Goal: Task Accomplishment & Management: Manage account settings

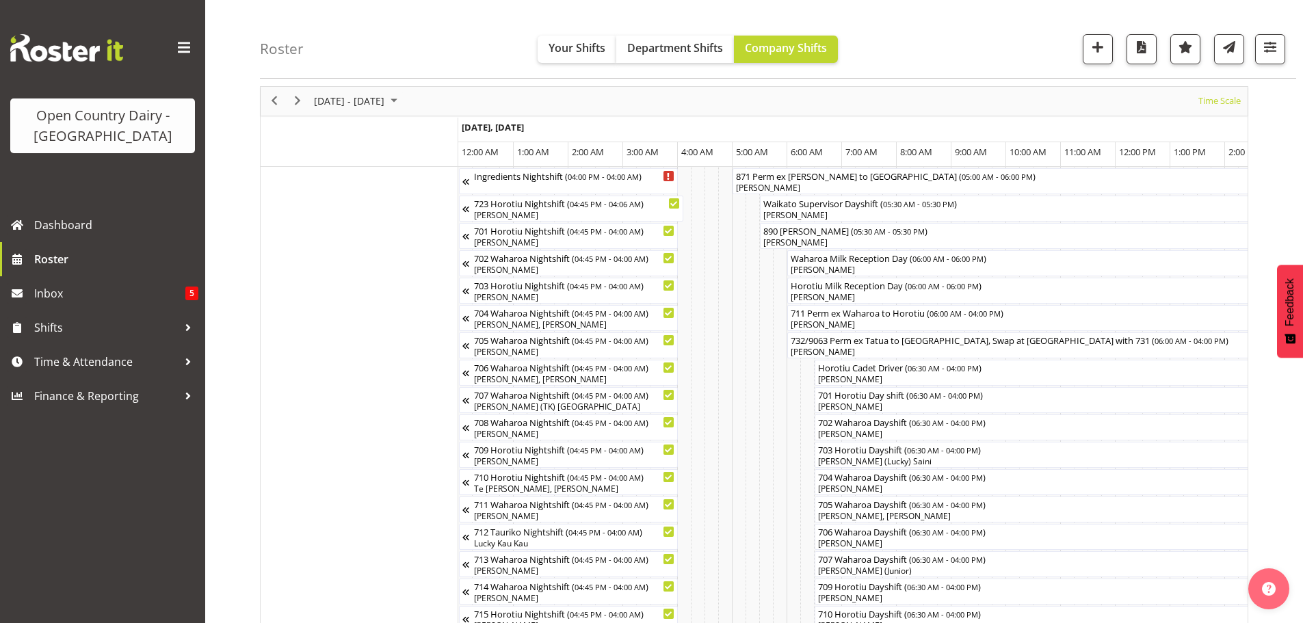
scroll to position [0, 7954]
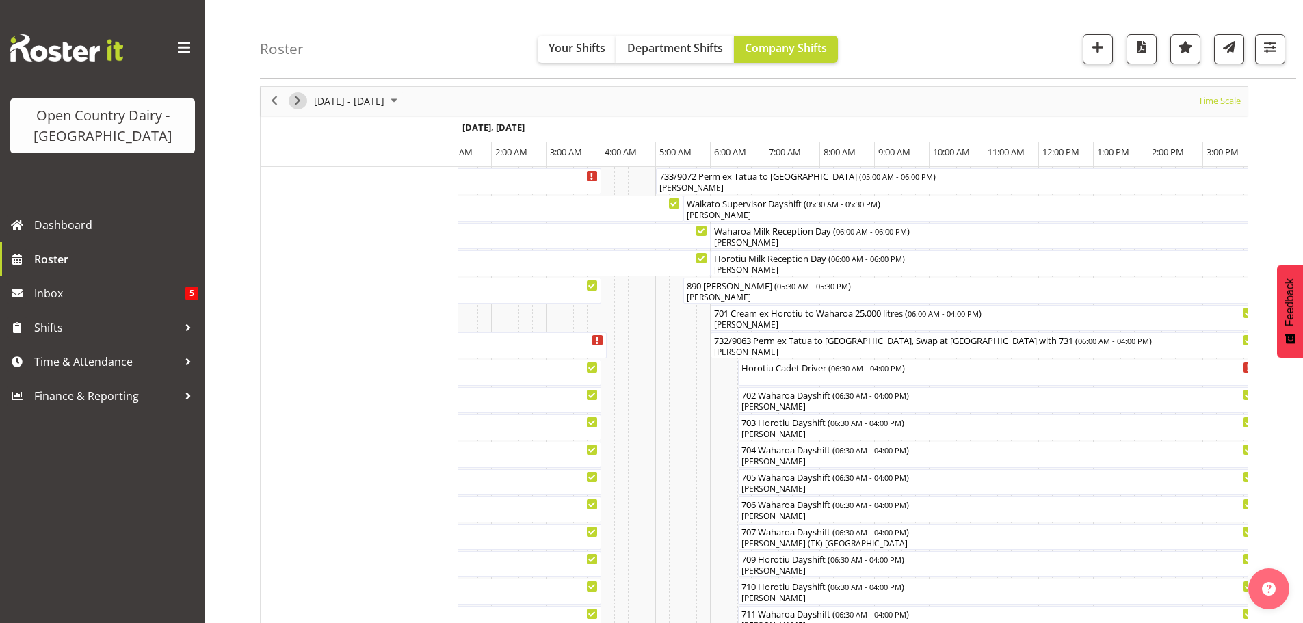
click at [295, 99] on span "Next" at bounding box center [297, 100] width 16 height 17
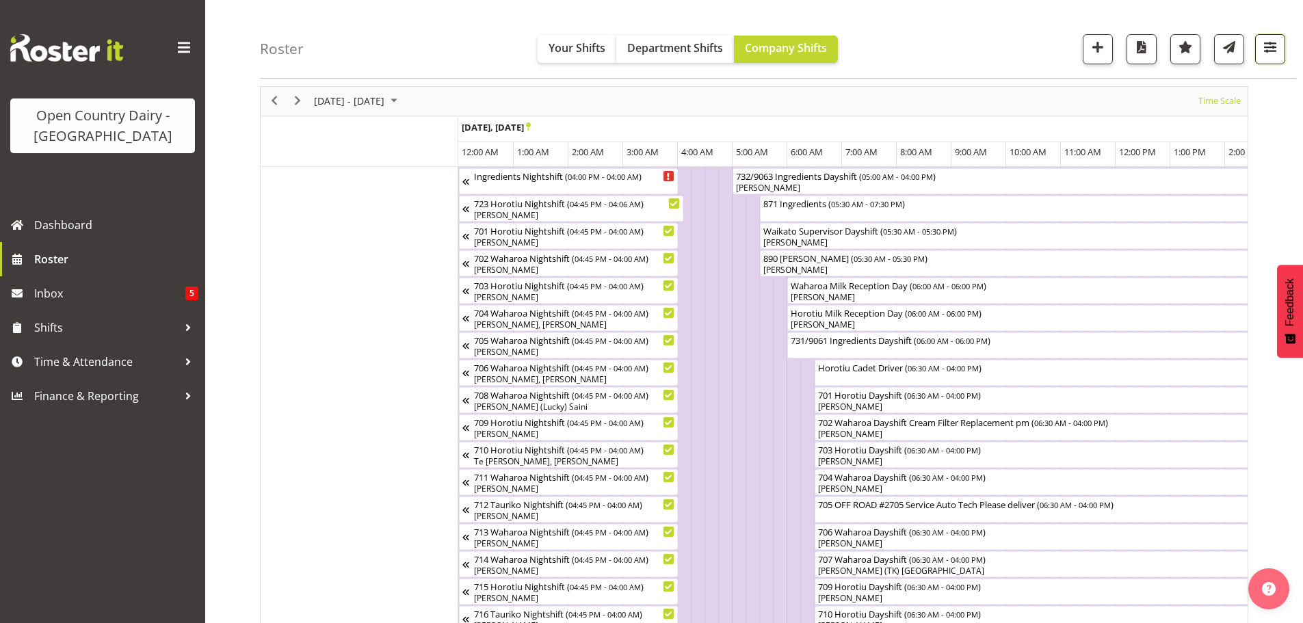
click at [1271, 42] on span "button" at bounding box center [1270, 47] width 18 height 18
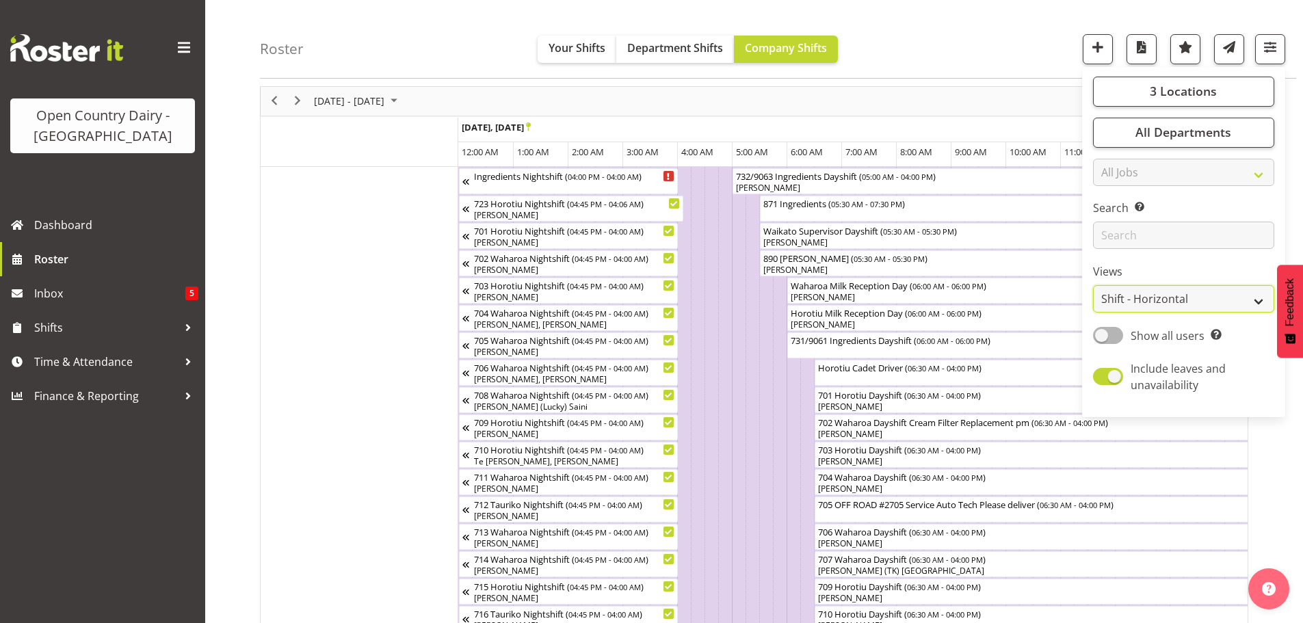
click at [1157, 297] on select "Staff Role Shift - Horizontal Shift - Vertical Staff - Location" at bounding box center [1183, 299] width 181 height 27
select select "staff"
click at [1093, 286] on select "Staff Role Shift - Horizontal Shift - Vertical Staff - Location" at bounding box center [1183, 299] width 181 height 27
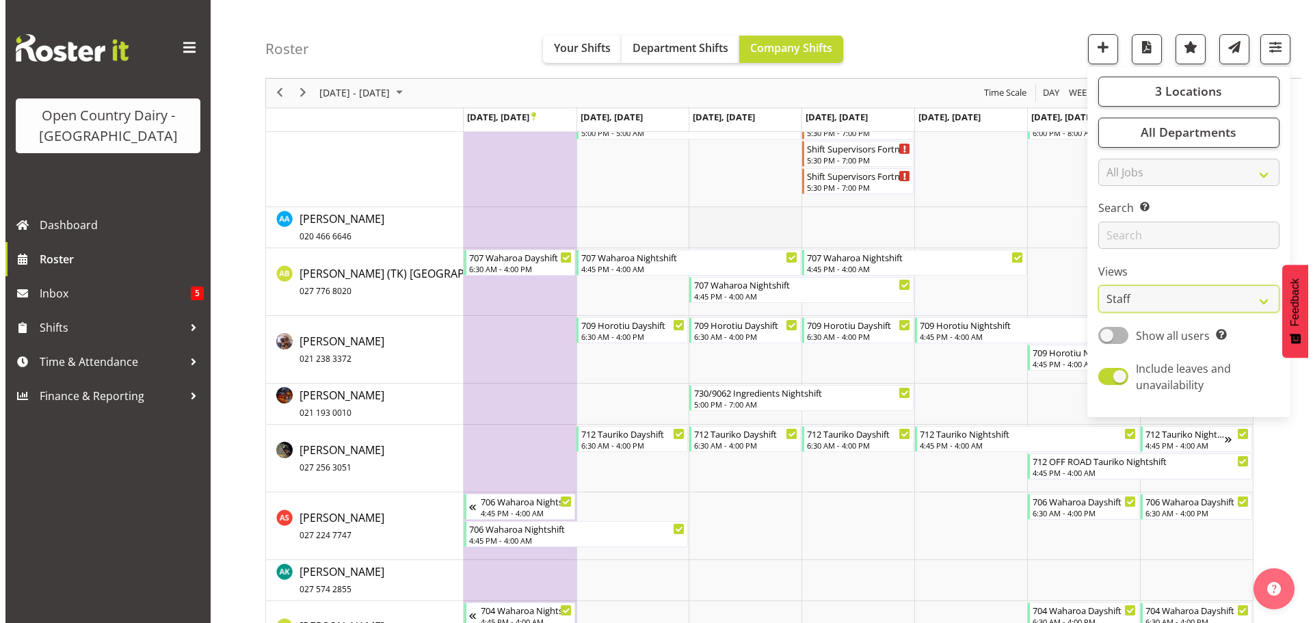
scroll to position [665, 0]
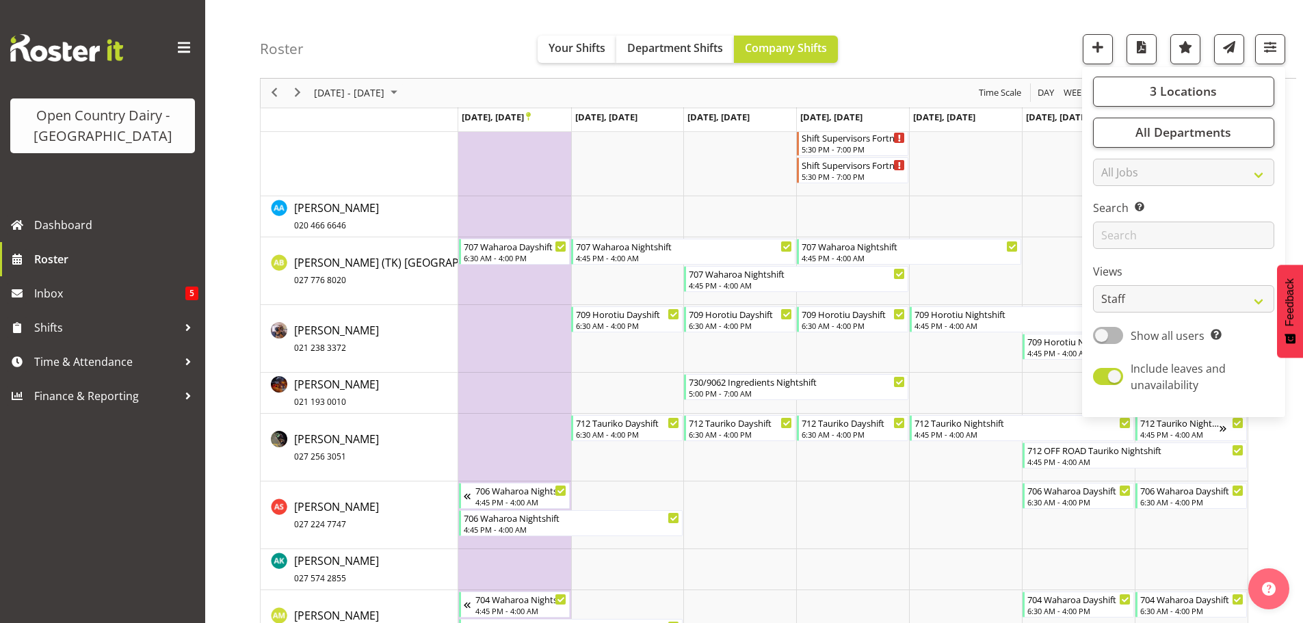
click at [953, 27] on div "Roster Your Shifts Department Shifts Company Shifts 3 Locations Clear Ingredien…" at bounding box center [778, 39] width 1036 height 79
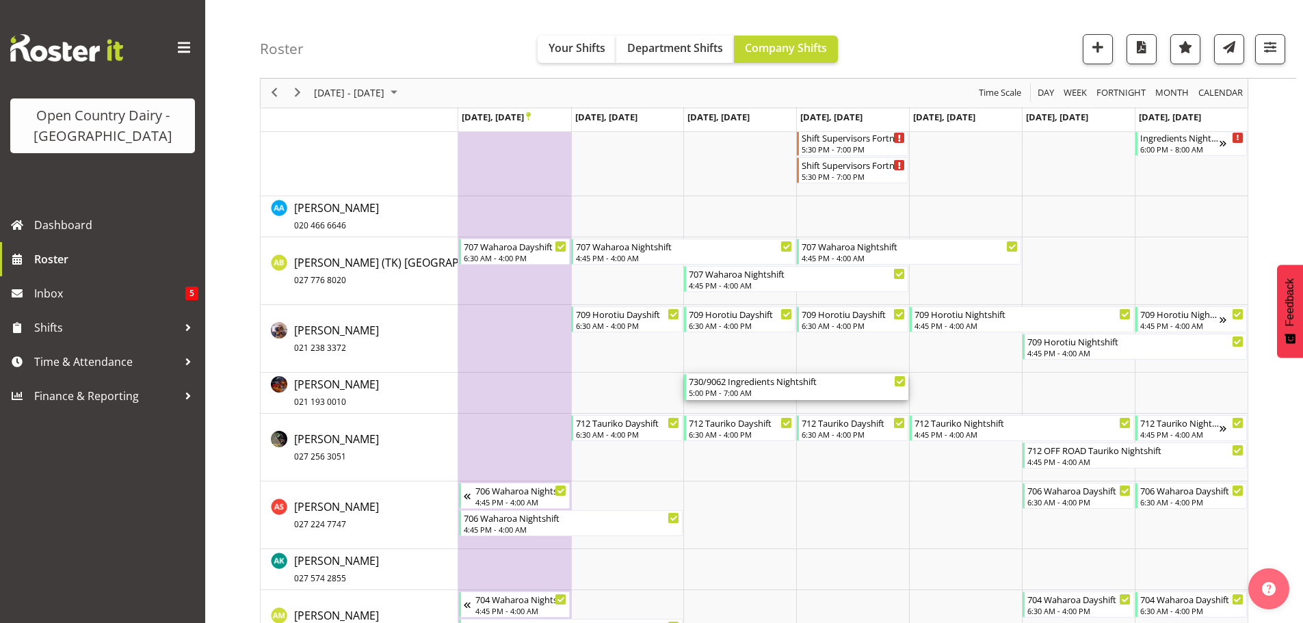
click at [737, 389] on div "5:00 PM - 7:00 AM" at bounding box center [797, 392] width 217 height 11
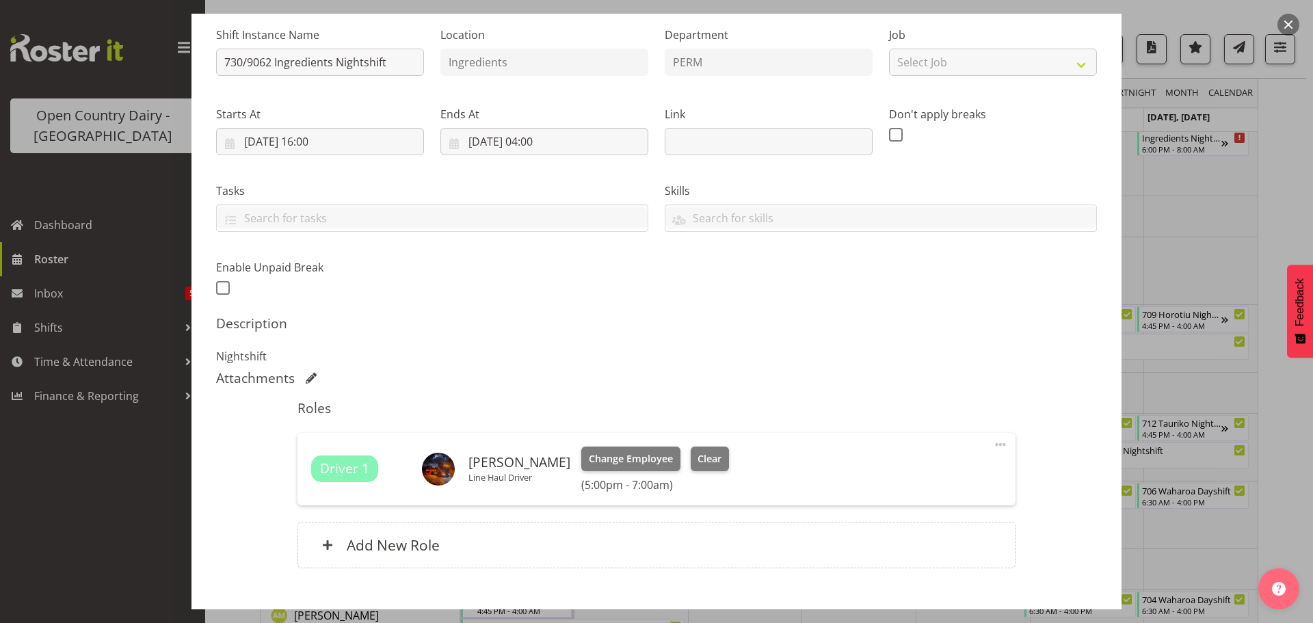
scroll to position [214, 0]
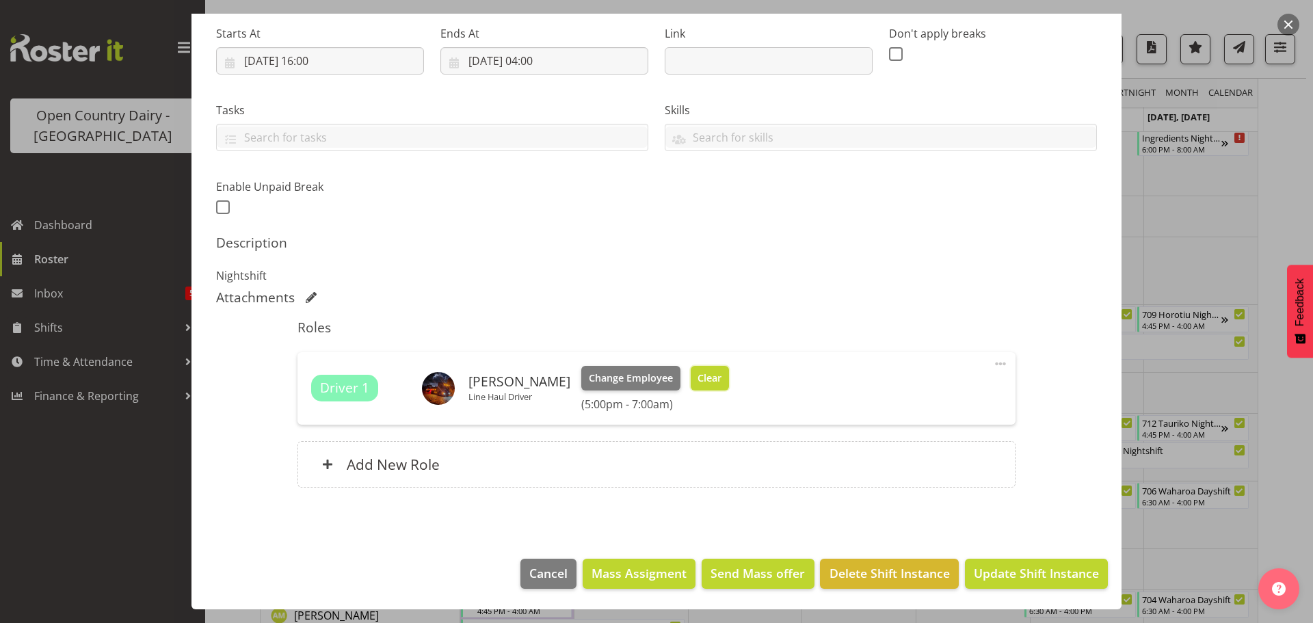
click at [703, 380] on span "Clear" at bounding box center [710, 378] width 24 height 15
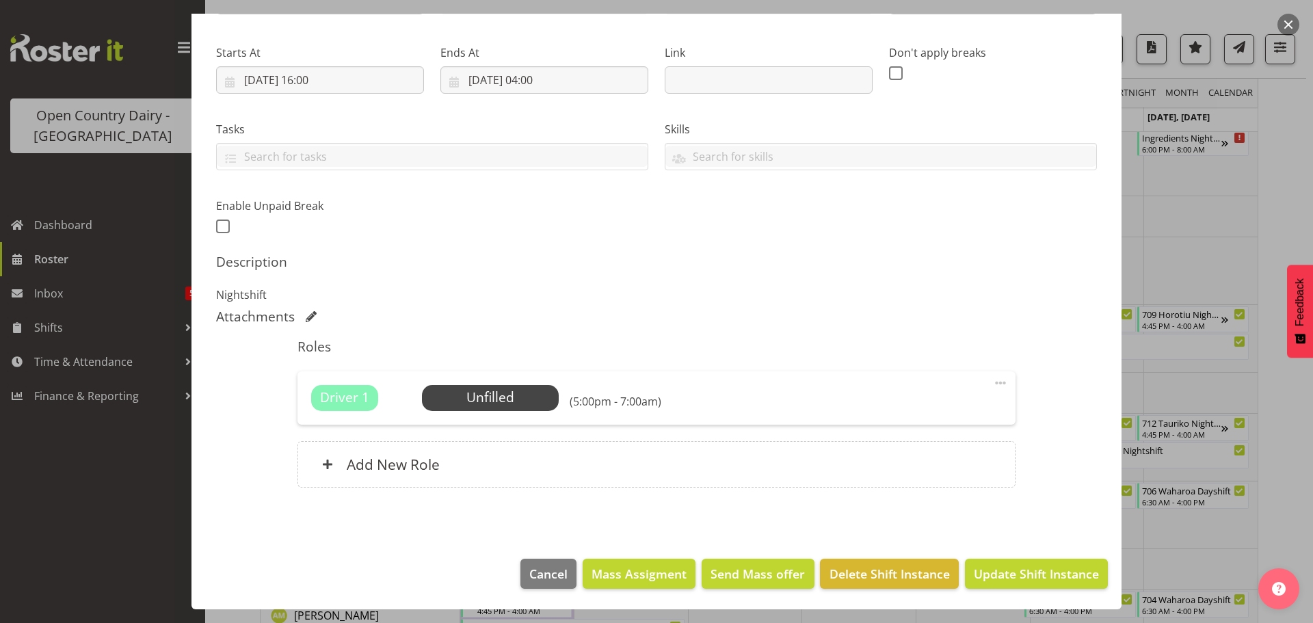
scroll to position [195, 0]
click at [991, 568] on span "Update Shift Instance" at bounding box center [1036, 574] width 125 height 18
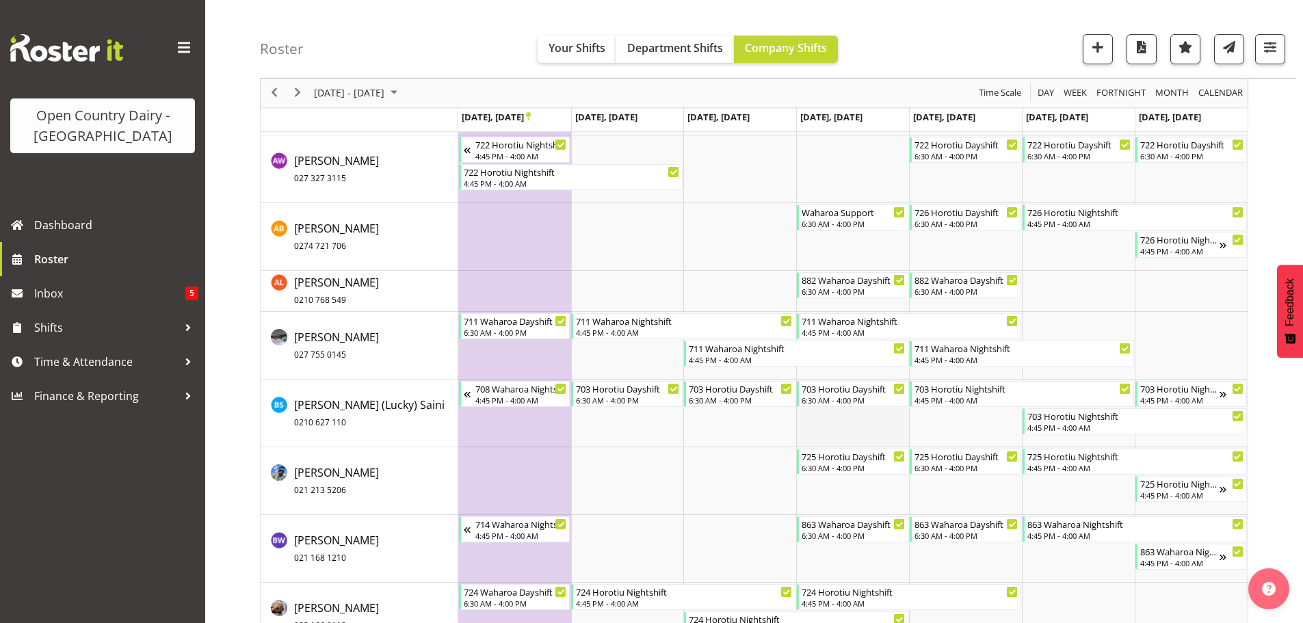
scroll to position [1303, 0]
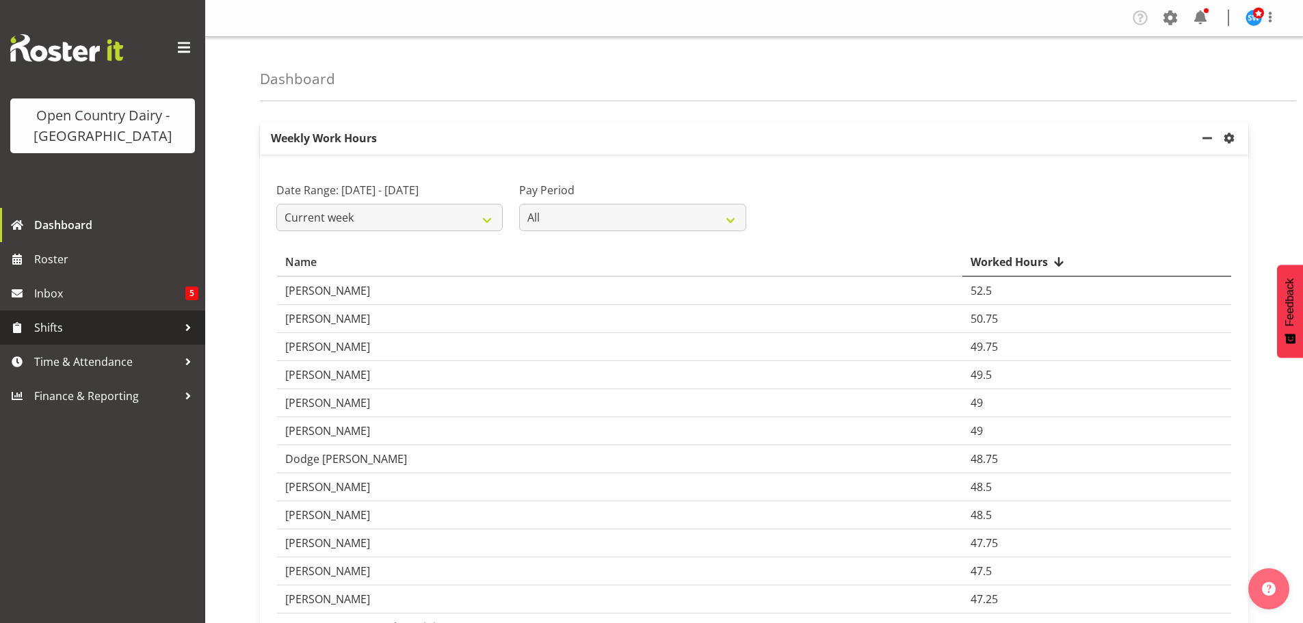
click at [51, 326] on span "Shifts" at bounding box center [106, 327] width 144 height 21
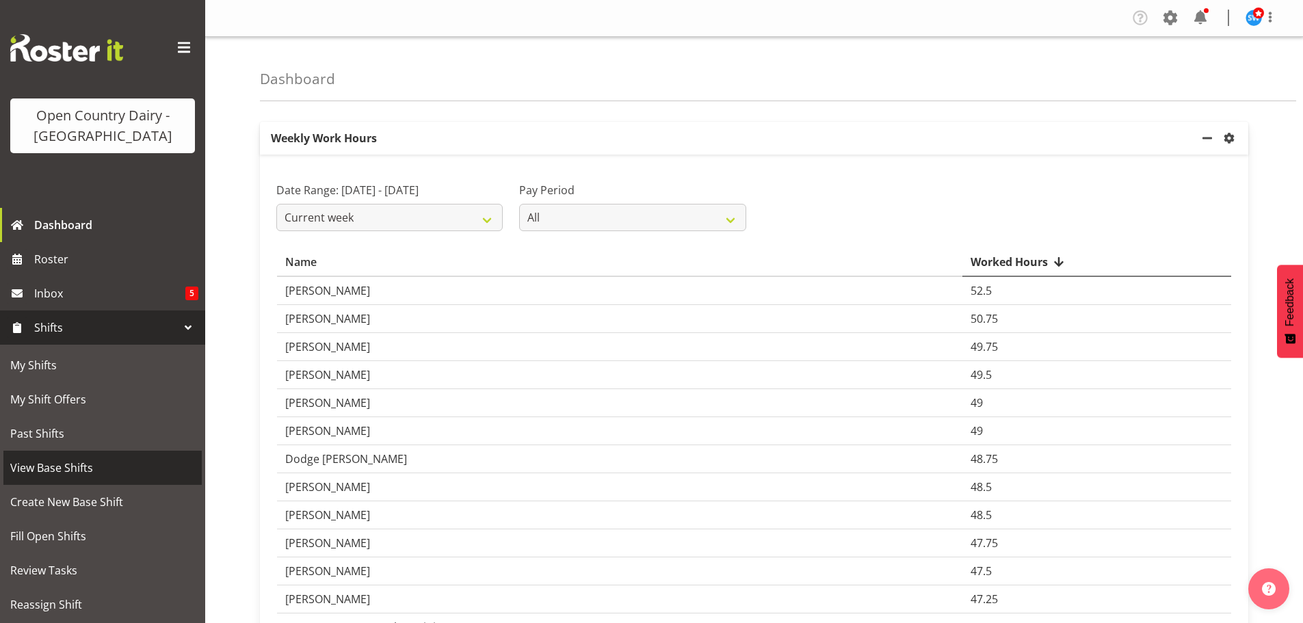
click at [51, 468] on span "View Base Shifts" at bounding box center [102, 467] width 185 height 21
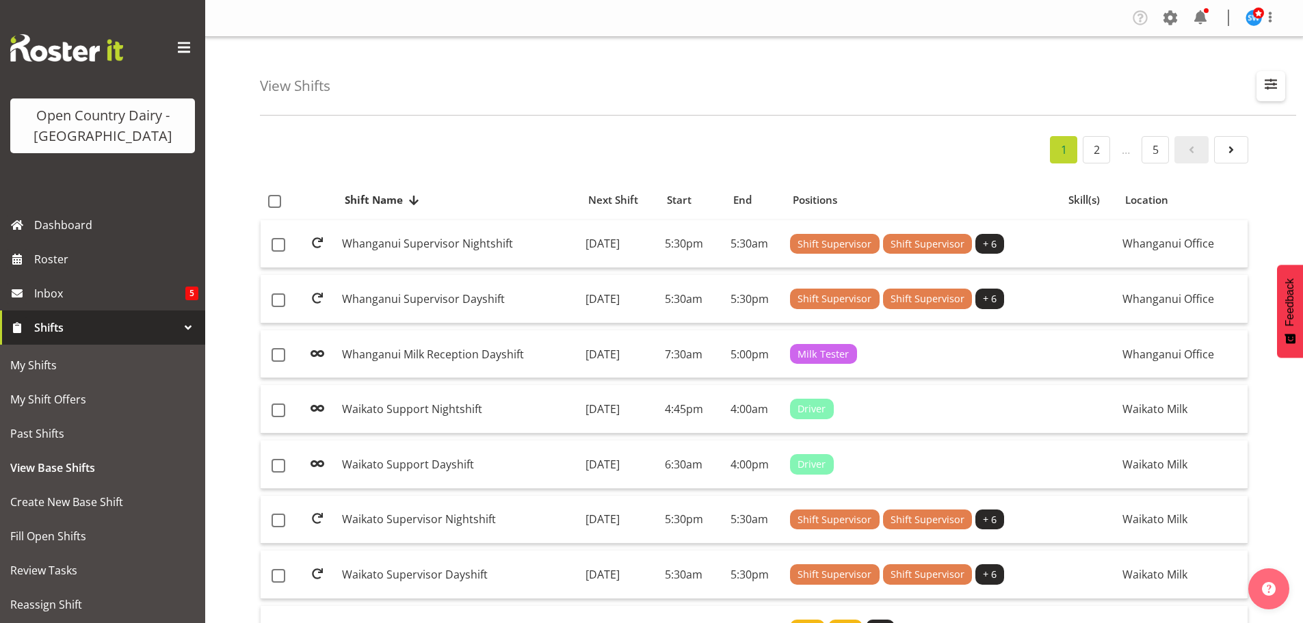
click at [1268, 81] on span "button" at bounding box center [1271, 84] width 18 height 18
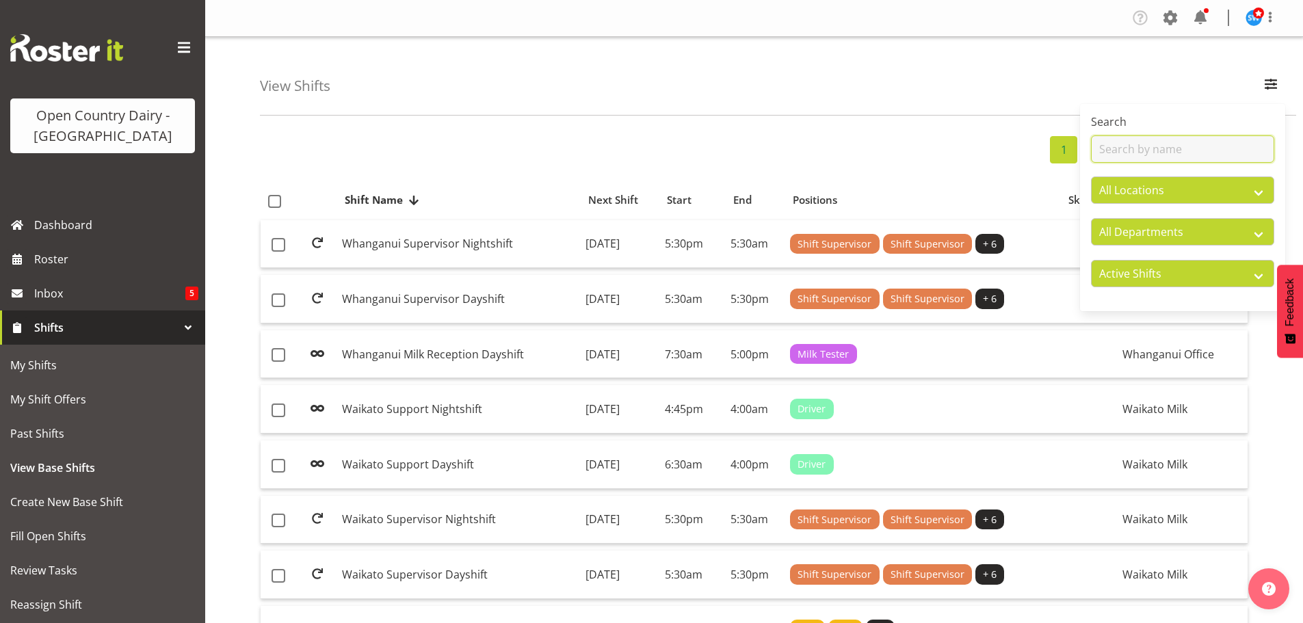
click at [1178, 150] on input "text" at bounding box center [1182, 148] width 183 height 27
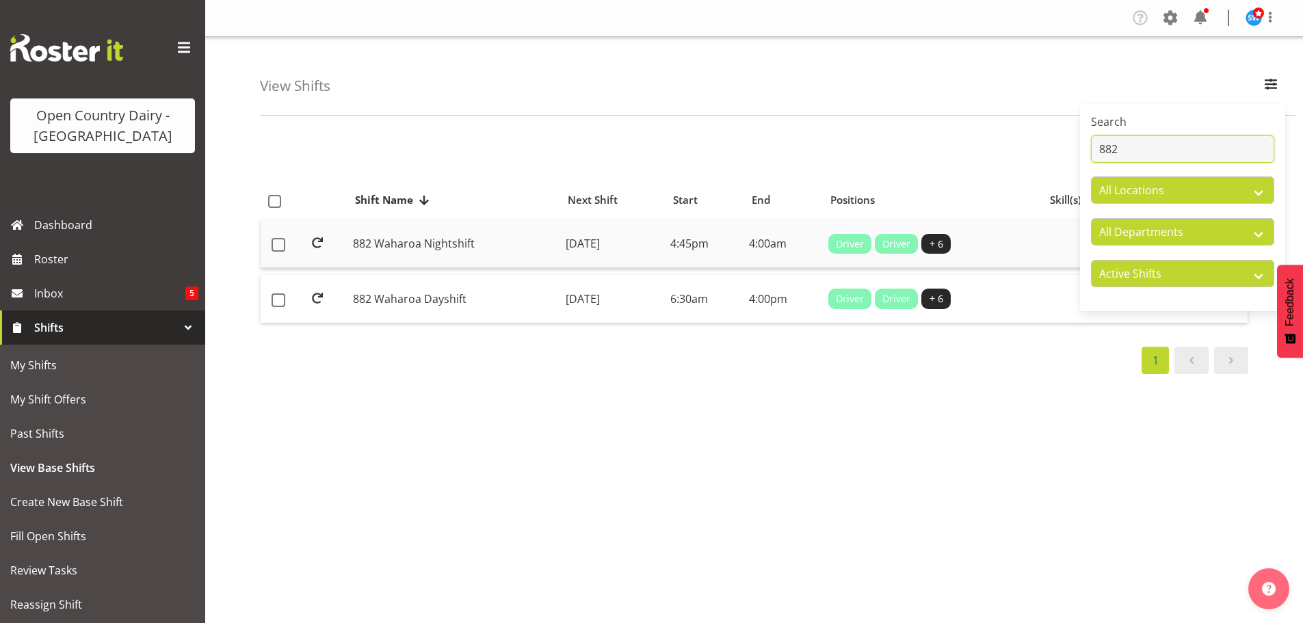
type input "882"
click at [596, 241] on td "Monday, 22nd Sep 2025" at bounding box center [612, 244] width 105 height 49
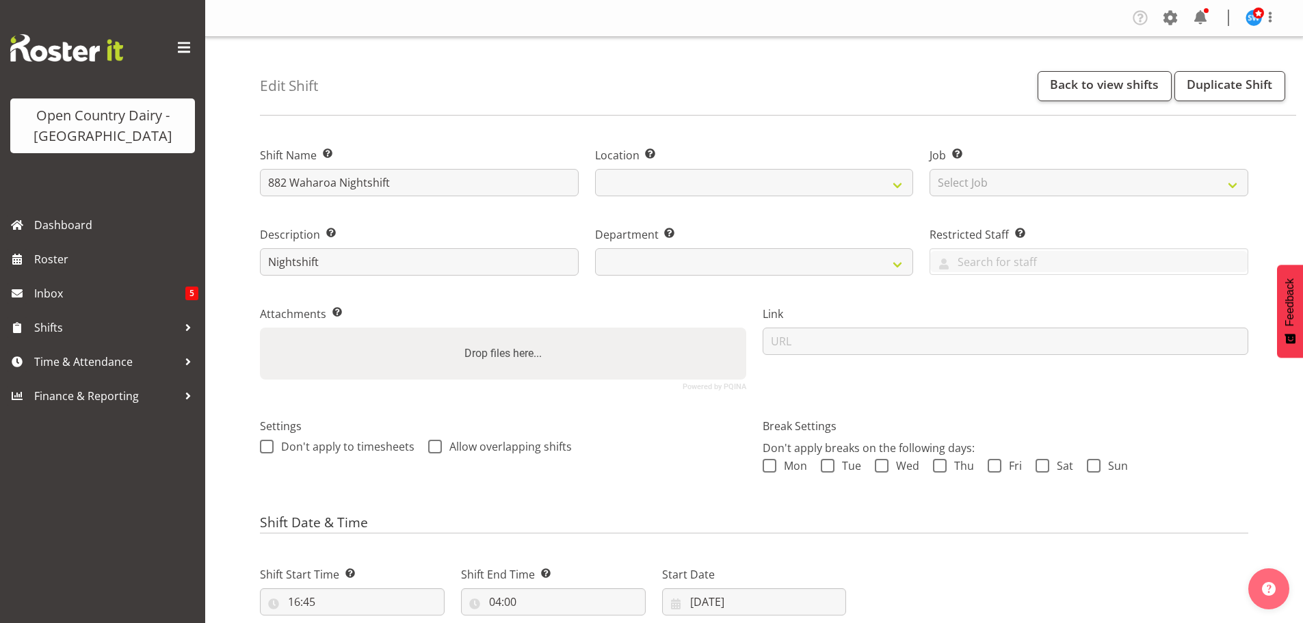
select select
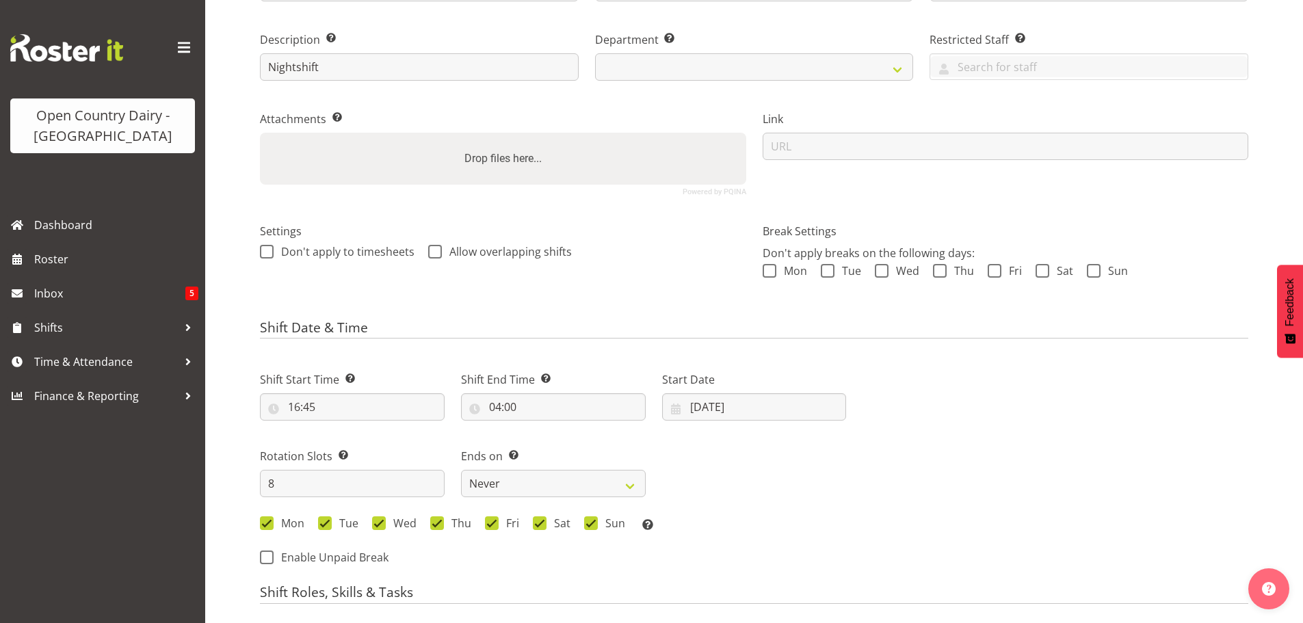
select select
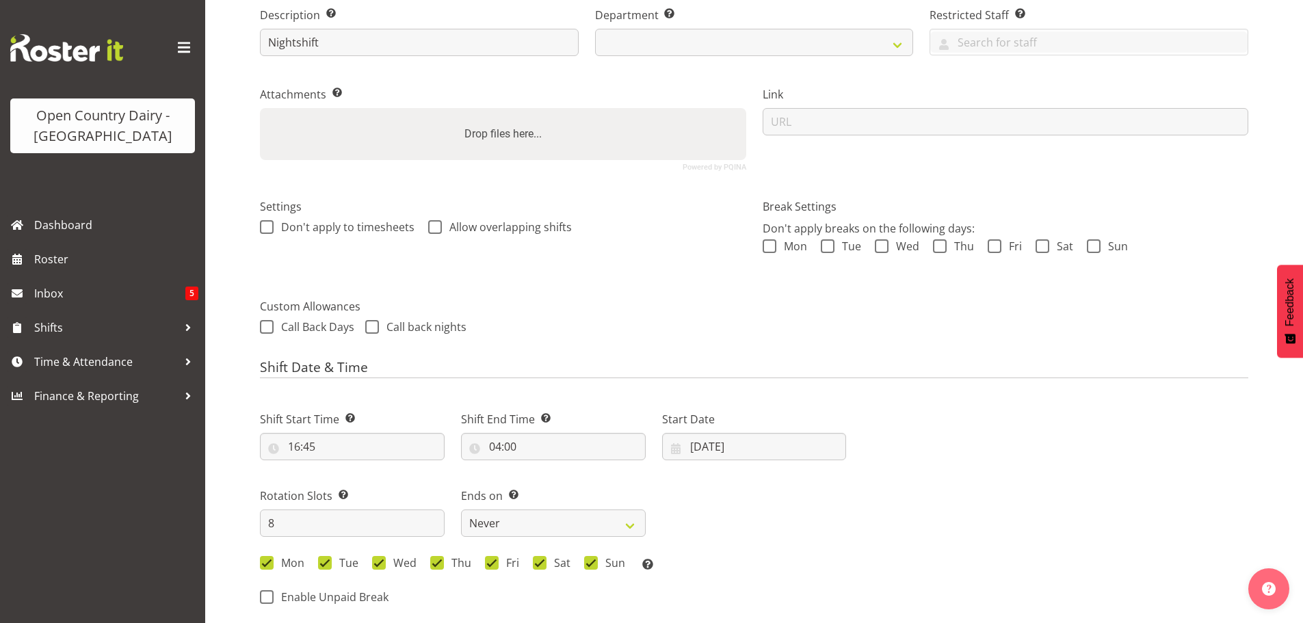
scroll to position [274, 0]
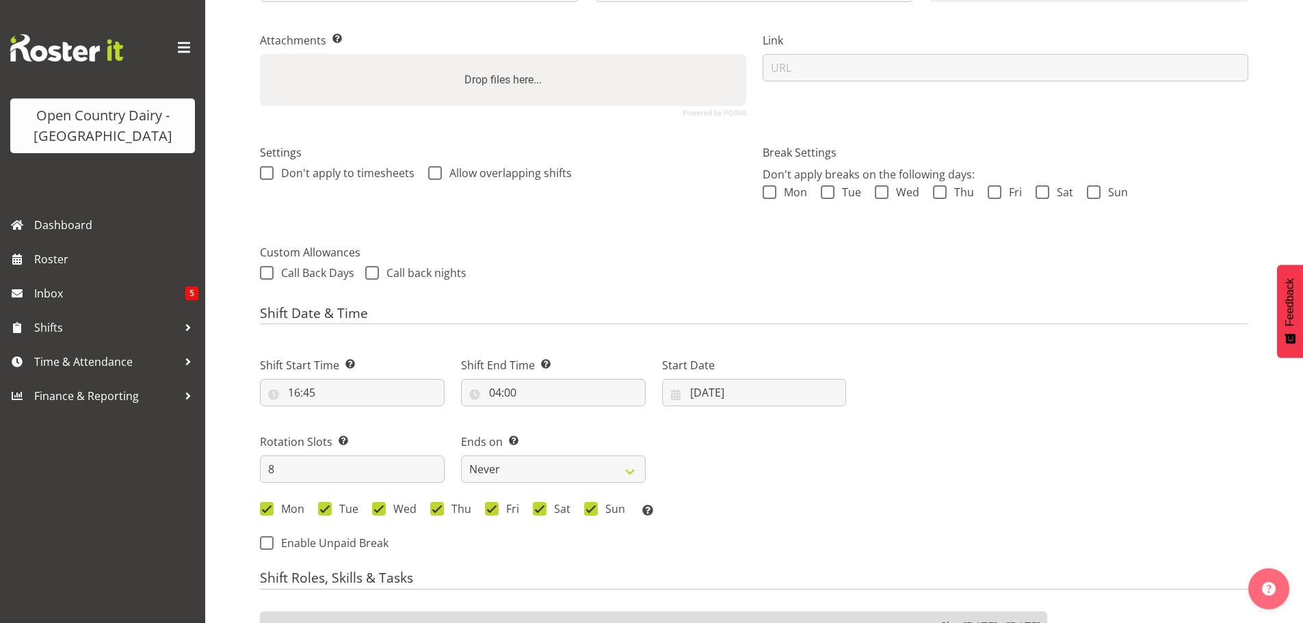
select select
select select "1054"
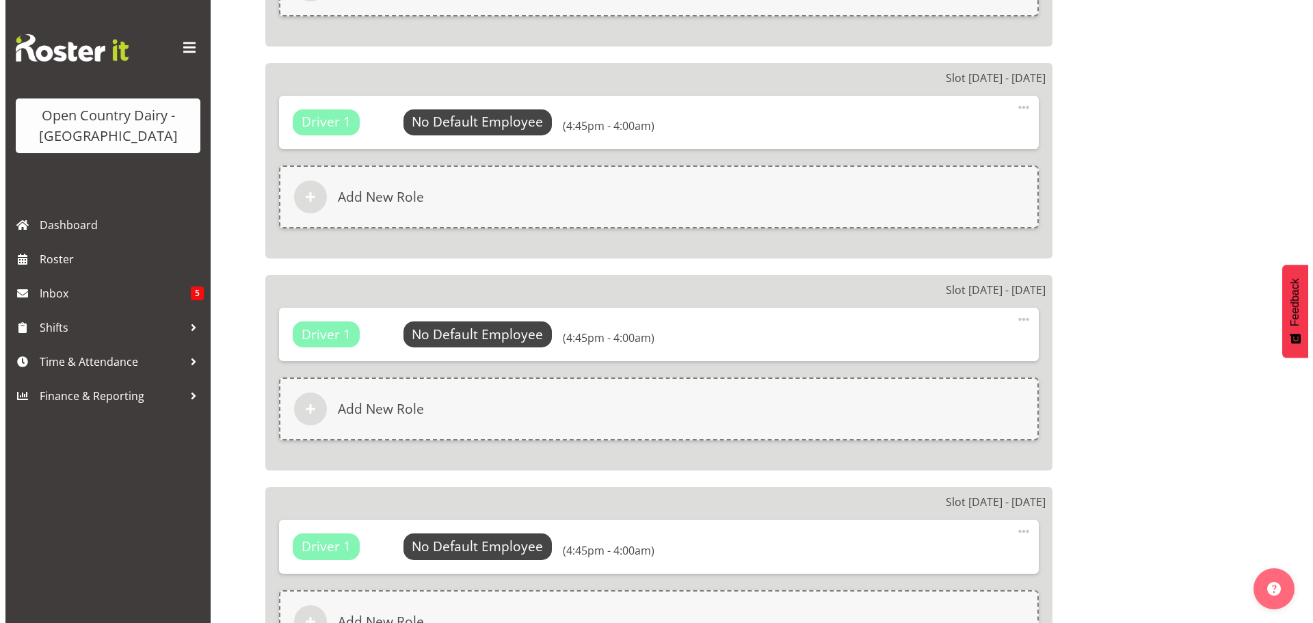
scroll to position [1710, 0]
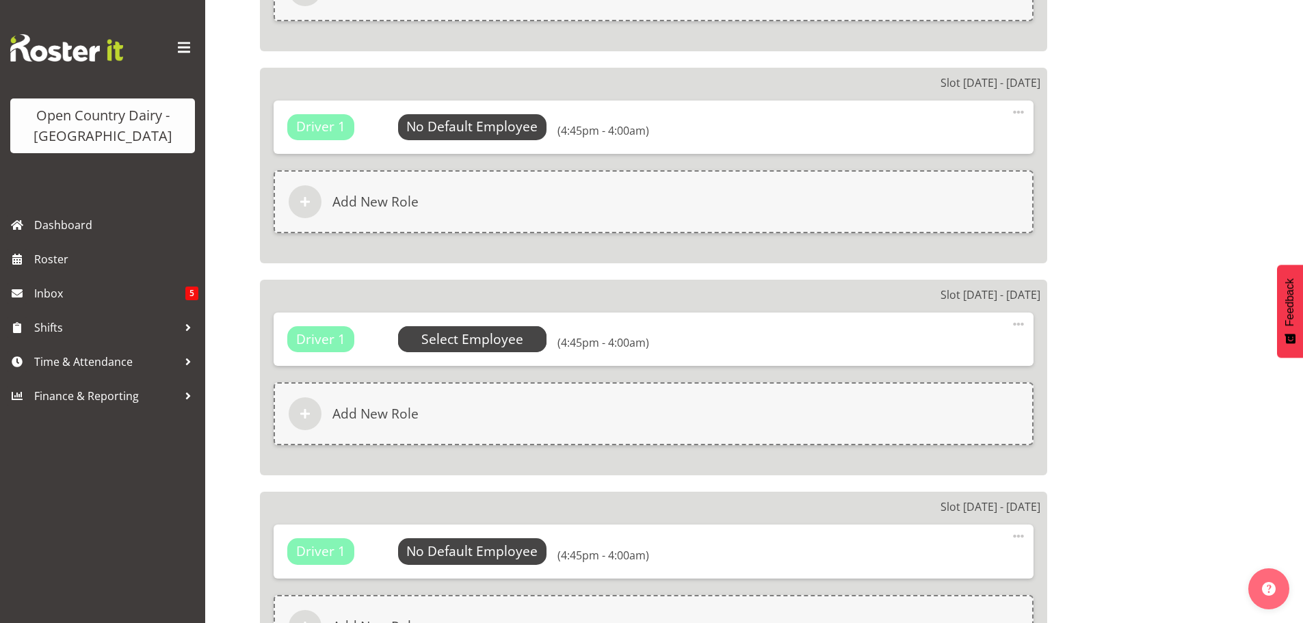
click at [467, 339] on span "Select Employee" at bounding box center [472, 340] width 102 height 20
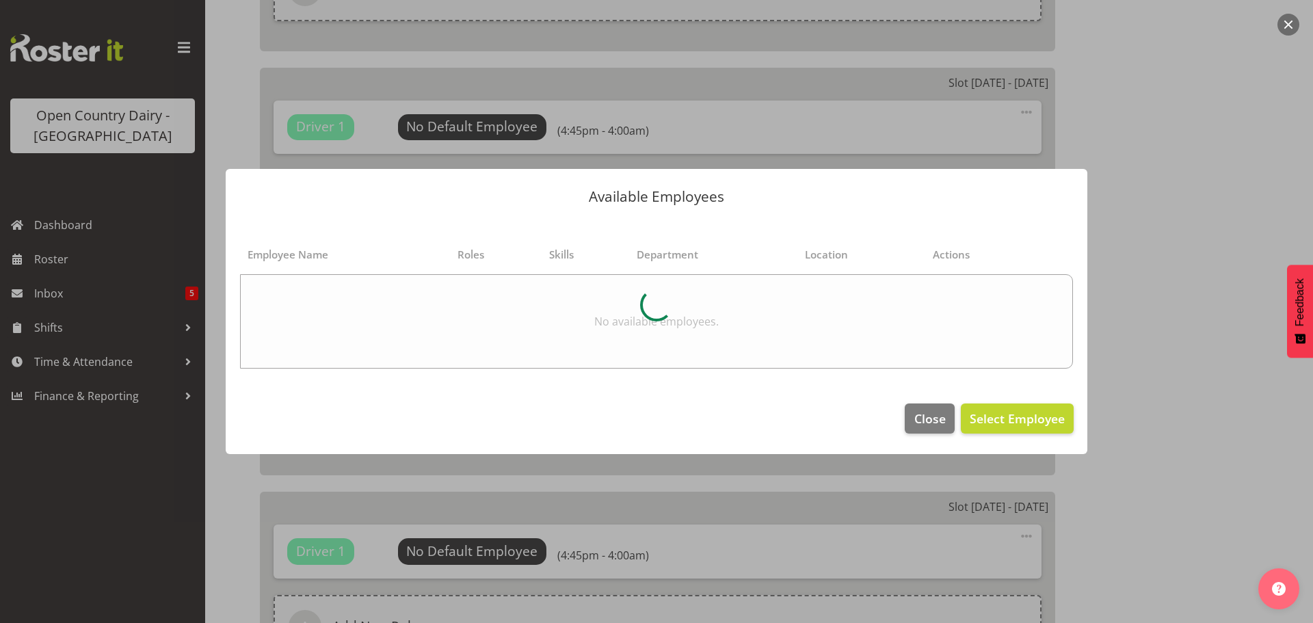
select select "883"
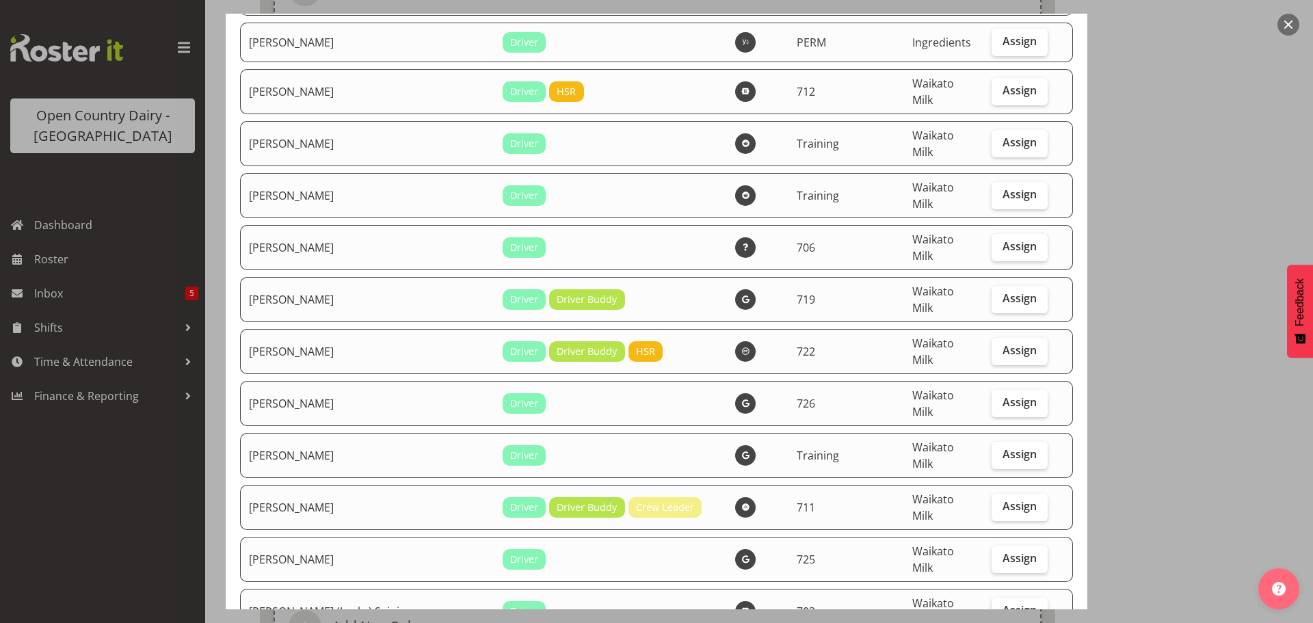
scroll to position [274, 0]
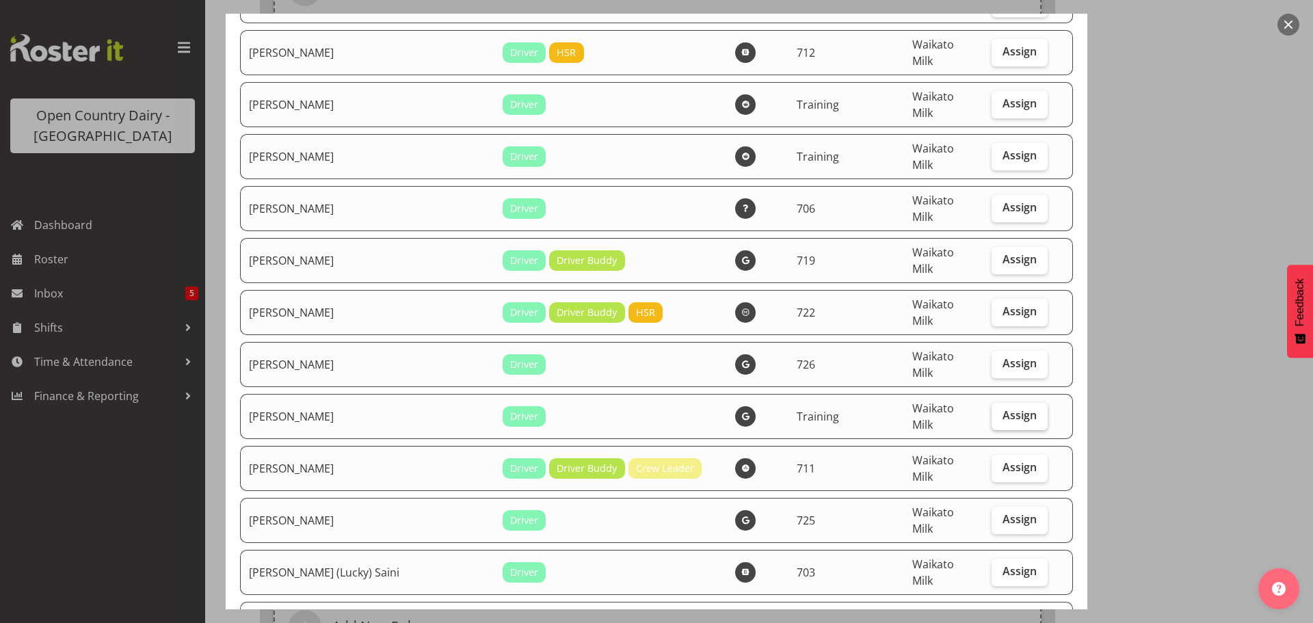
click at [1003, 408] on span "Assign" at bounding box center [1020, 415] width 34 height 14
click at [997, 411] on input "Assign" at bounding box center [996, 415] width 9 height 9
checkbox input "true"
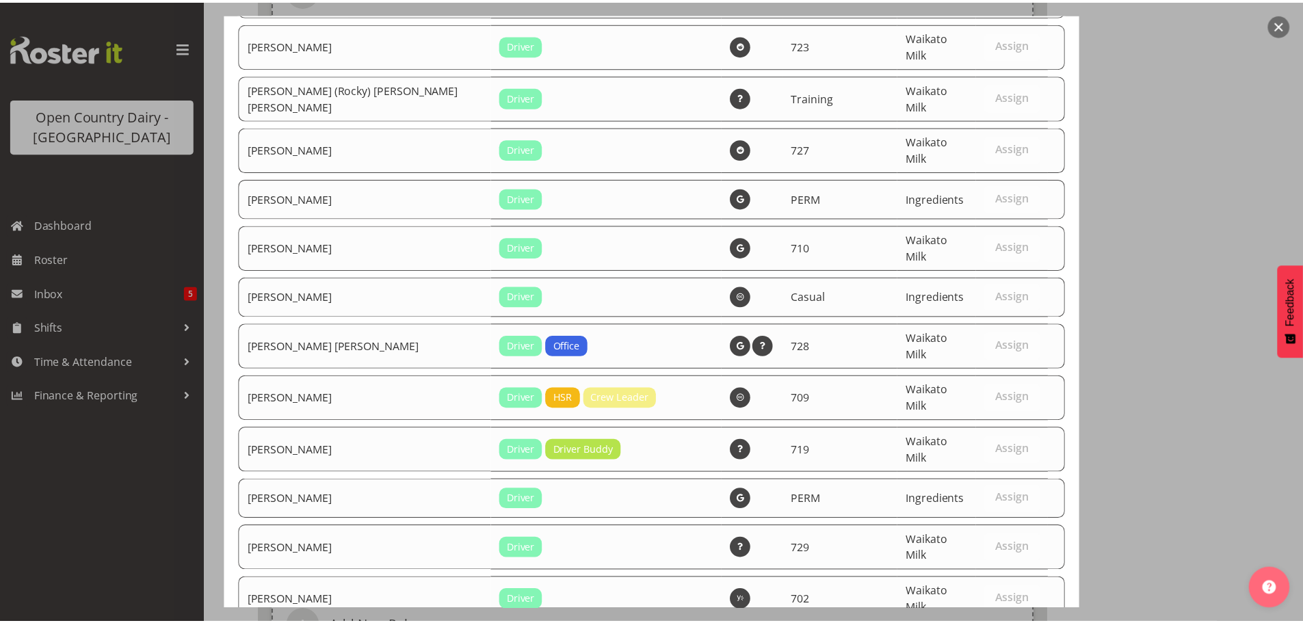
scroll to position [5900, 0]
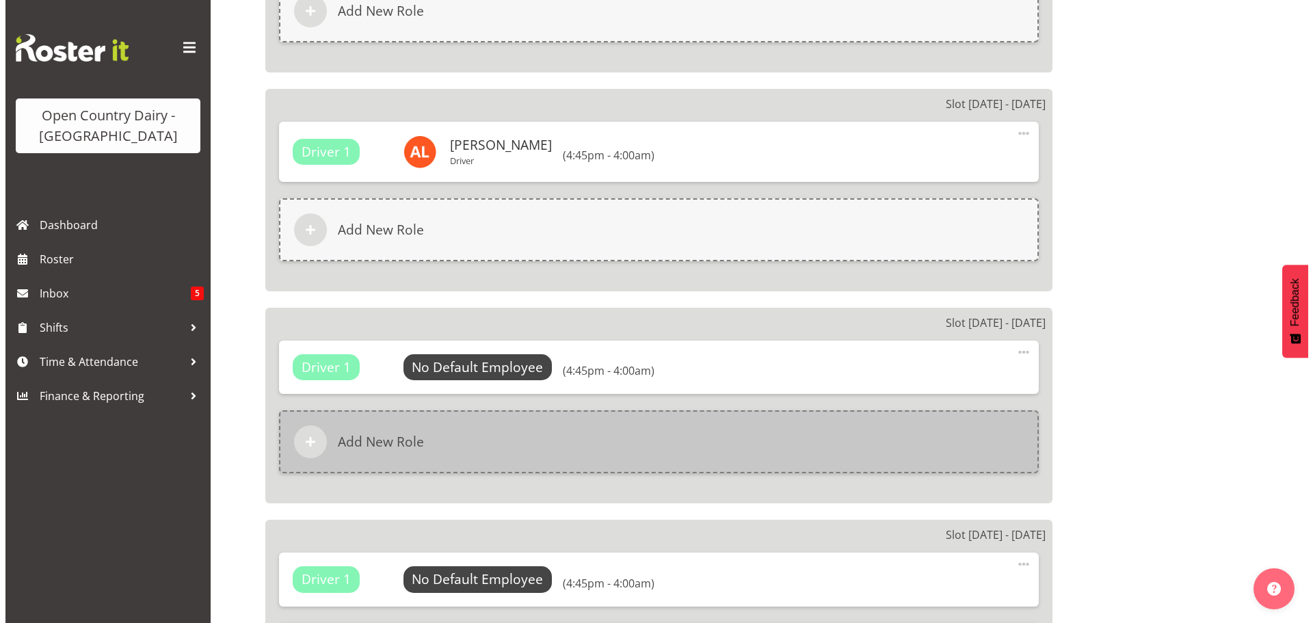
scroll to position [1915, 0]
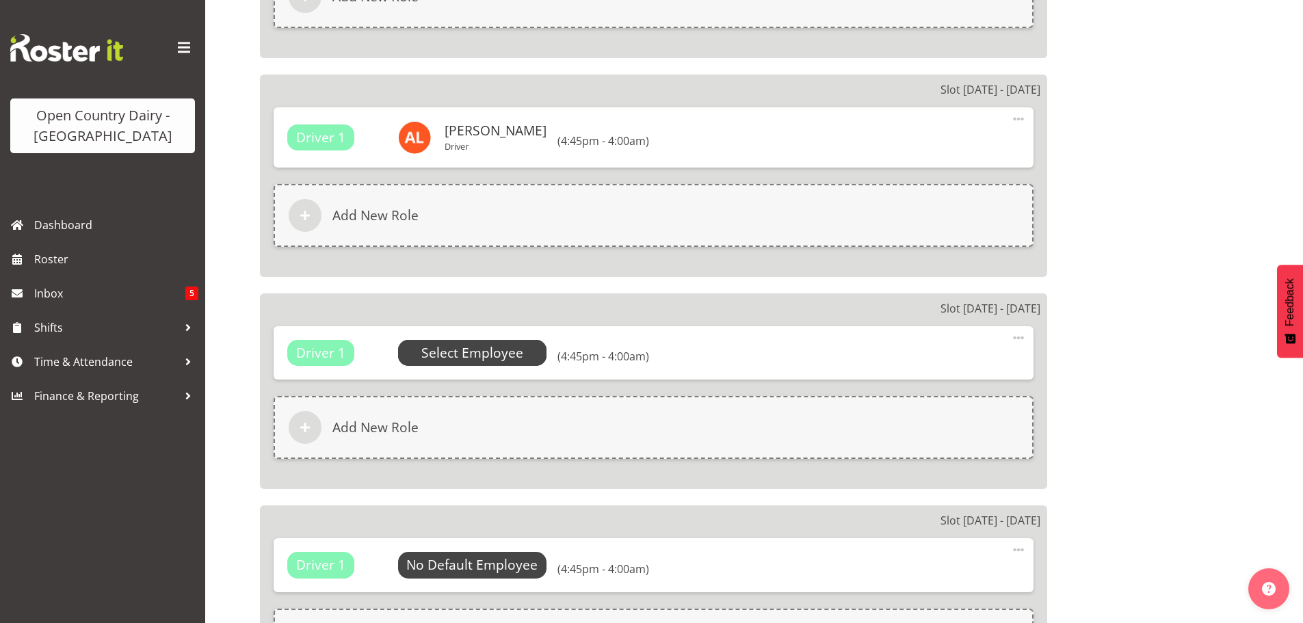
click at [467, 351] on span "Select Employee" at bounding box center [472, 353] width 102 height 20
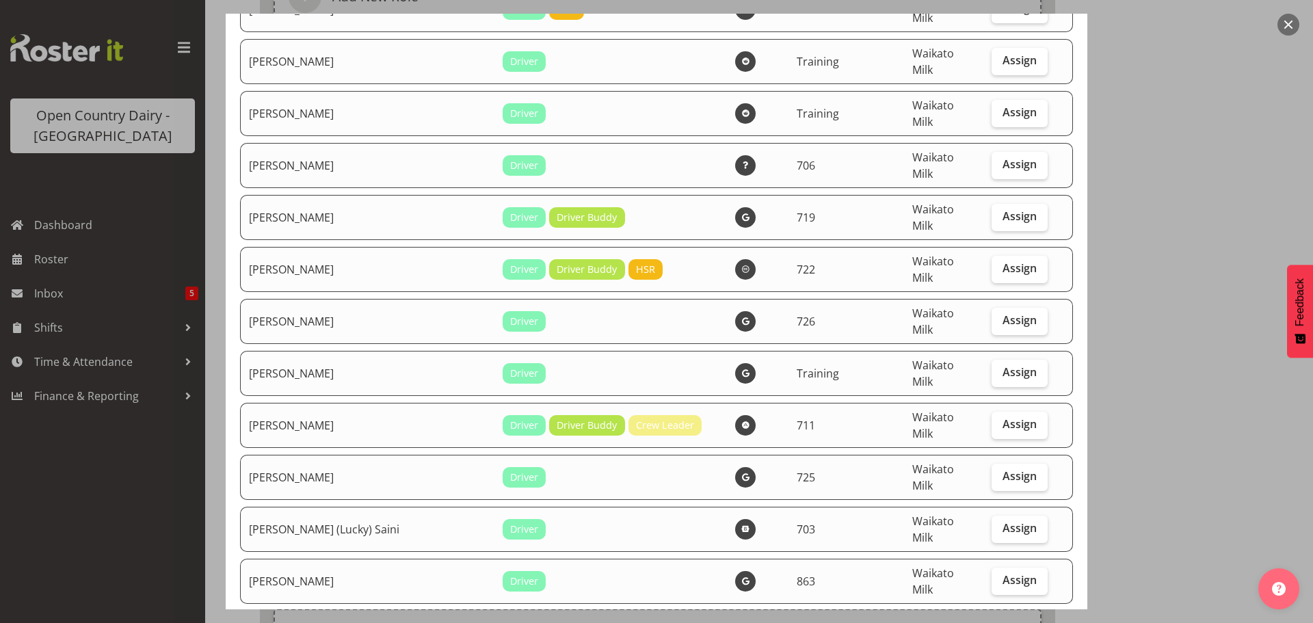
scroll to position [342, 0]
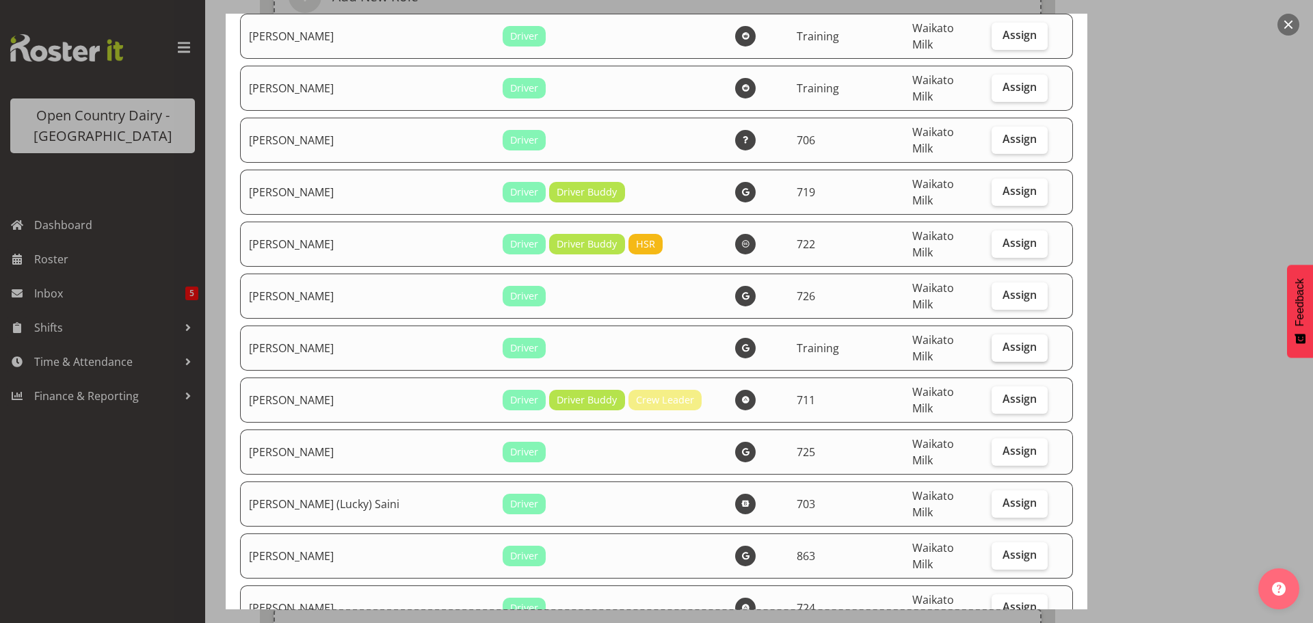
click at [1003, 340] on span "Assign" at bounding box center [1020, 347] width 34 height 14
click at [1000, 343] on input "Assign" at bounding box center [996, 347] width 9 height 9
checkbox input "true"
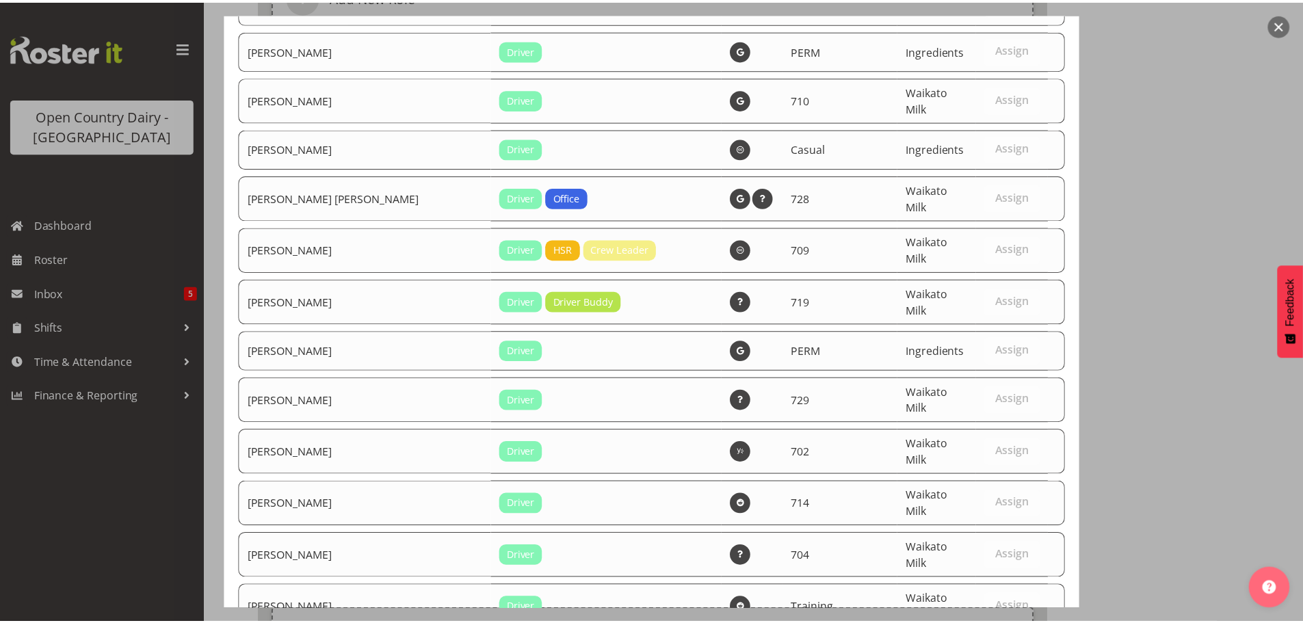
scroll to position [5900, 0]
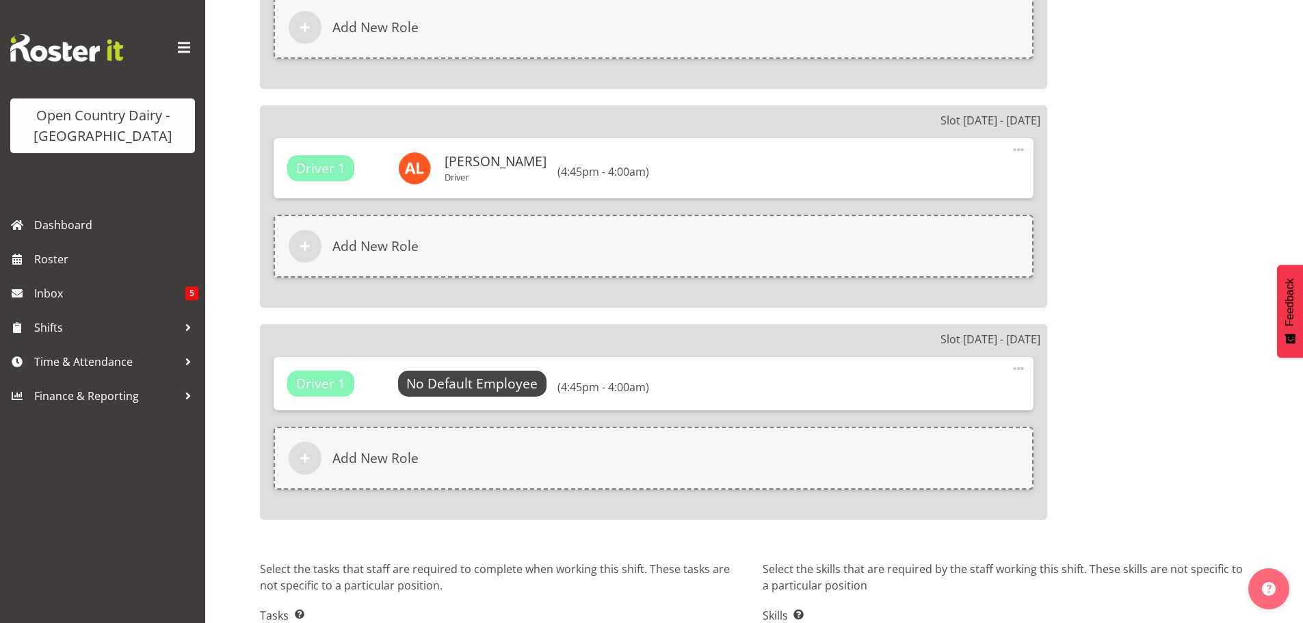
scroll to position [2204, 0]
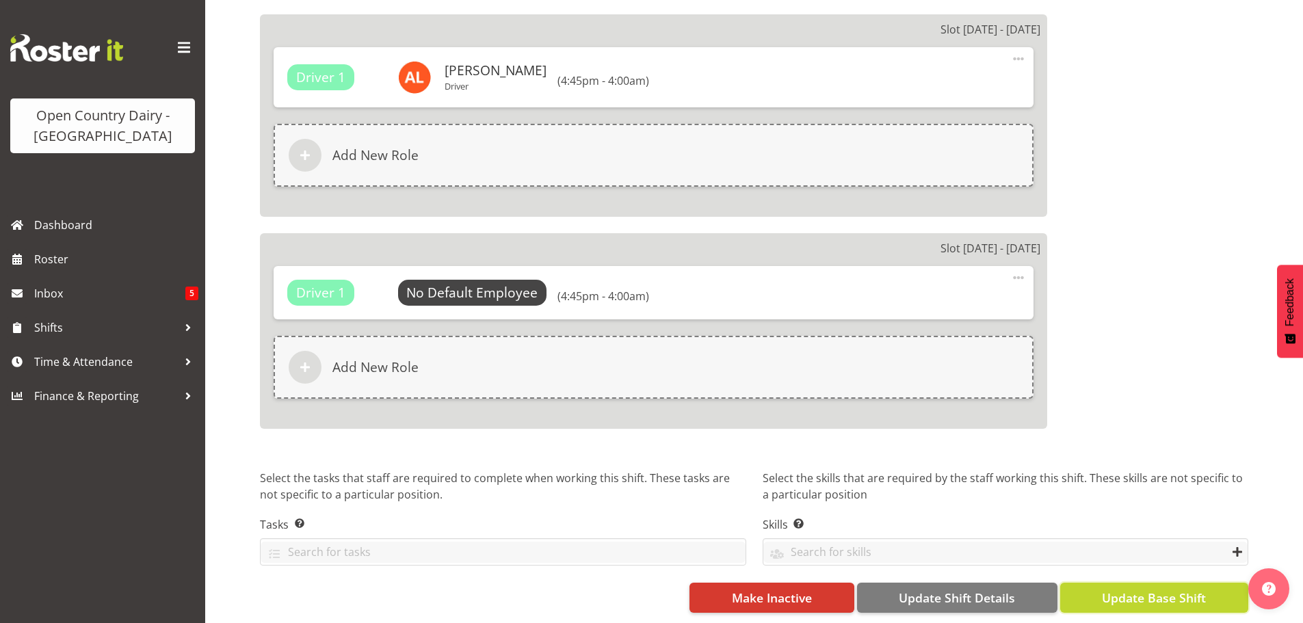
click at [1146, 589] on span "Update Base Shift" at bounding box center [1154, 598] width 104 height 18
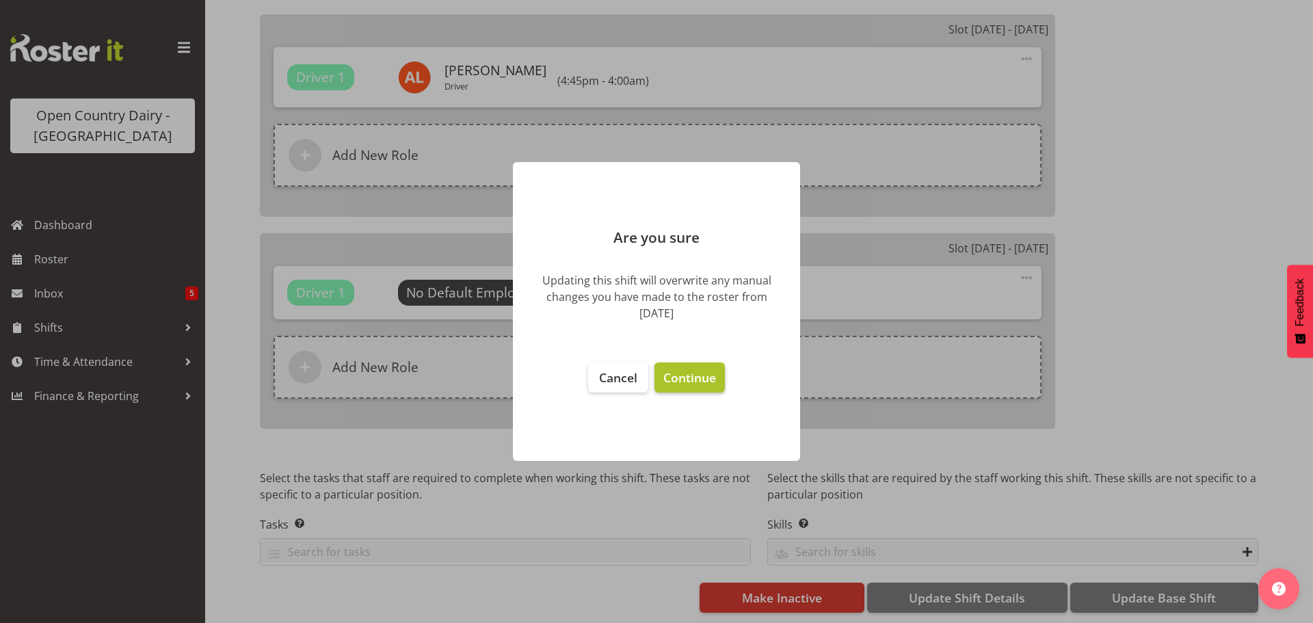
click at [693, 380] on span "Continue" at bounding box center [689, 377] width 53 height 16
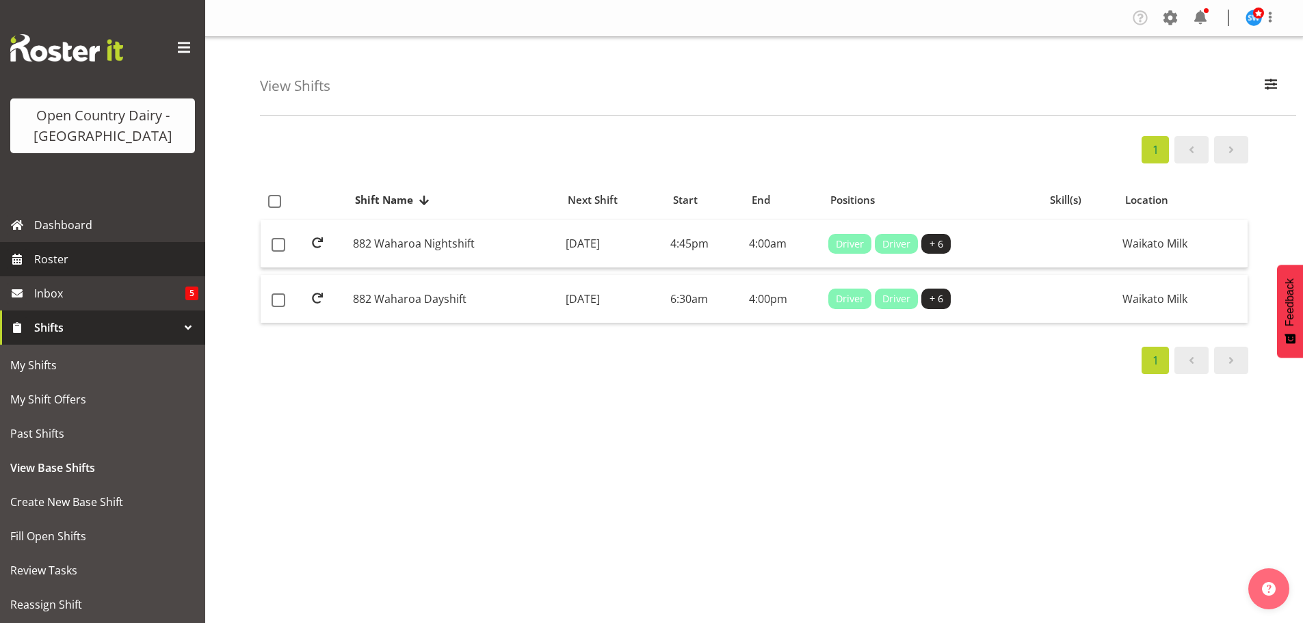
click at [79, 257] on span "Roster" at bounding box center [116, 259] width 164 height 21
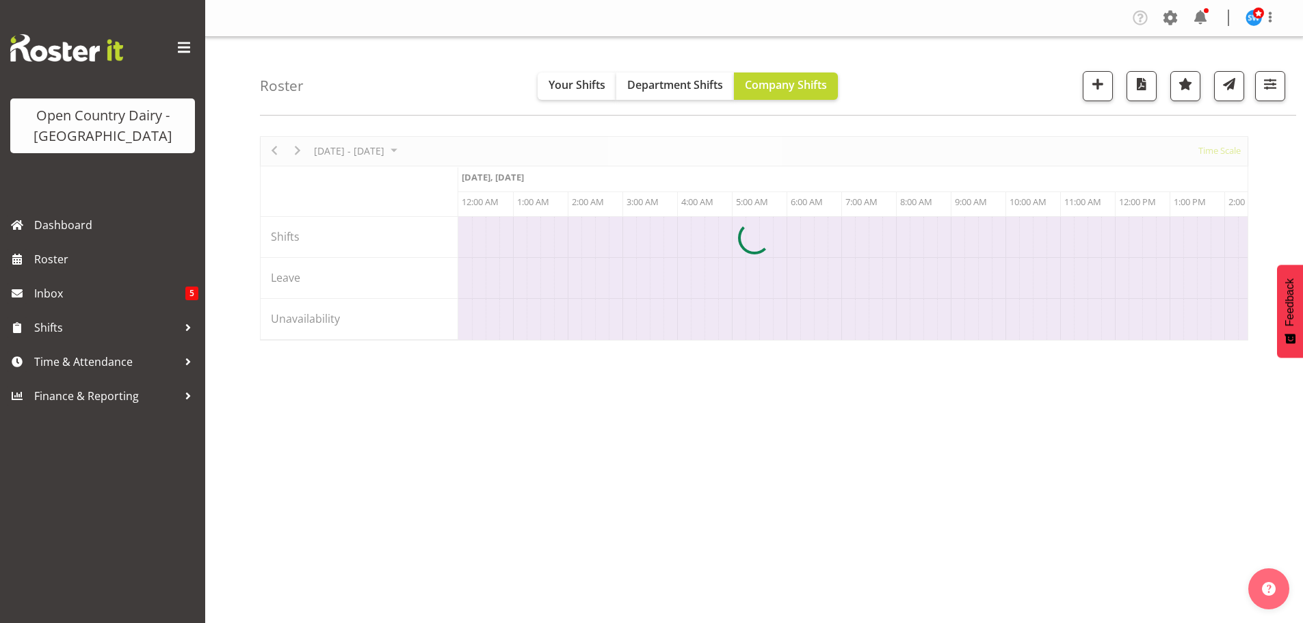
scroll to position [50, 0]
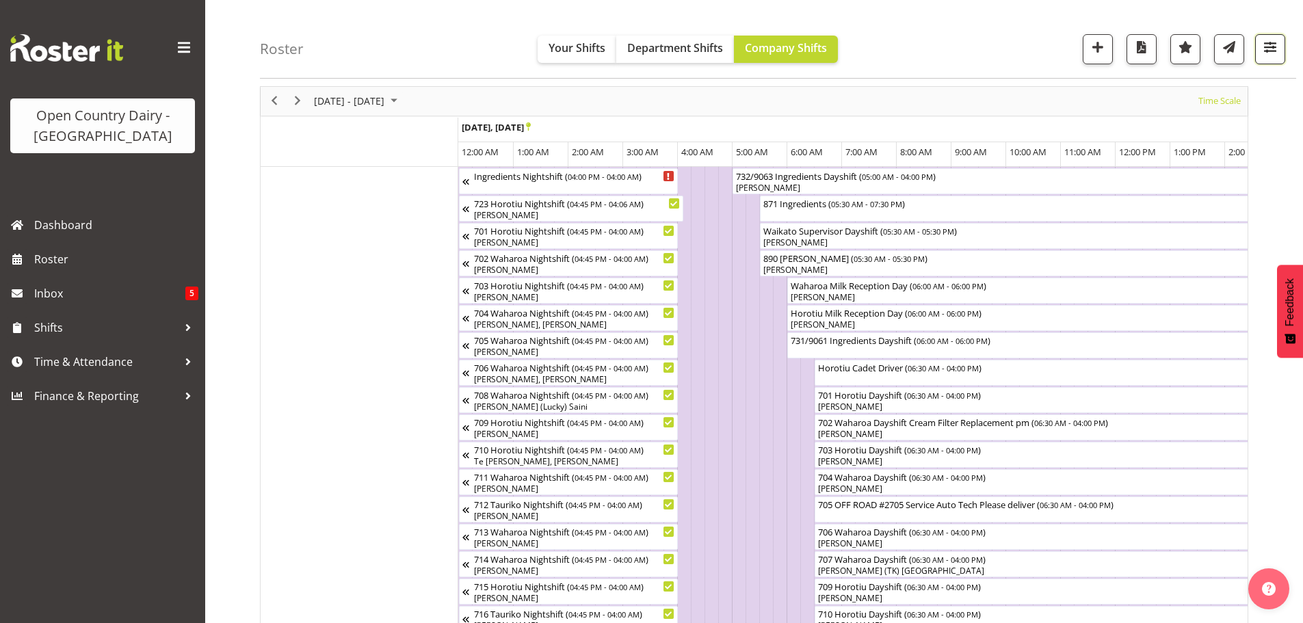
click at [1275, 46] on span "button" at bounding box center [1270, 47] width 18 height 18
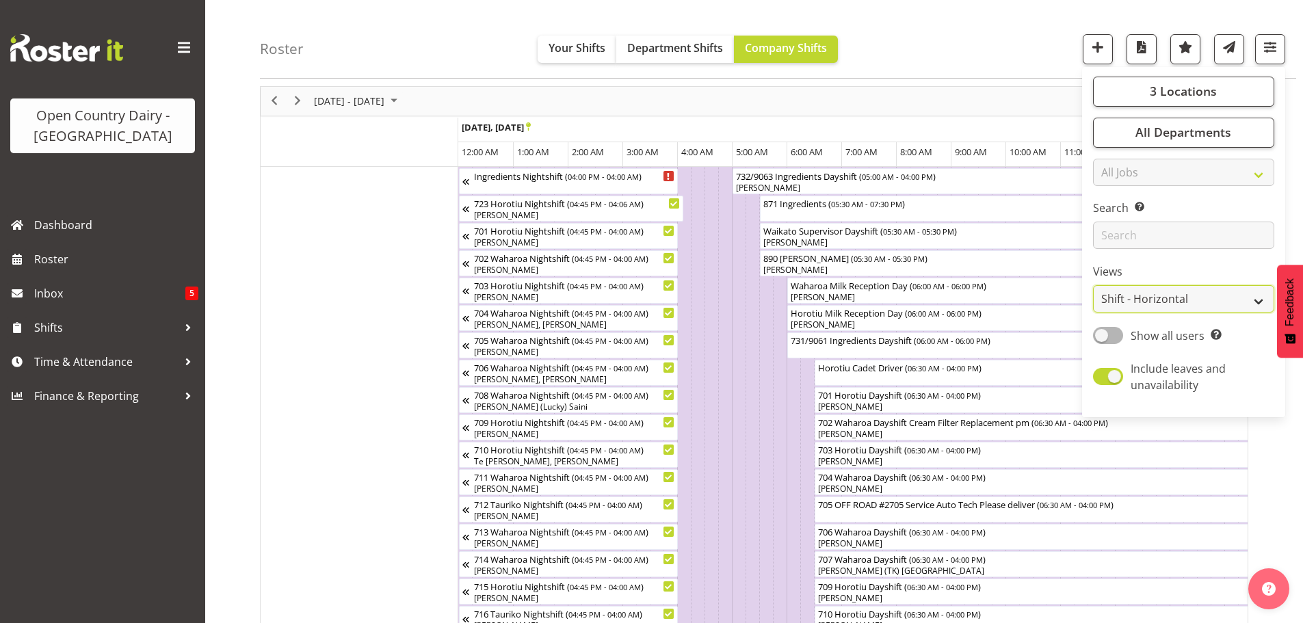
click at [1144, 295] on select "Staff Role Shift - Horizontal Shift - Vertical Staff - Location" at bounding box center [1183, 299] width 181 height 27
select select "staff"
click at [1093, 286] on select "Staff Role Shift - Horizontal Shift - Vertical Staff - Location" at bounding box center [1183, 299] width 181 height 27
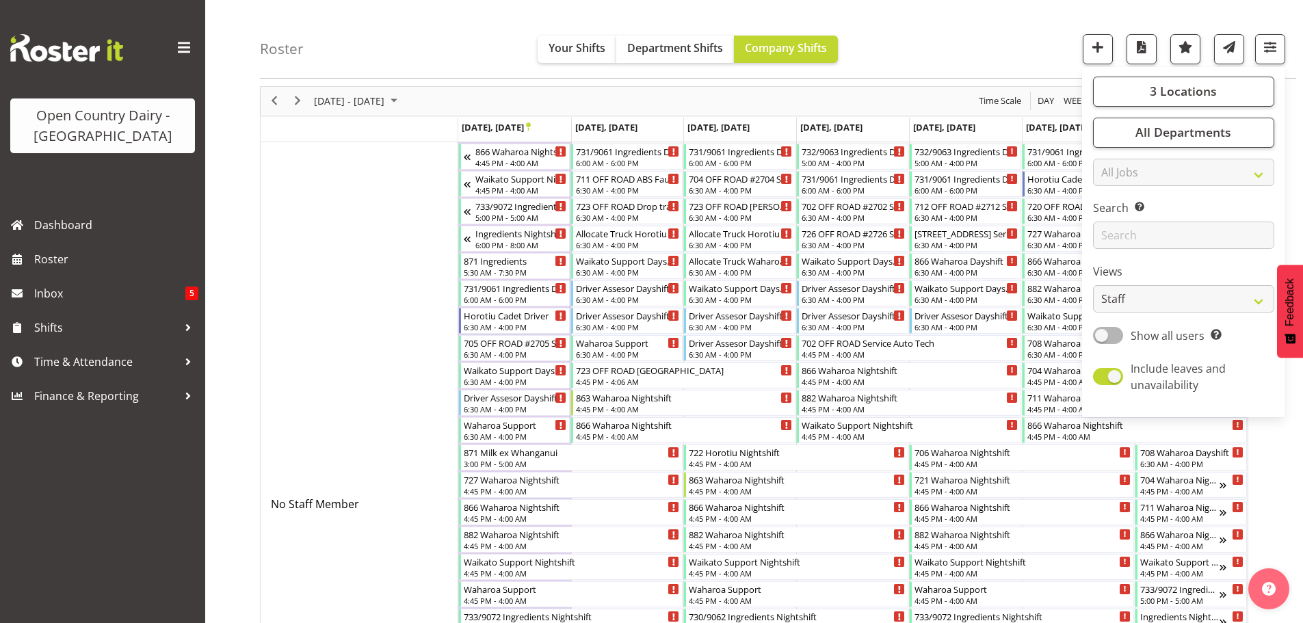
click at [929, 35] on div "Roster Your Shifts Department Shifts Company Shifts 3 Locations Clear Ingredien…" at bounding box center [778, 39] width 1036 height 79
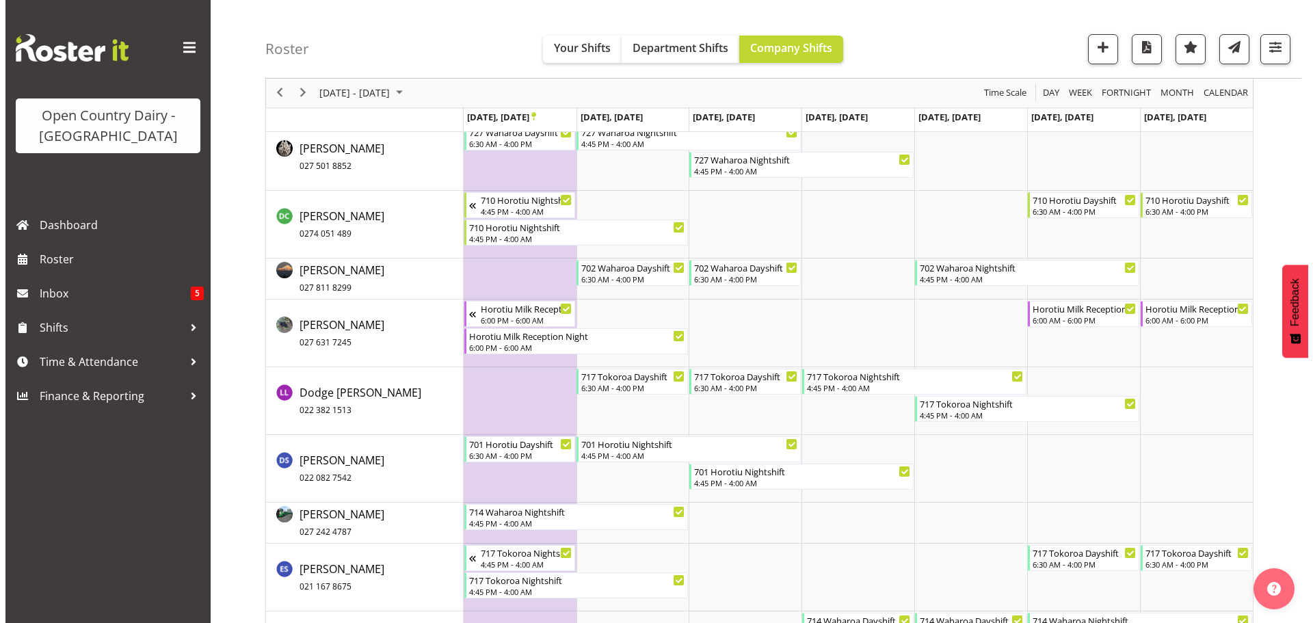
scroll to position [3059, 0]
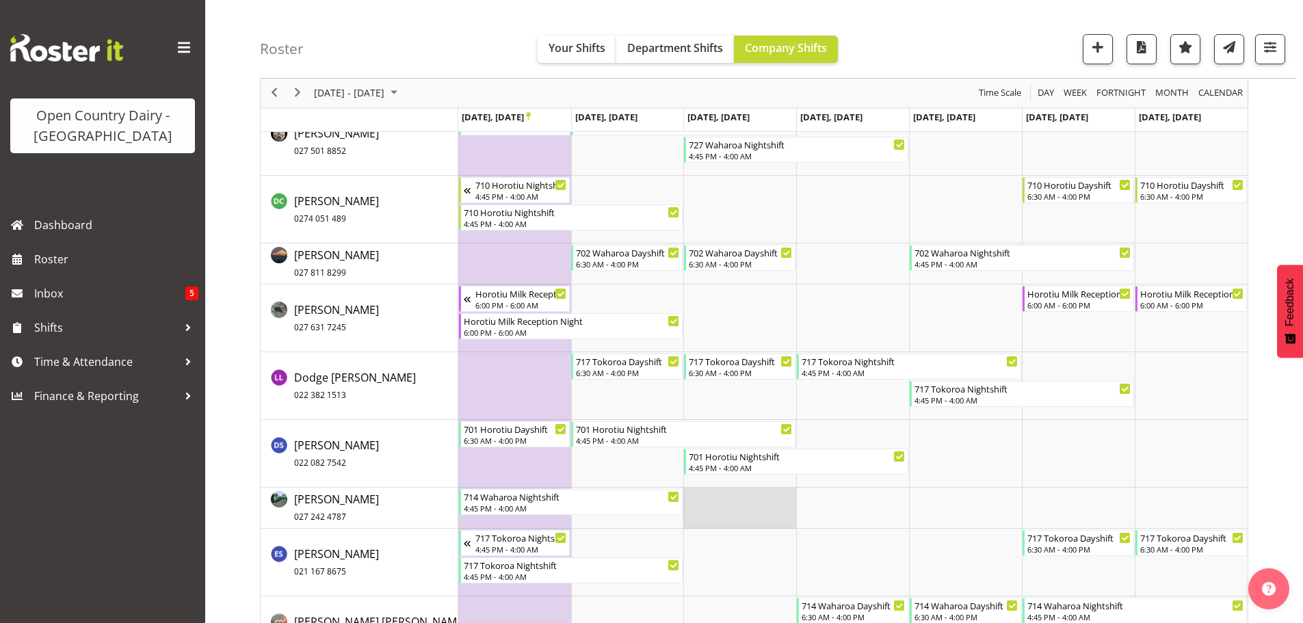
click at [747, 512] on td "Timeline Week of September 22, 2025" at bounding box center [739, 508] width 113 height 41
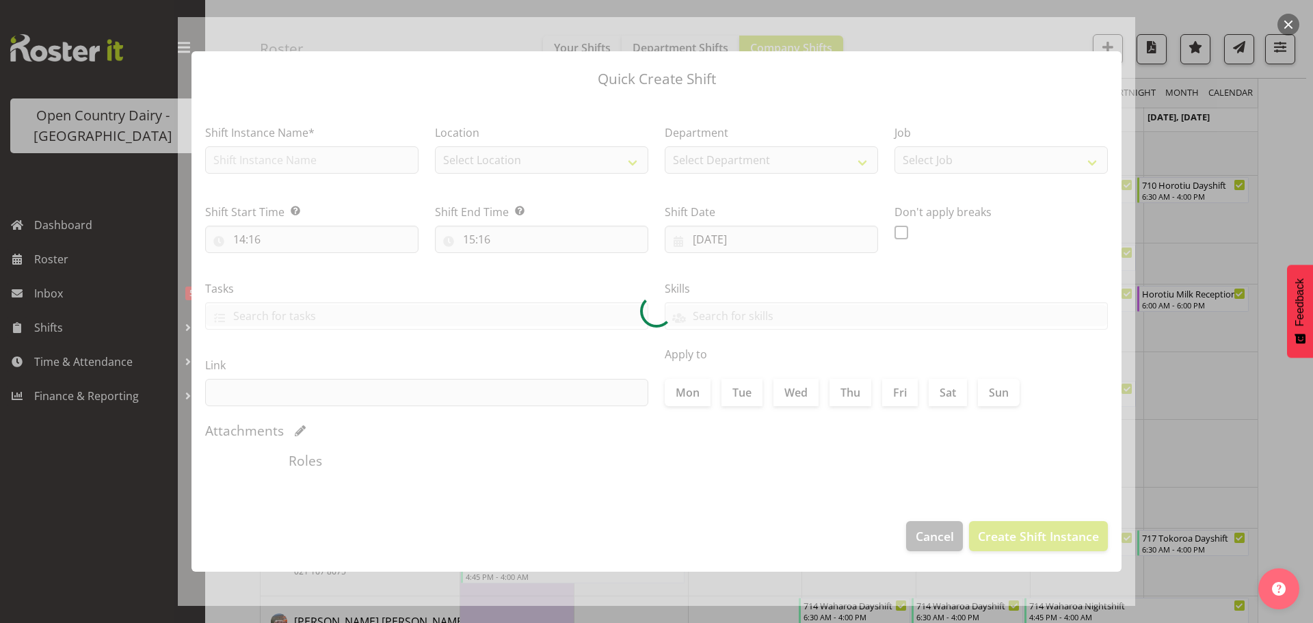
type input "24/09/2025"
checkbox input "true"
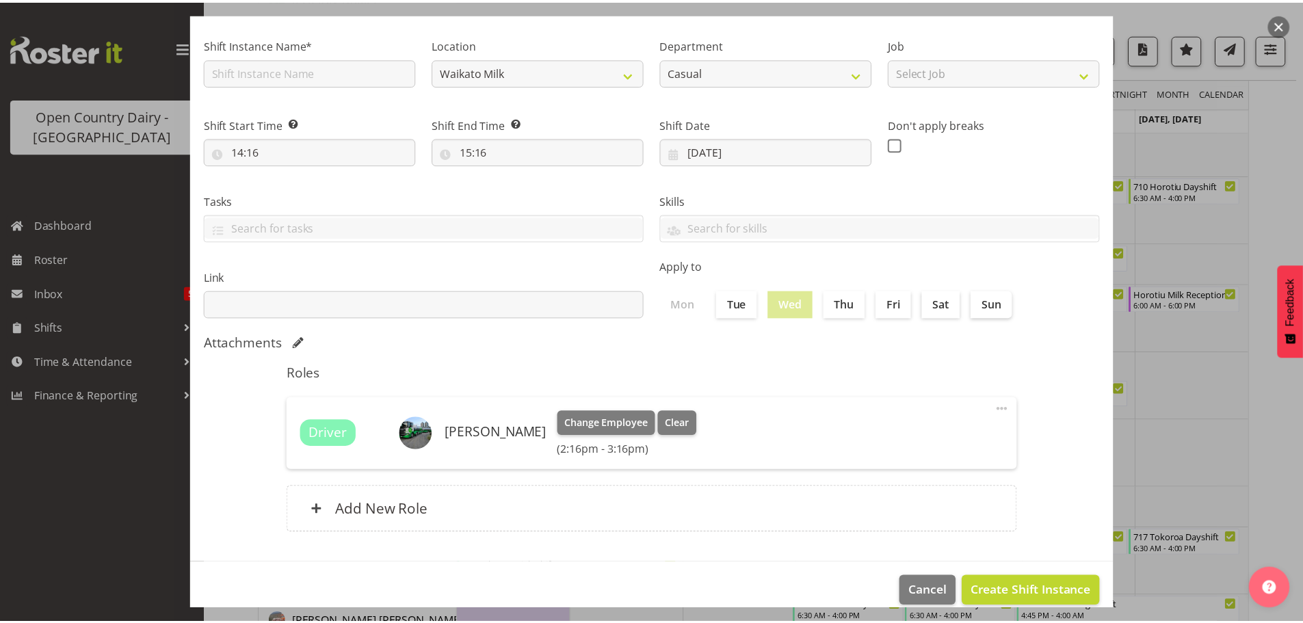
scroll to position [103, 0]
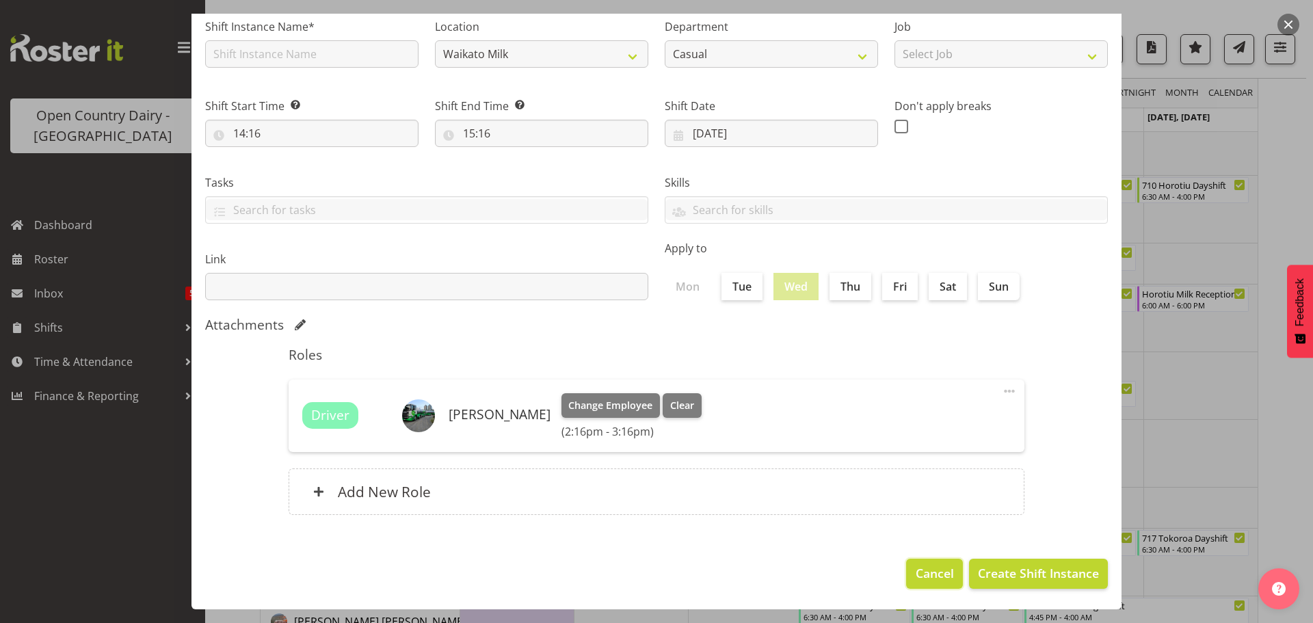
click at [923, 576] on span "Cancel" at bounding box center [935, 573] width 38 height 18
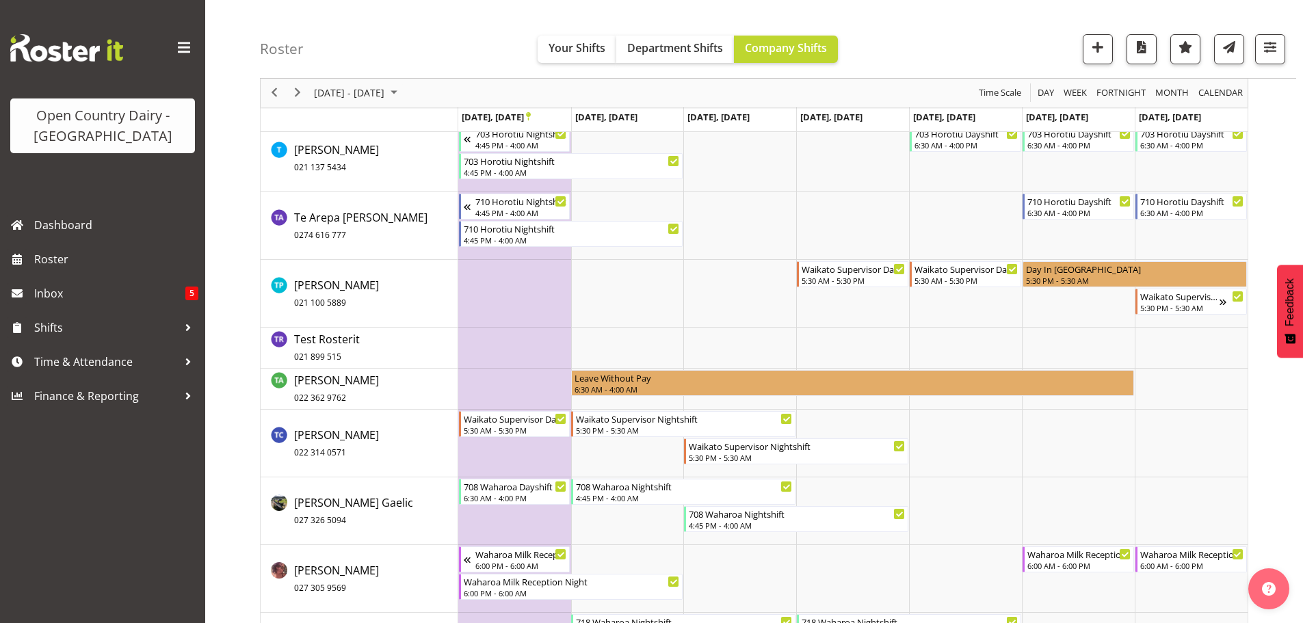
scroll to position [10109, 0]
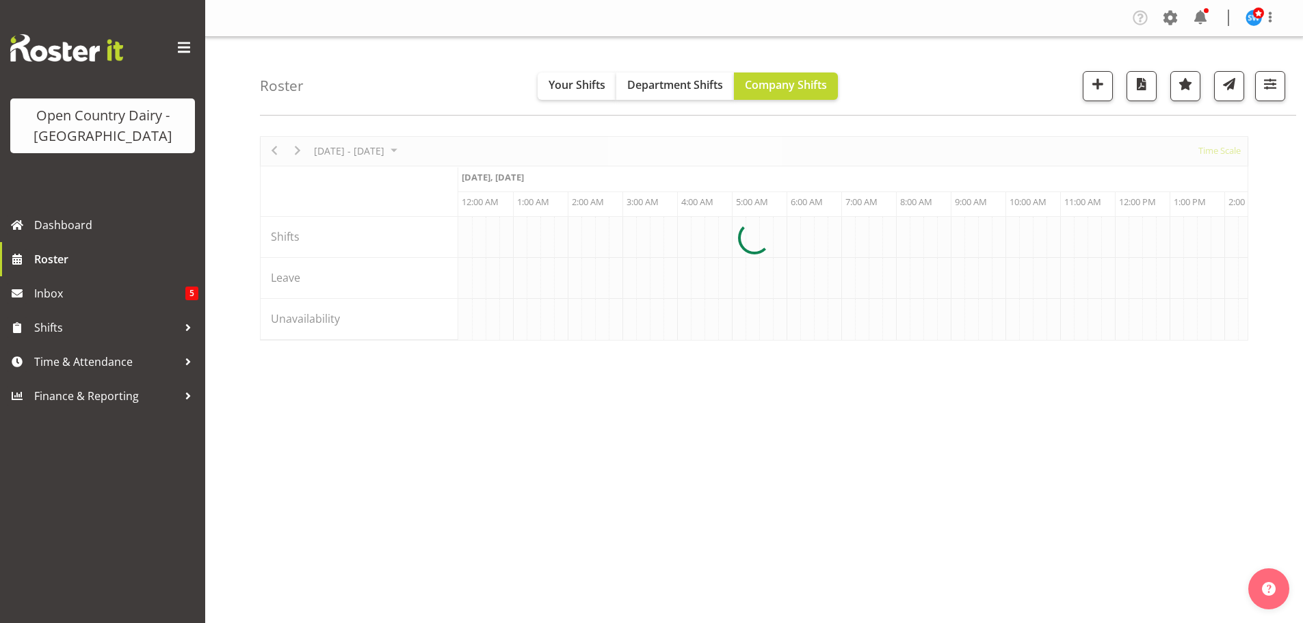
scroll to position [0, 5252]
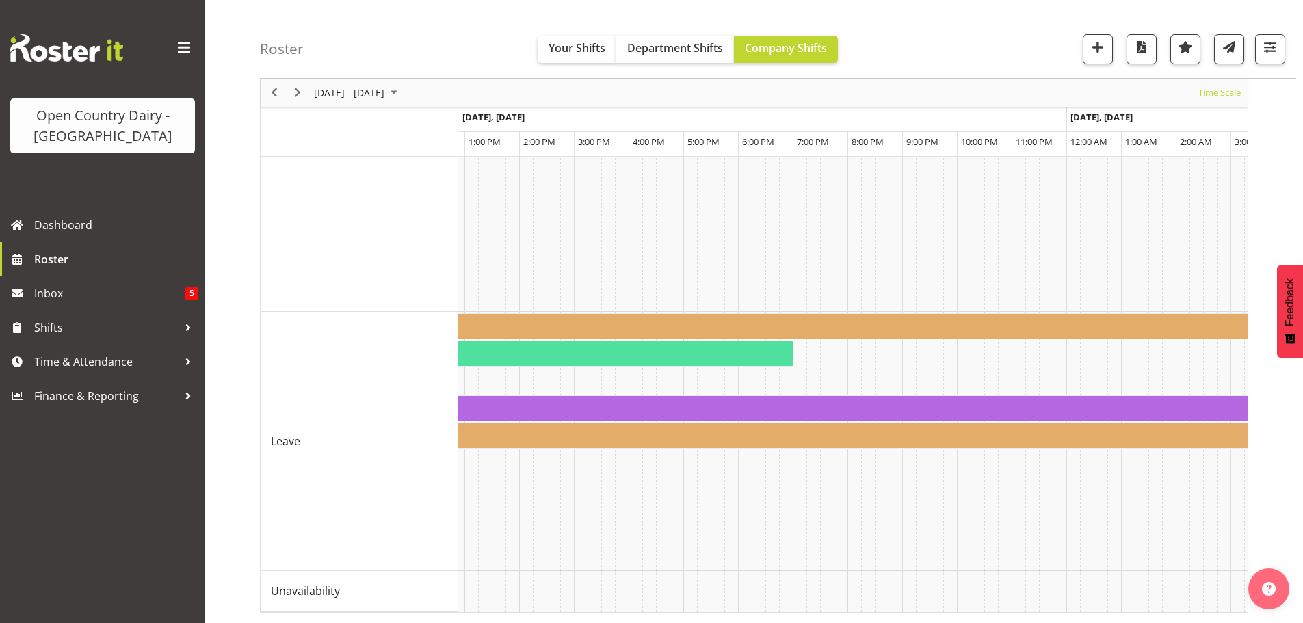
scroll to position [0, 7254]
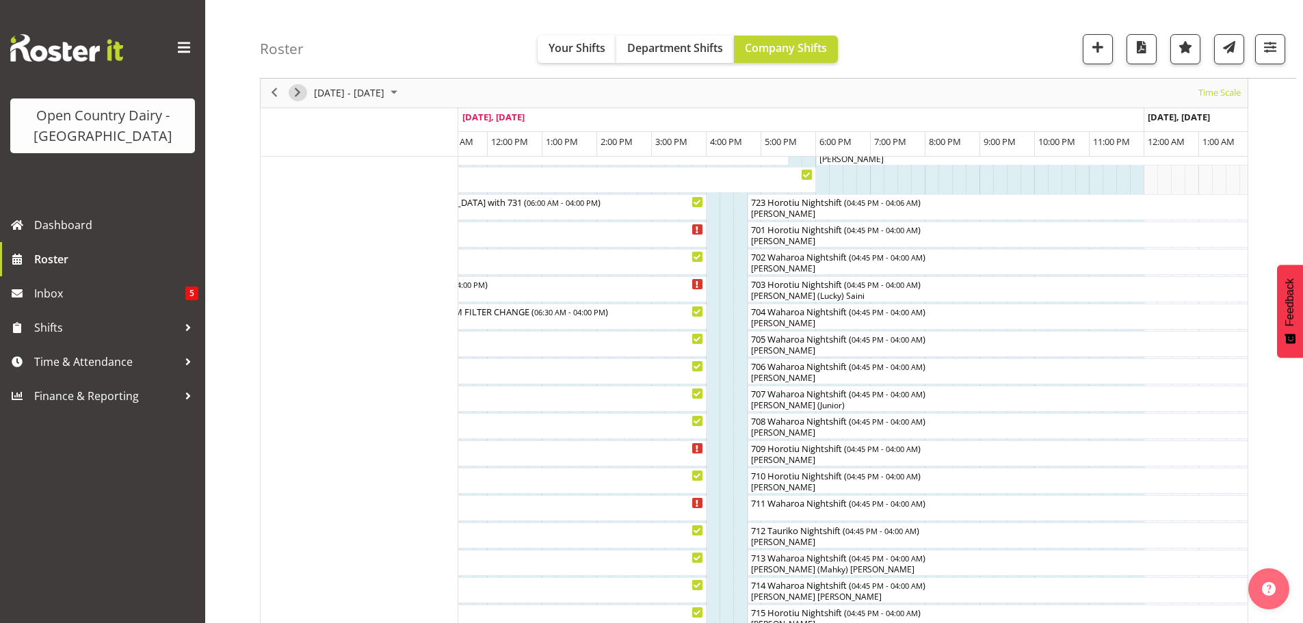
click at [297, 93] on span "Next" at bounding box center [297, 93] width 16 height 17
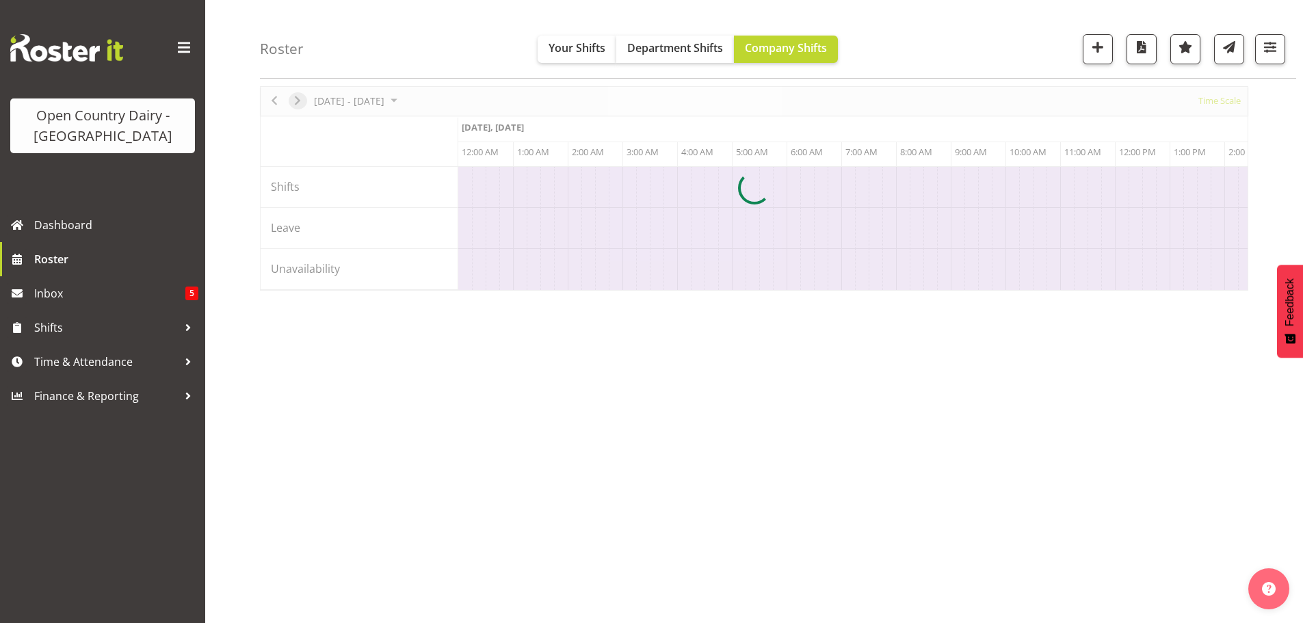
scroll to position [50, 0]
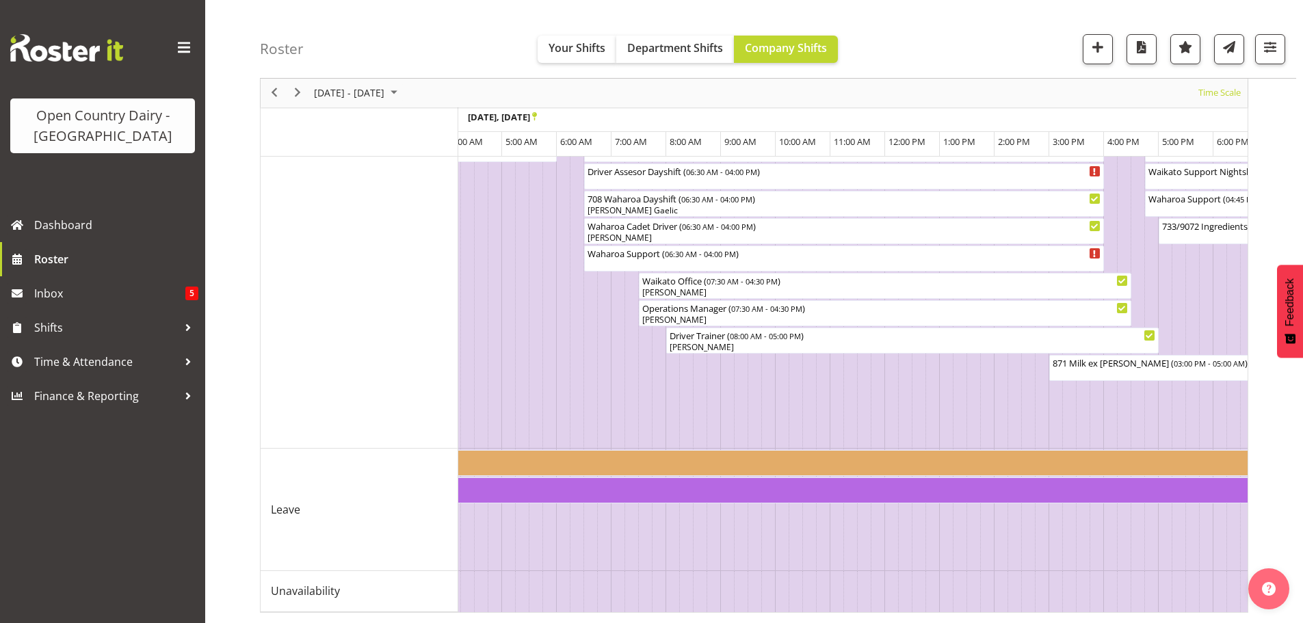
scroll to position [0, 278]
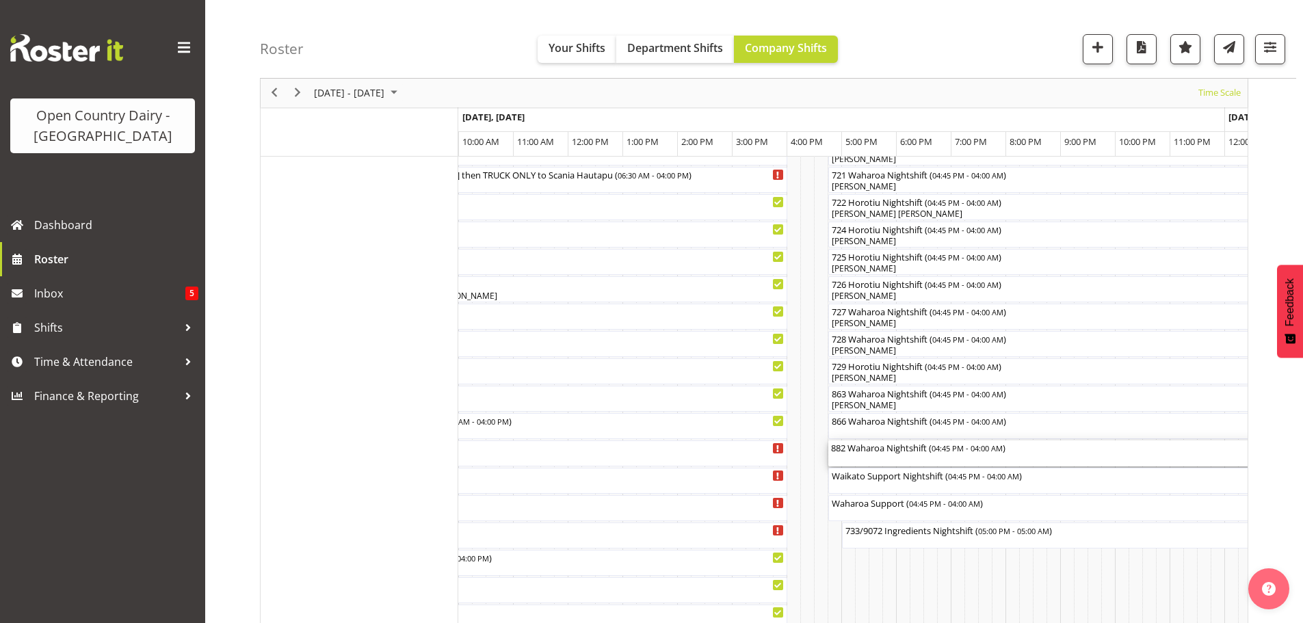
click at [870, 459] on div "882 Waharoa Nightshift ( 04:45 PM - 04:00 AM )" at bounding box center [1136, 453] width 610 height 26
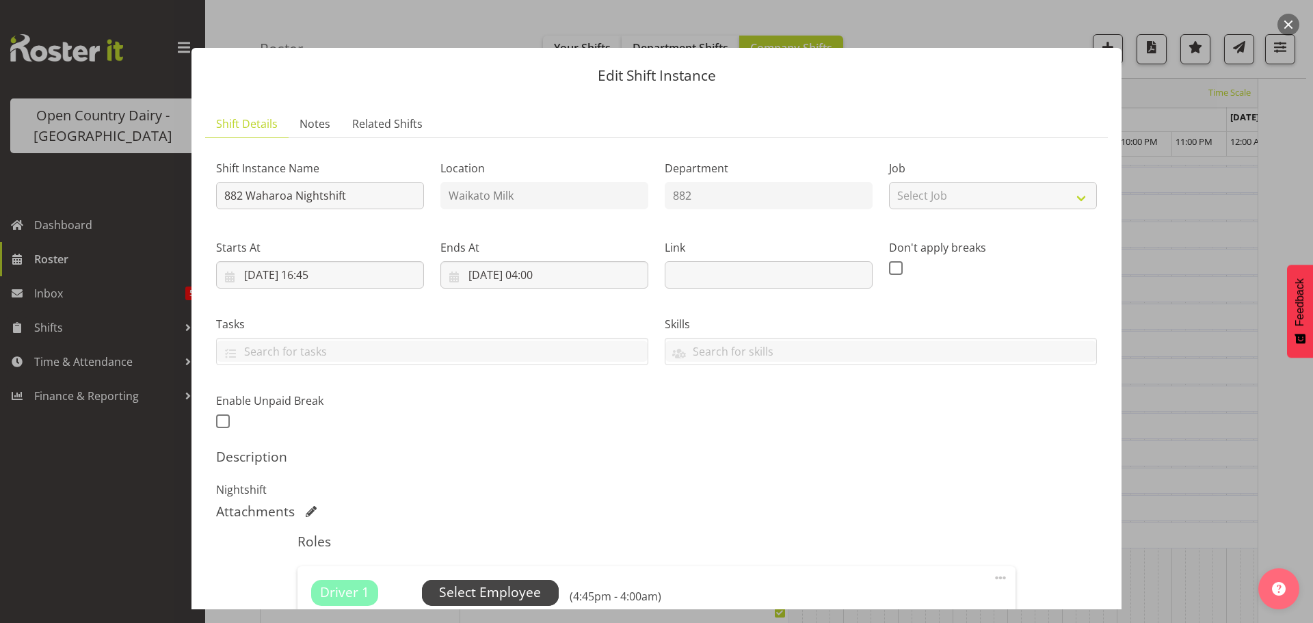
click at [465, 590] on span "Select Employee" at bounding box center [490, 593] width 102 height 20
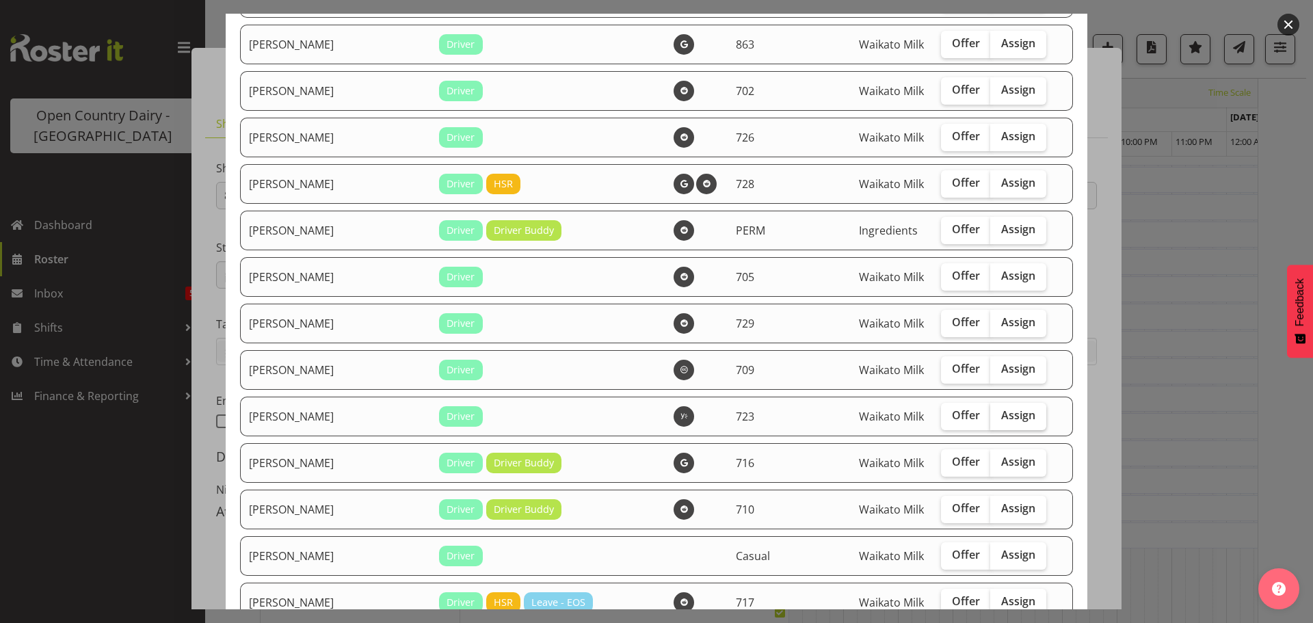
click at [1001, 414] on span "Assign" at bounding box center [1018, 415] width 34 height 14
click at [994, 414] on input "Assign" at bounding box center [994, 415] width 9 height 9
checkbox input "true"
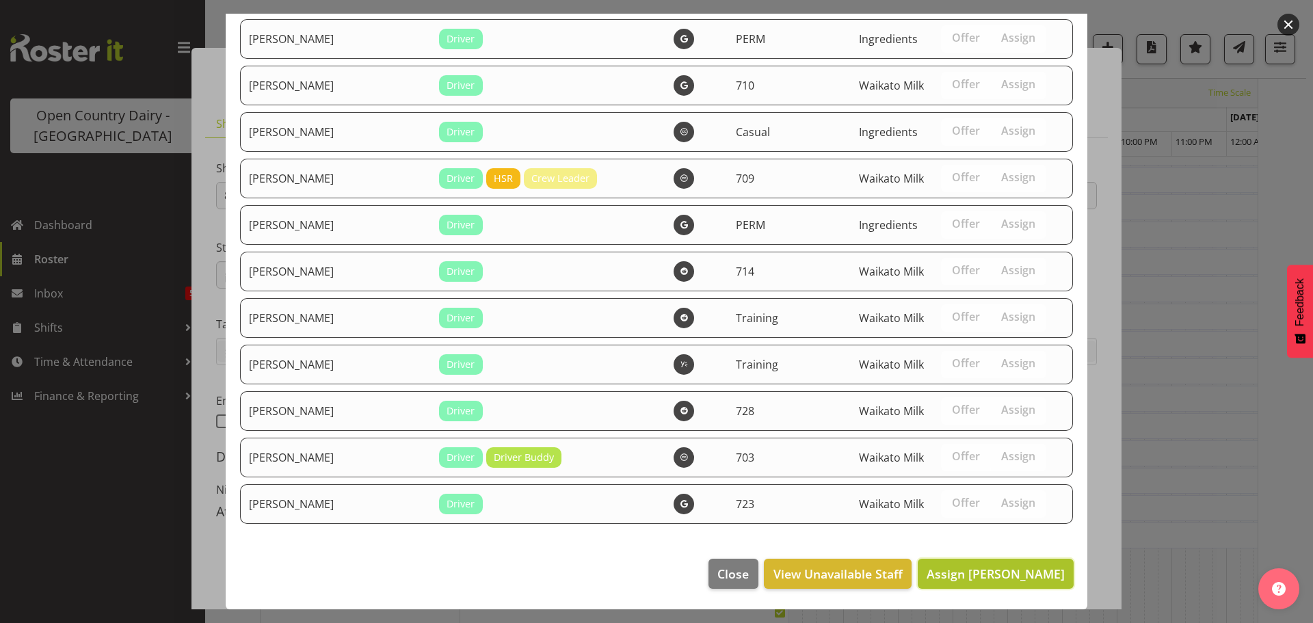
click at [994, 573] on span "Assign Daljeet Rai" at bounding box center [996, 574] width 138 height 16
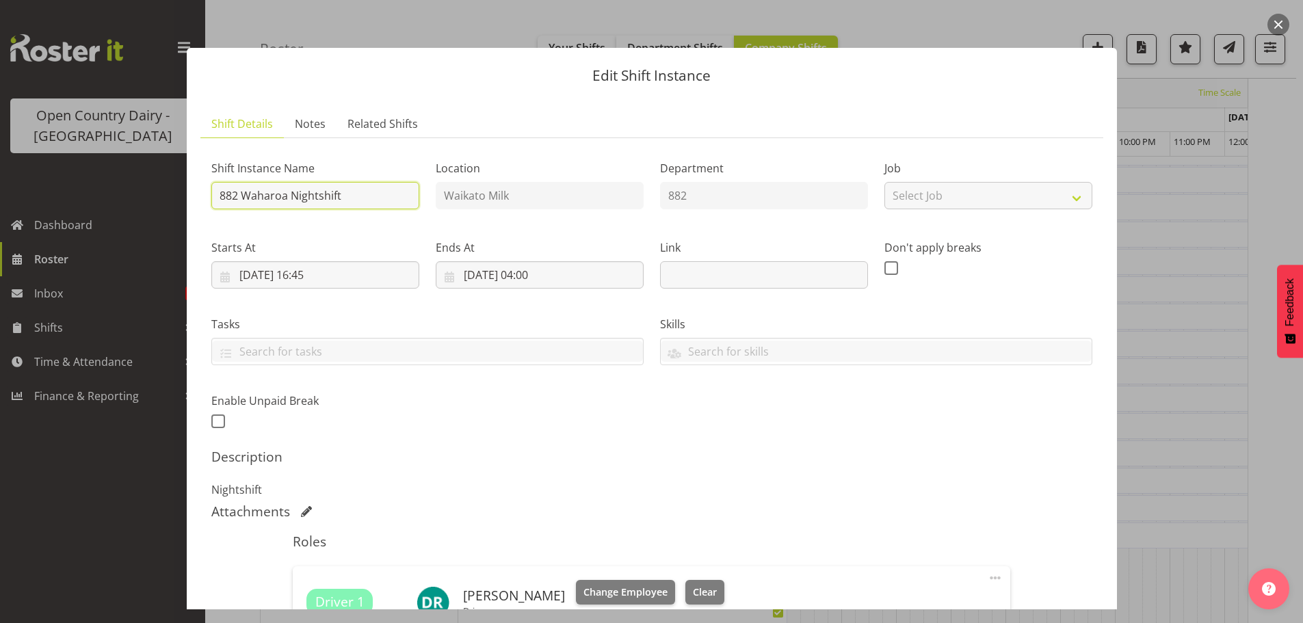
click at [361, 197] on input "882 Waharoa Nightshift" at bounding box center [315, 195] width 208 height 27
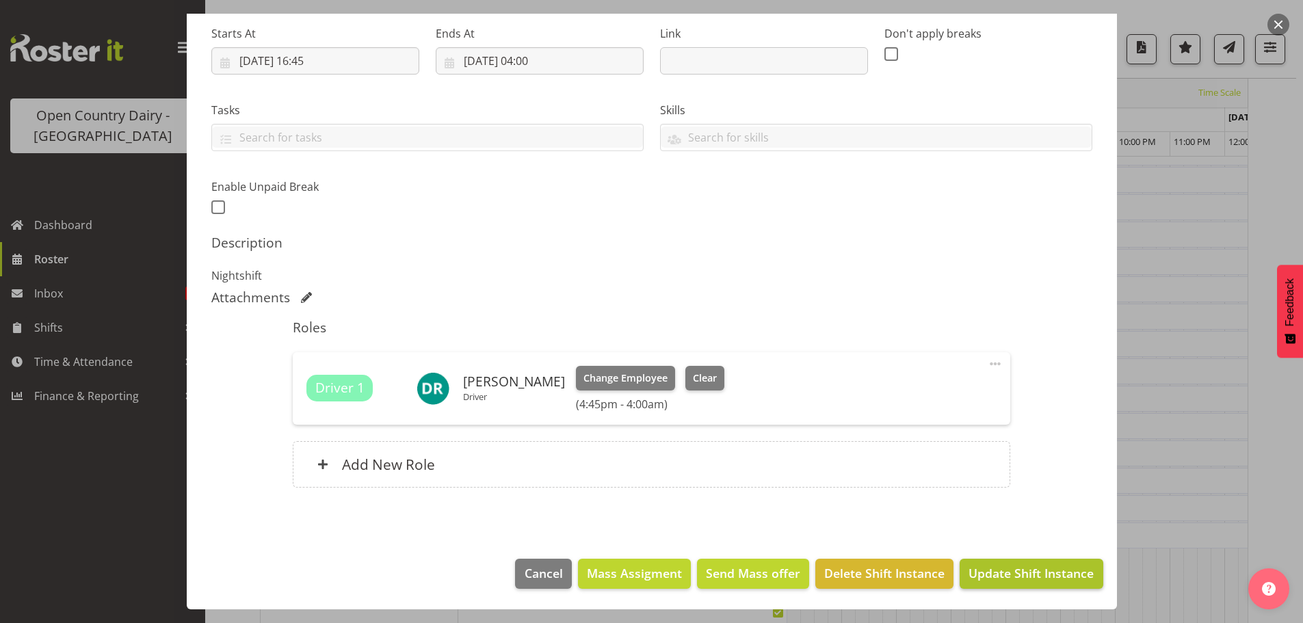
type input "882 Waharoa Nightshift Travel from Horotiu"
click at [1041, 576] on span "Update Shift Instance" at bounding box center [1030, 573] width 125 height 18
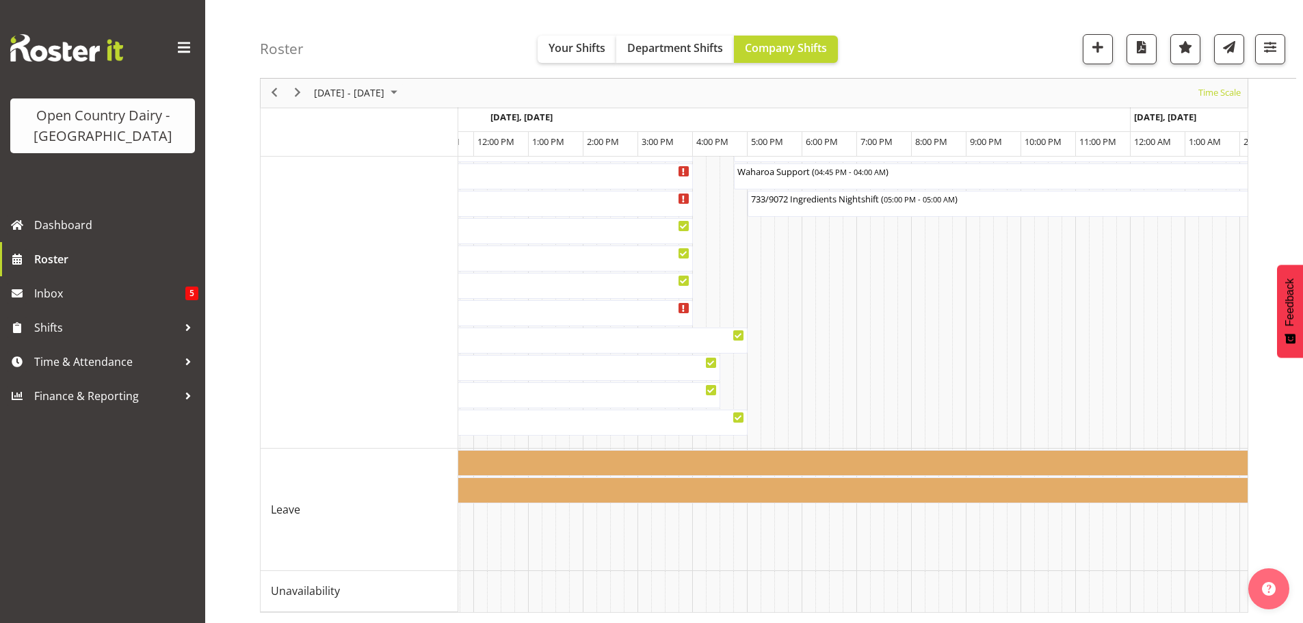
scroll to position [0, 2016]
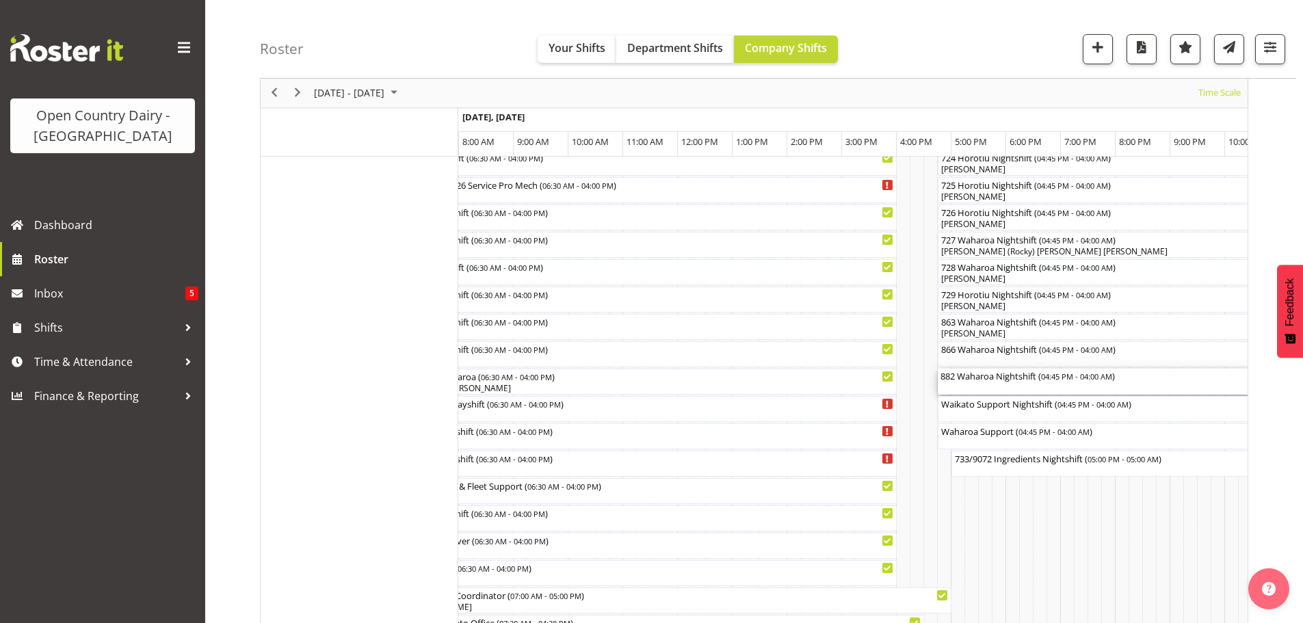
click at [985, 387] on div "882 Waharoa Nightshift ( 04:45 PM - 04:00 AM )" at bounding box center [1245, 382] width 610 height 26
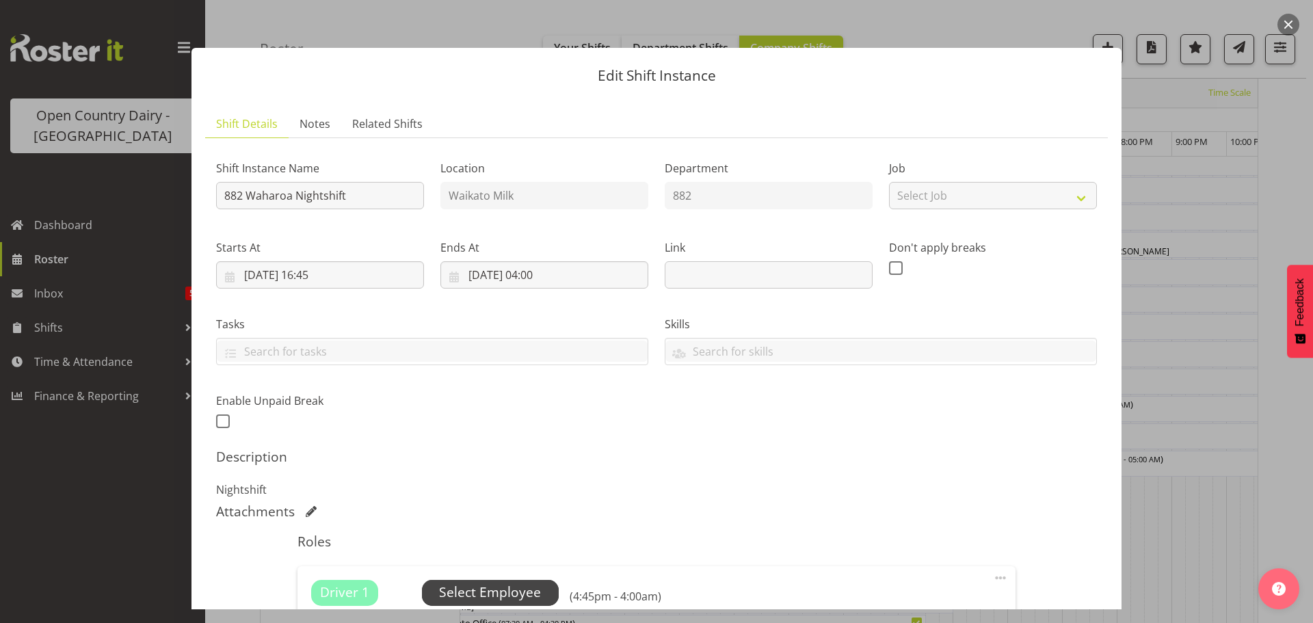
click at [496, 589] on span "Select Employee" at bounding box center [490, 593] width 102 height 20
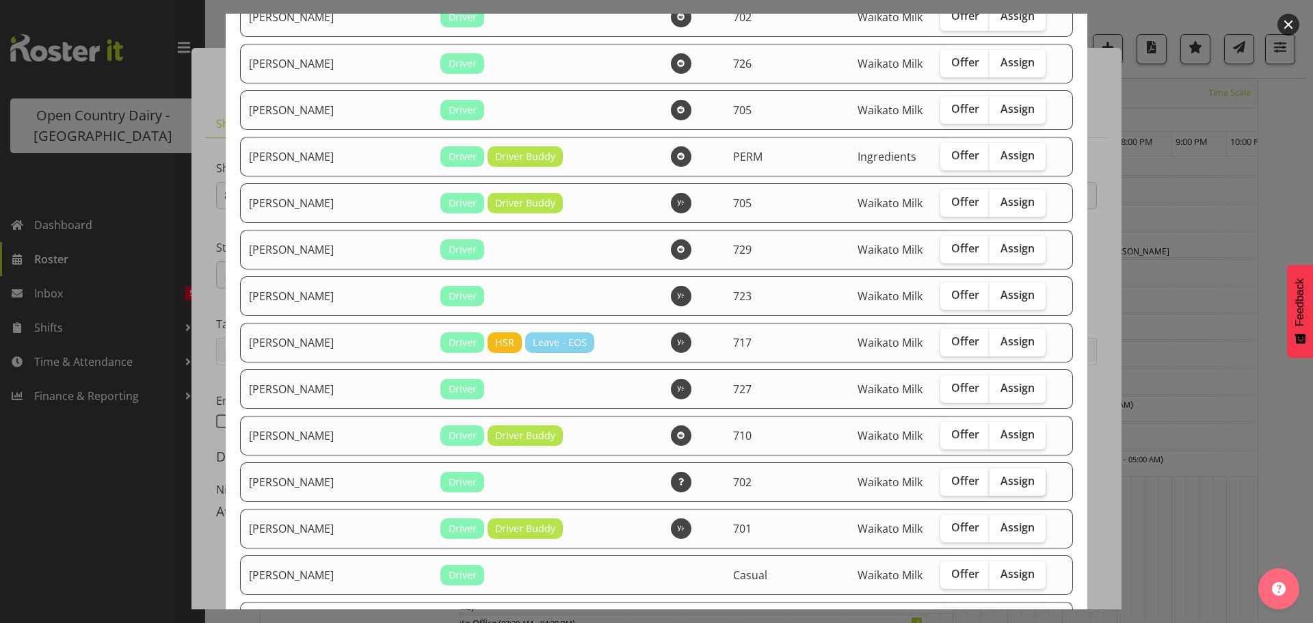
drag, startPoint x: 1009, startPoint y: 480, endPoint x: 1002, endPoint y: 485, distance: 8.3
click at [1008, 480] on span "Assign" at bounding box center [1017, 481] width 34 height 14
click at [998, 480] on input "Assign" at bounding box center [994, 481] width 9 height 9
checkbox input "true"
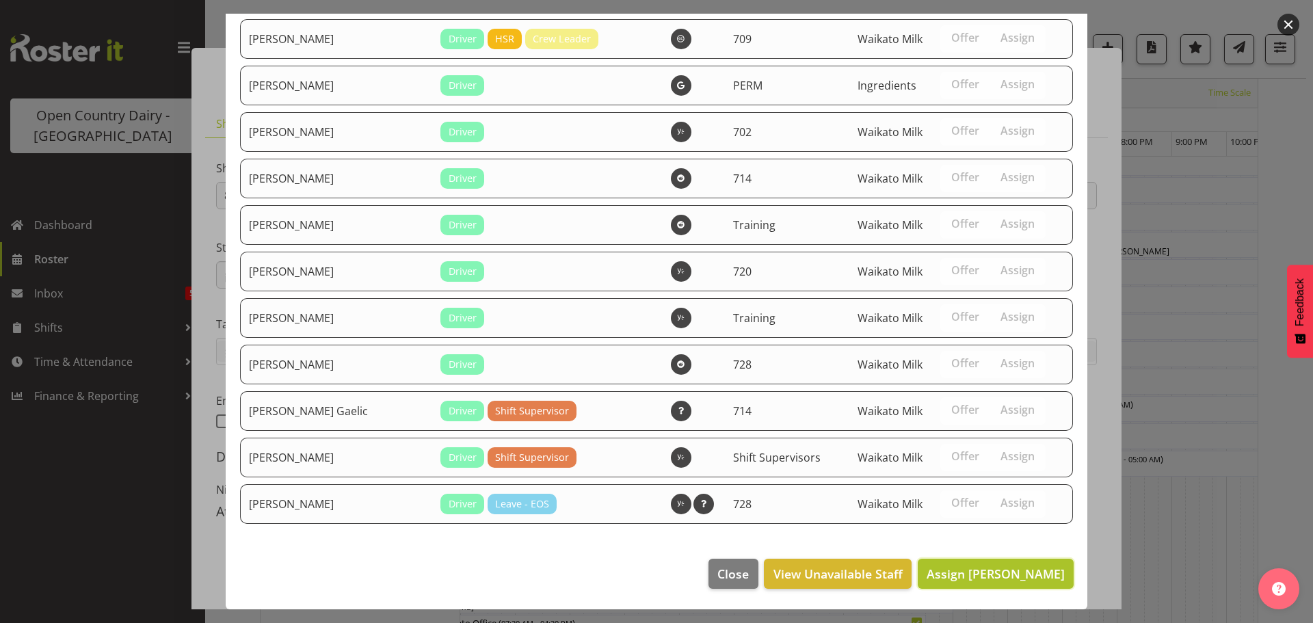
drag, startPoint x: 999, startPoint y: 575, endPoint x: 1000, endPoint y: 568, distance: 7.6
click at [1000, 570] on span "Assign Denica Tapiki" at bounding box center [996, 574] width 138 height 16
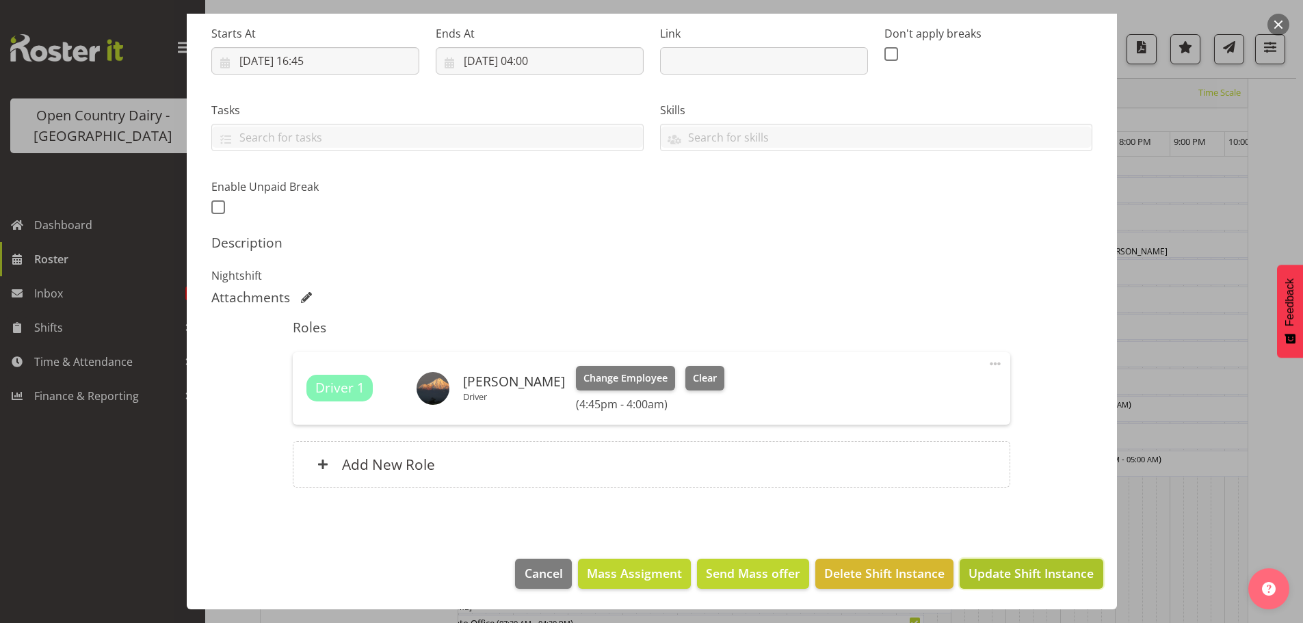
click at [1015, 572] on span "Update Shift Instance" at bounding box center [1030, 573] width 125 height 18
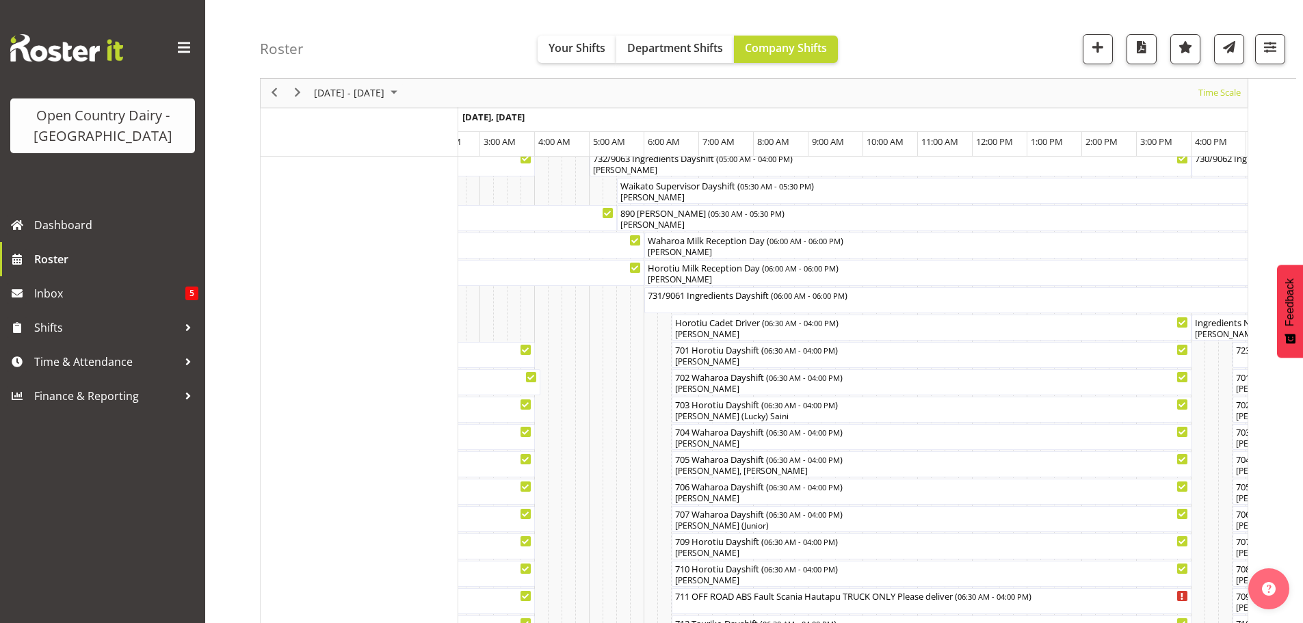
scroll to position [0, 0]
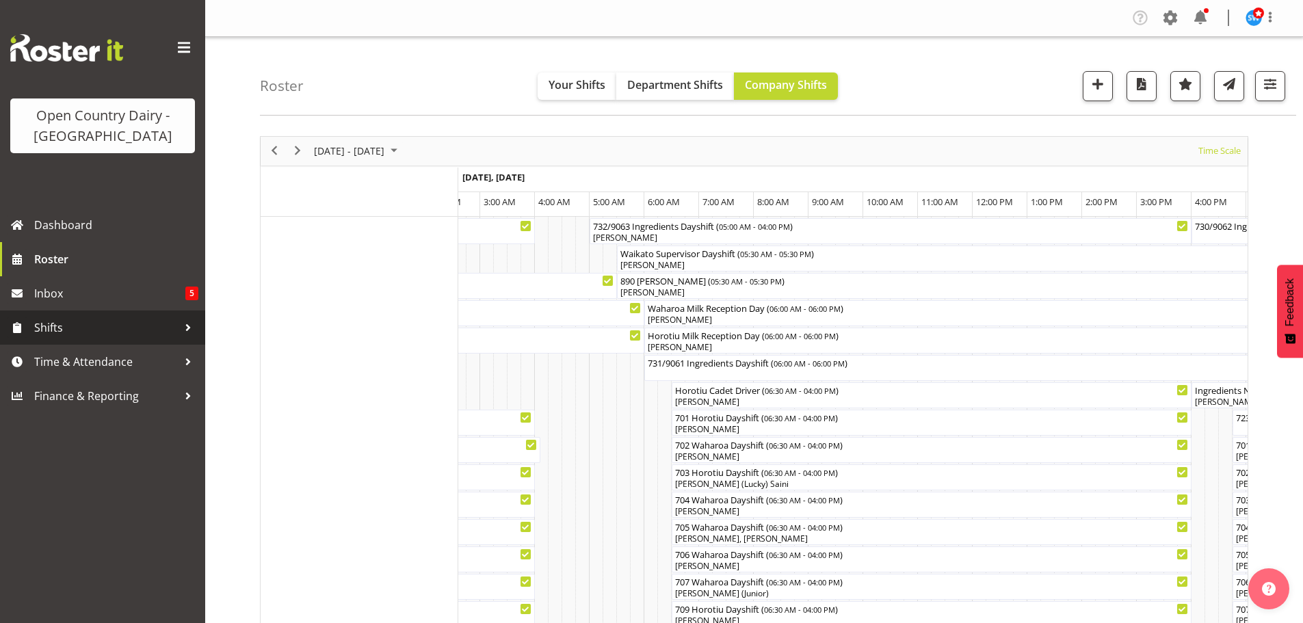
click at [47, 326] on span "Shifts" at bounding box center [106, 327] width 144 height 21
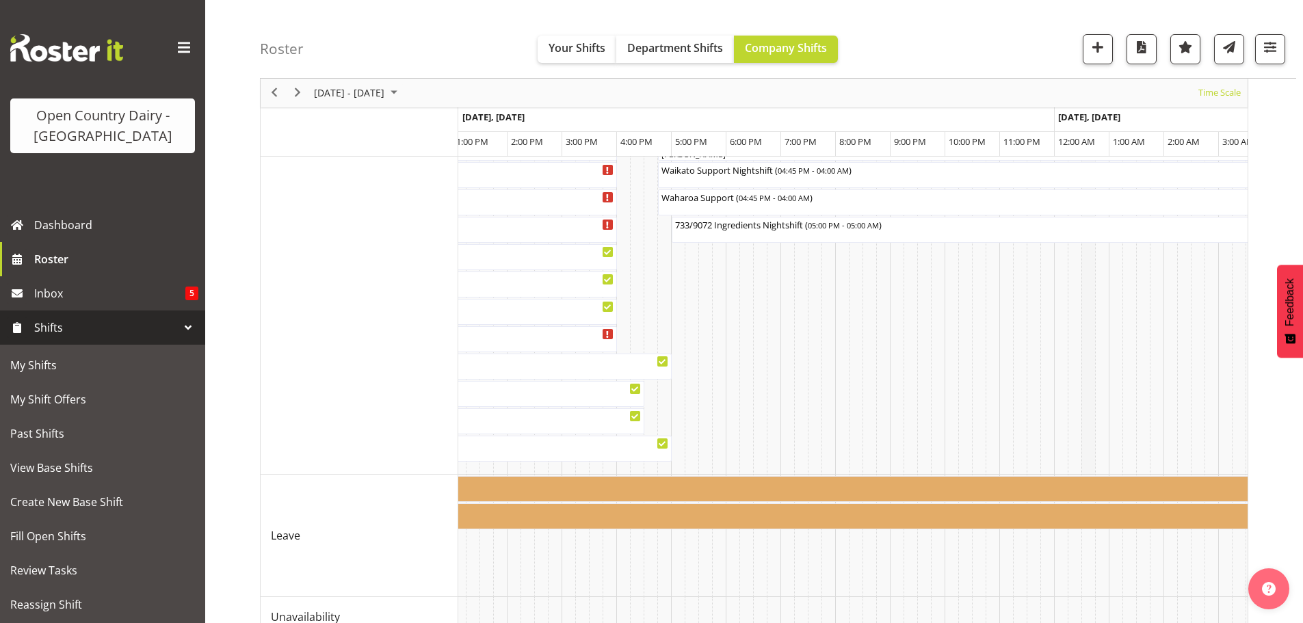
scroll to position [1159, 0]
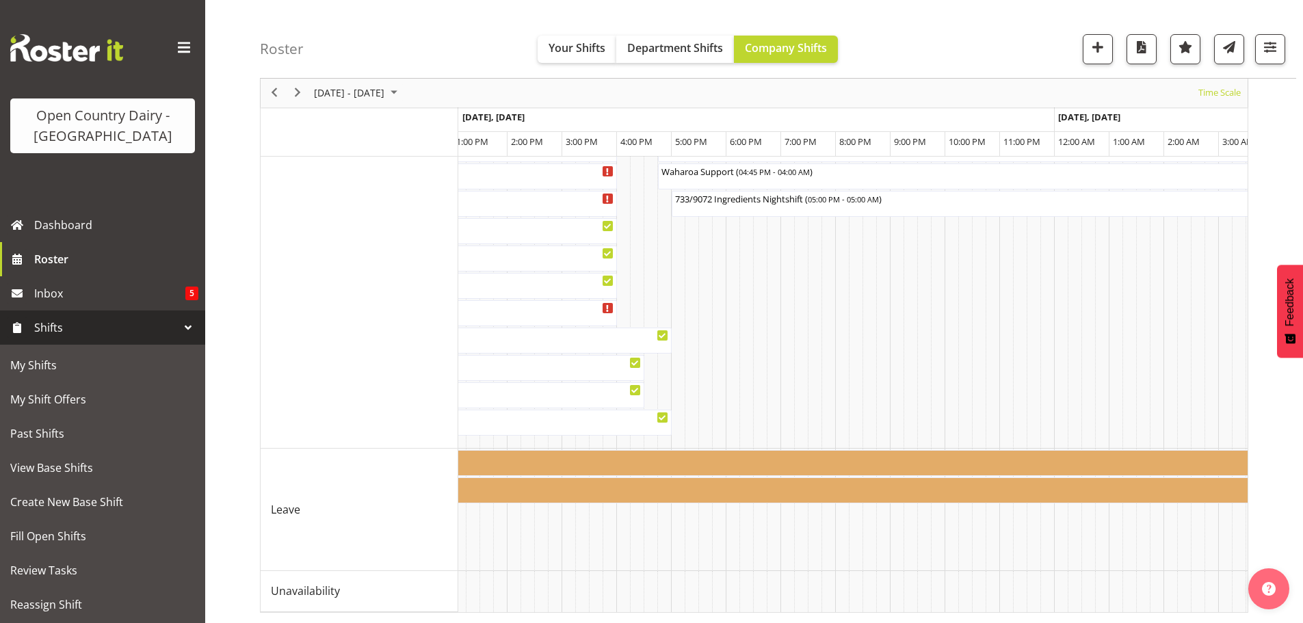
click at [69, 326] on span "Shifts" at bounding box center [106, 327] width 144 height 21
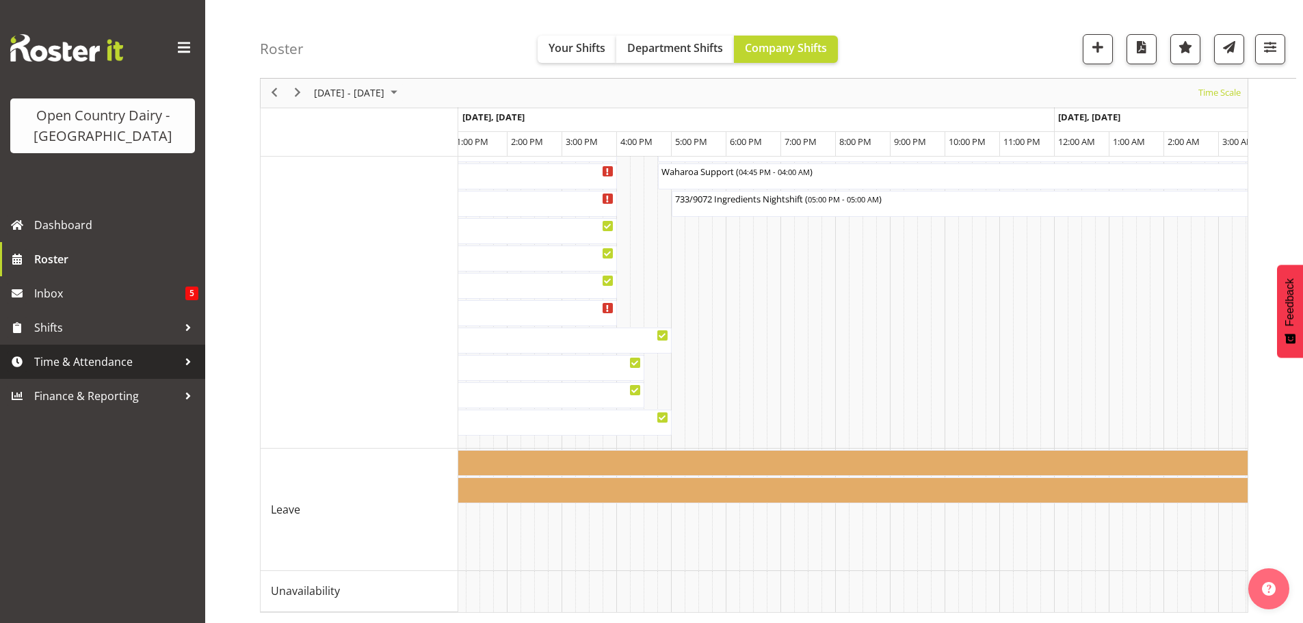
click at [82, 357] on span "Time & Attendance" at bounding box center [106, 361] width 144 height 21
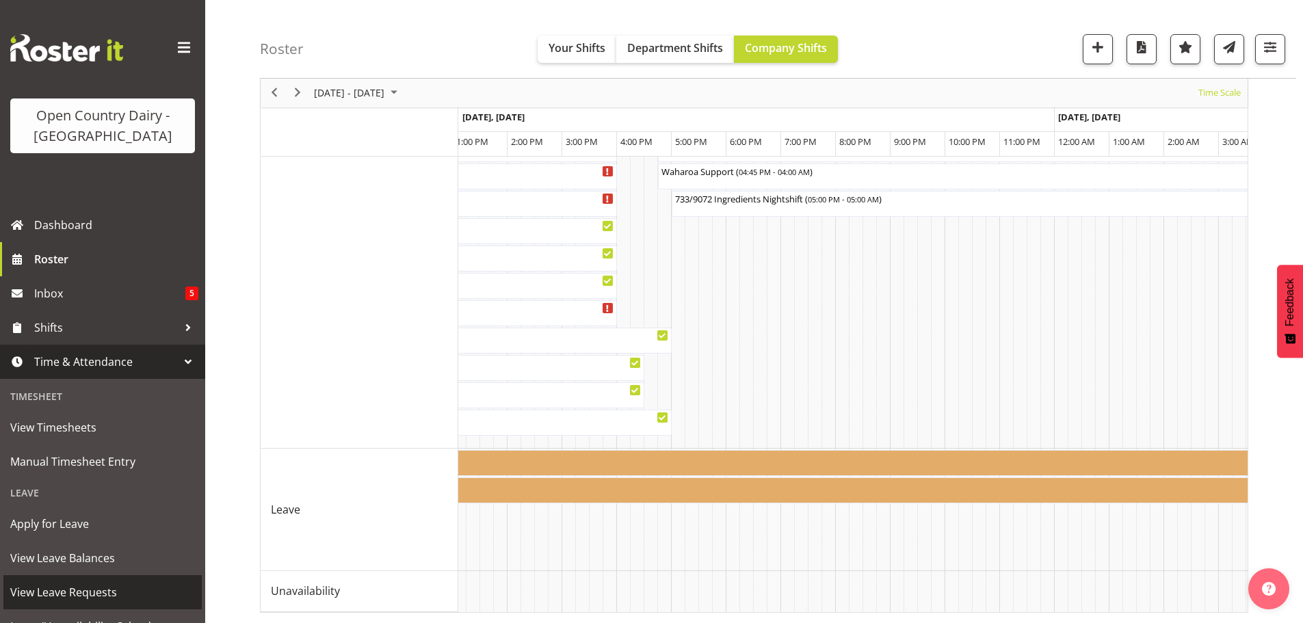
click at [68, 586] on span "View Leave Requests" at bounding box center [102, 592] width 185 height 21
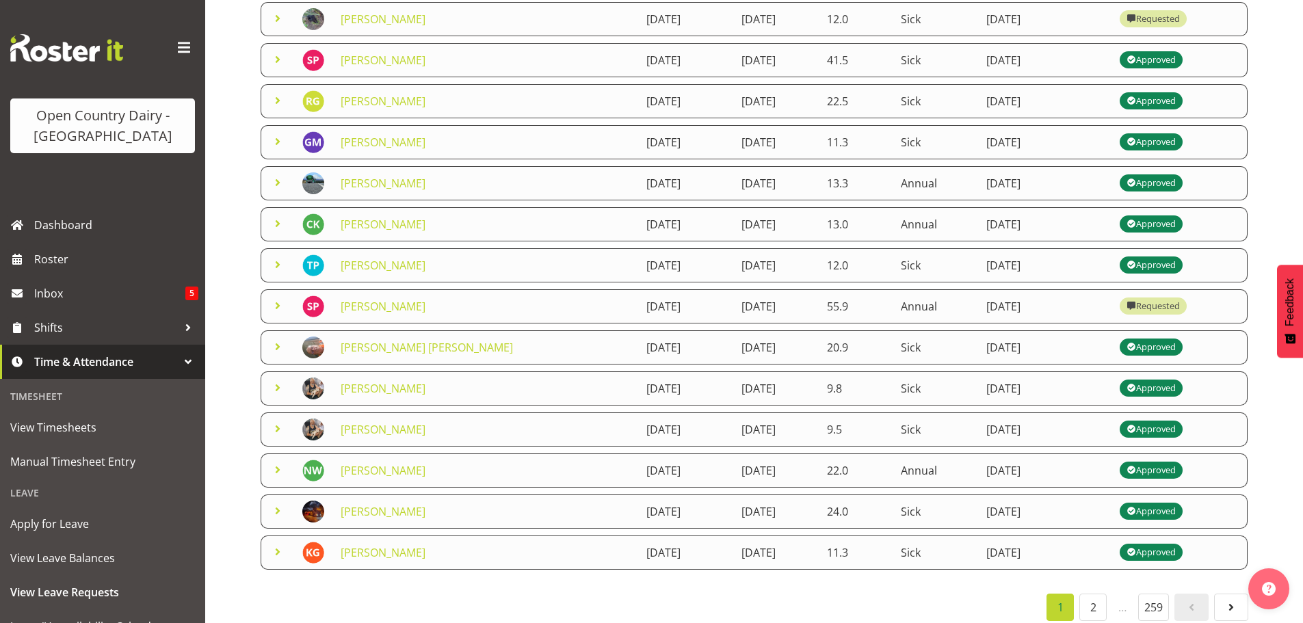
scroll to position [237, 0]
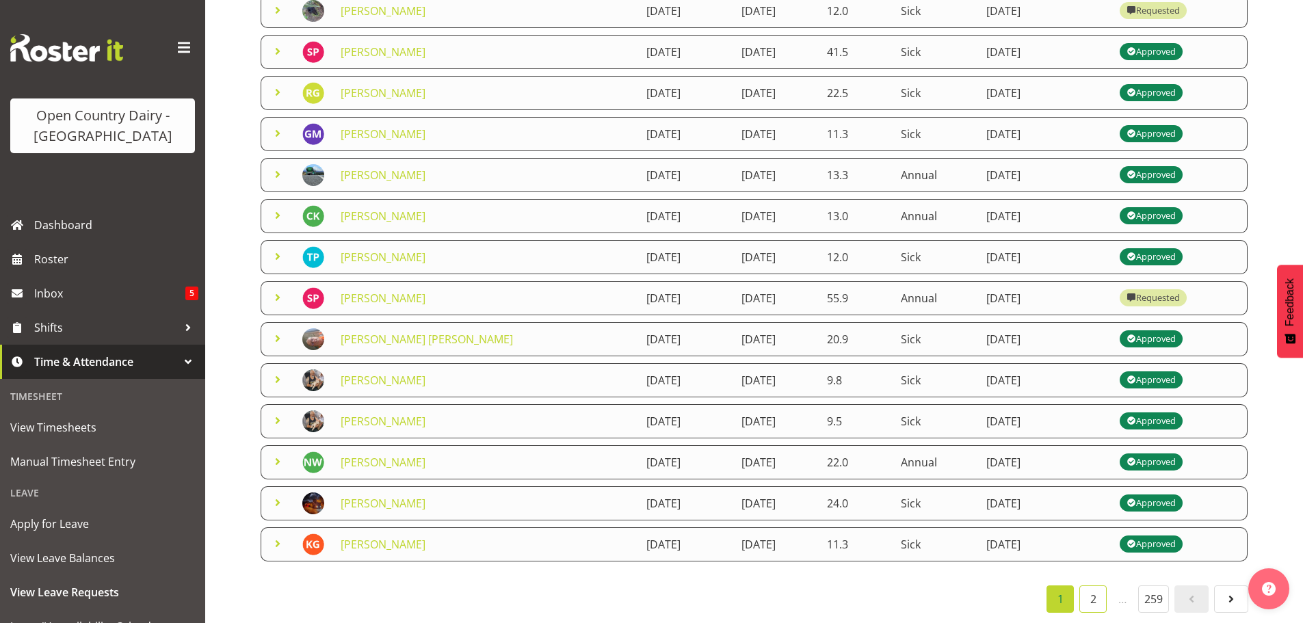
click at [1089, 591] on link "2" at bounding box center [1092, 598] width 27 height 27
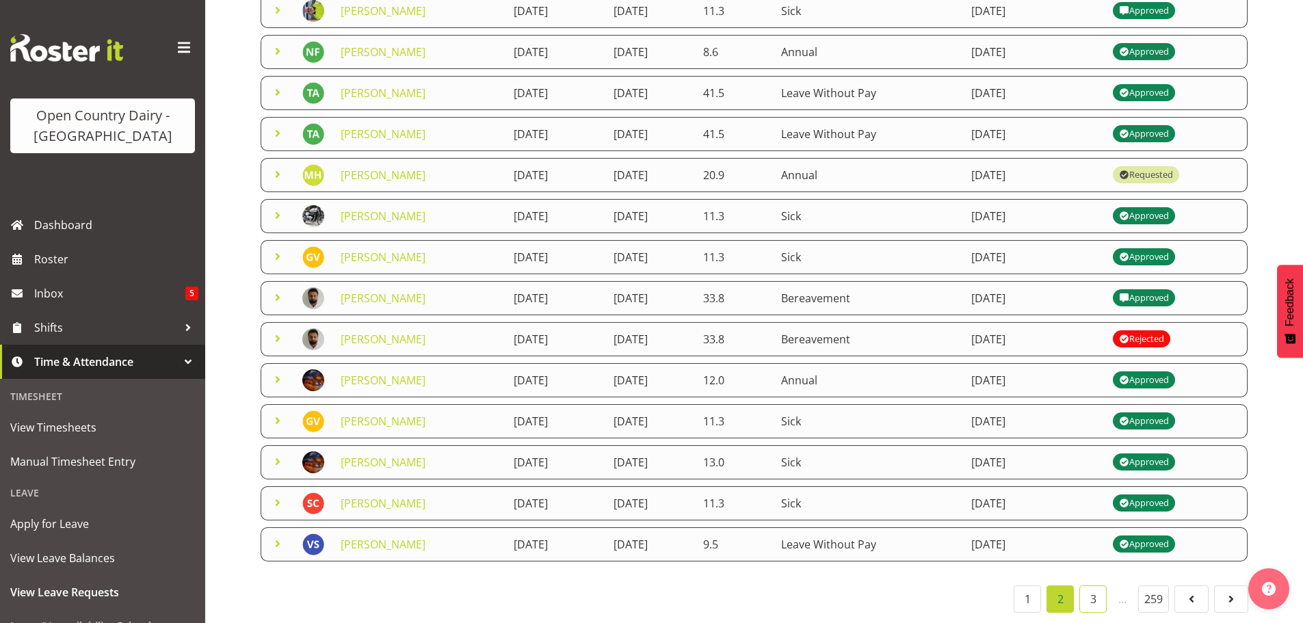
click at [1095, 591] on link "3" at bounding box center [1092, 598] width 27 height 27
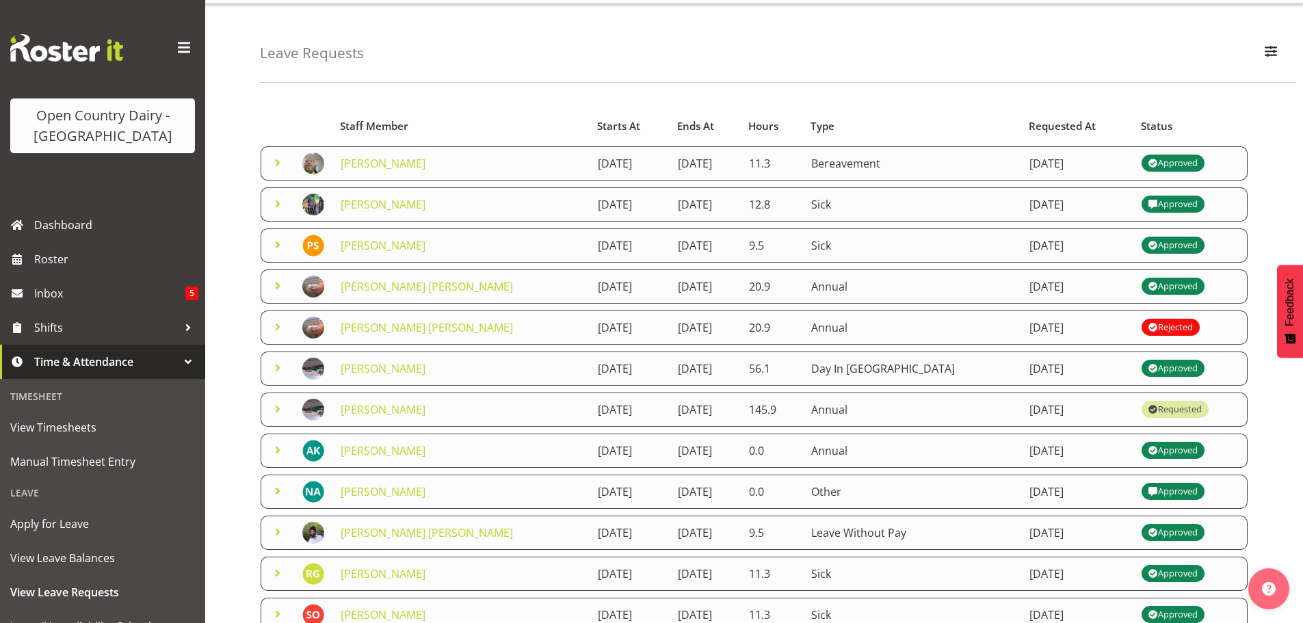
scroll to position [0, 0]
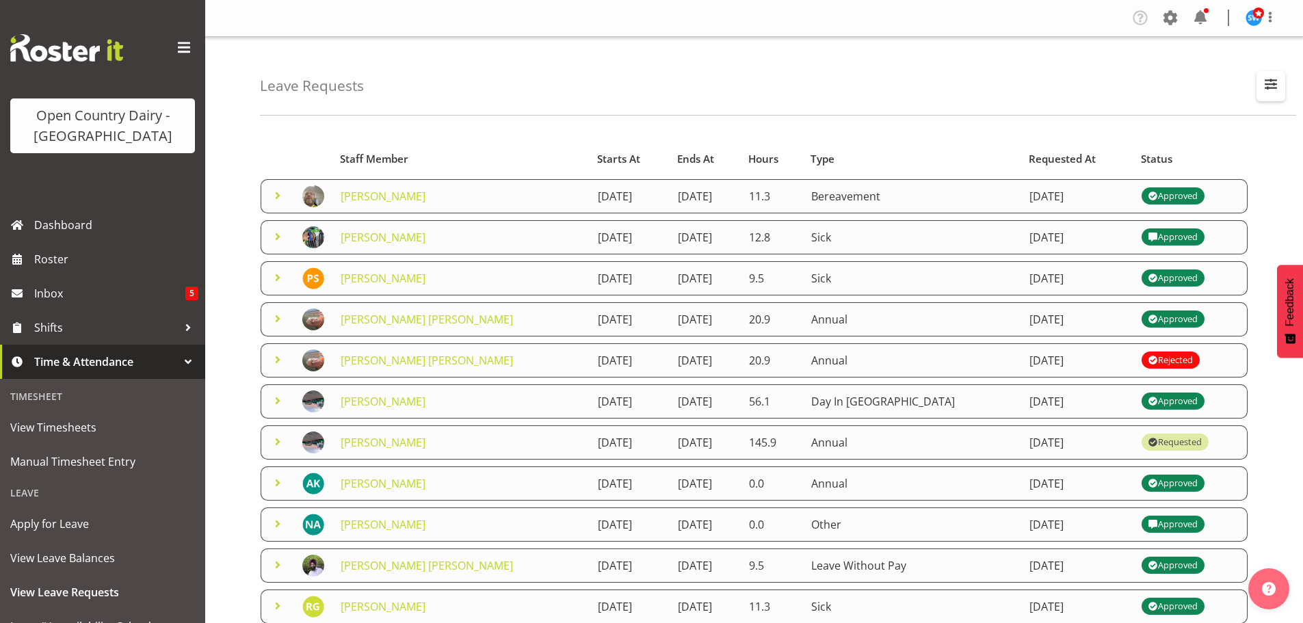
click at [1266, 83] on span "button" at bounding box center [1271, 84] width 18 height 18
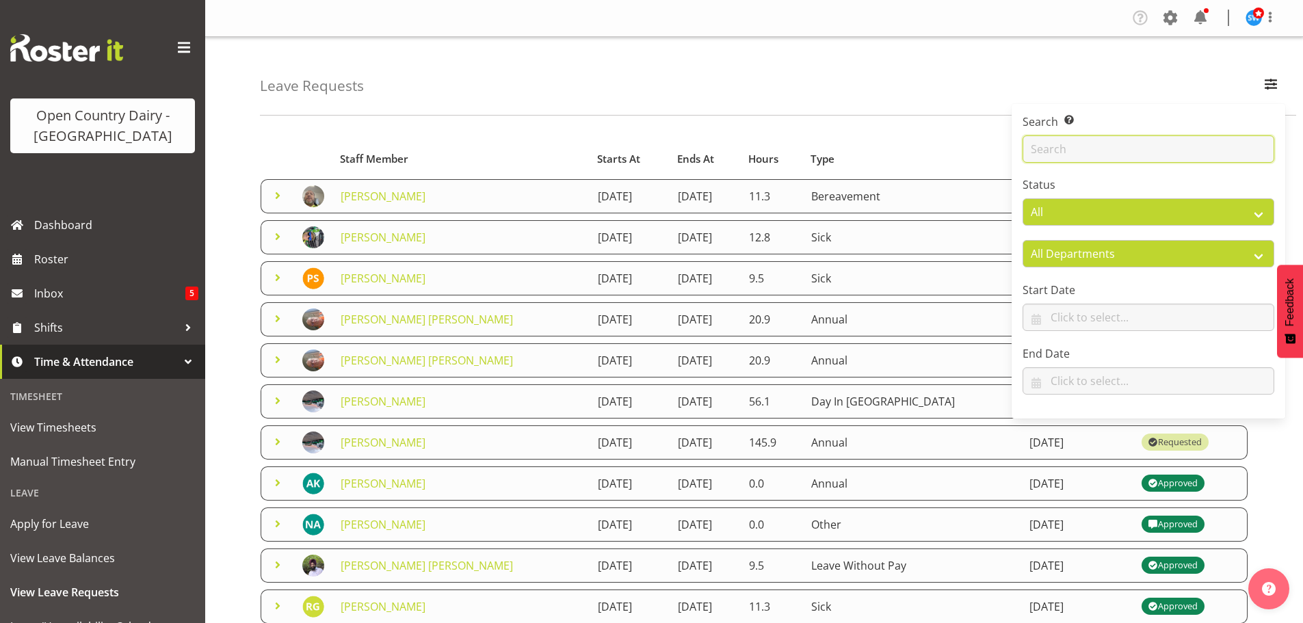
click at [1057, 149] on input "text" at bounding box center [1148, 148] width 252 height 27
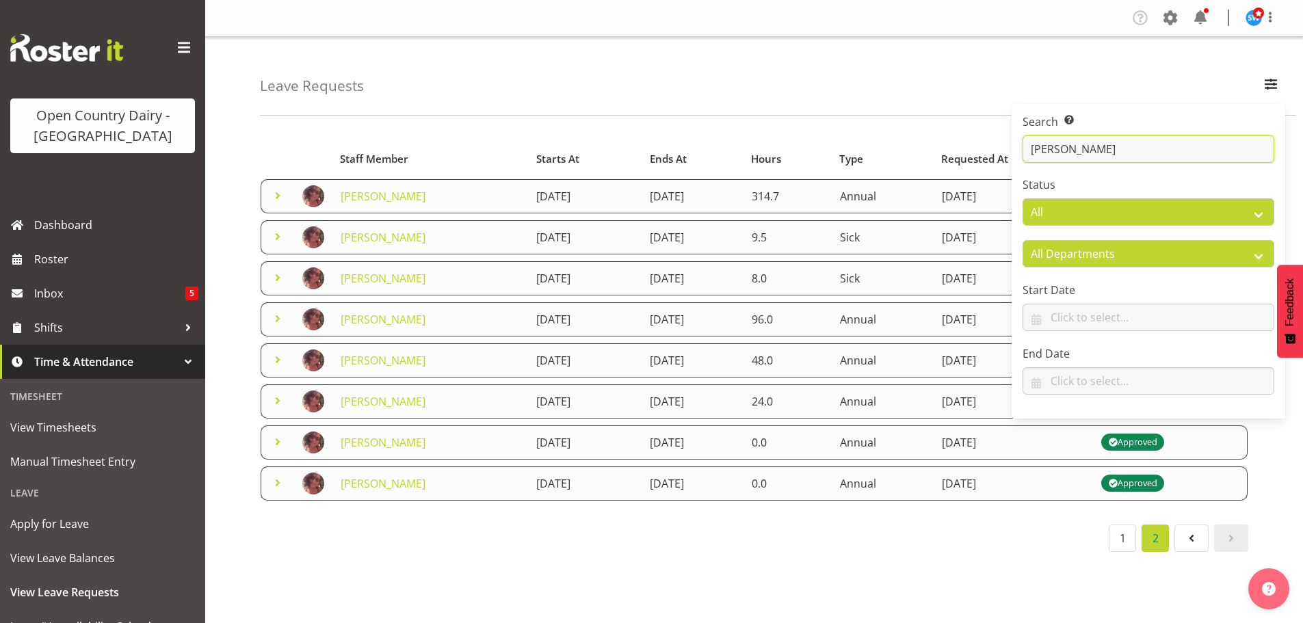
type input "[PERSON_NAME]"
click at [765, 124] on div "Leave Requests Search Search for a particular employee [PERSON_NAME] Status All…" at bounding box center [754, 355] width 1098 height 636
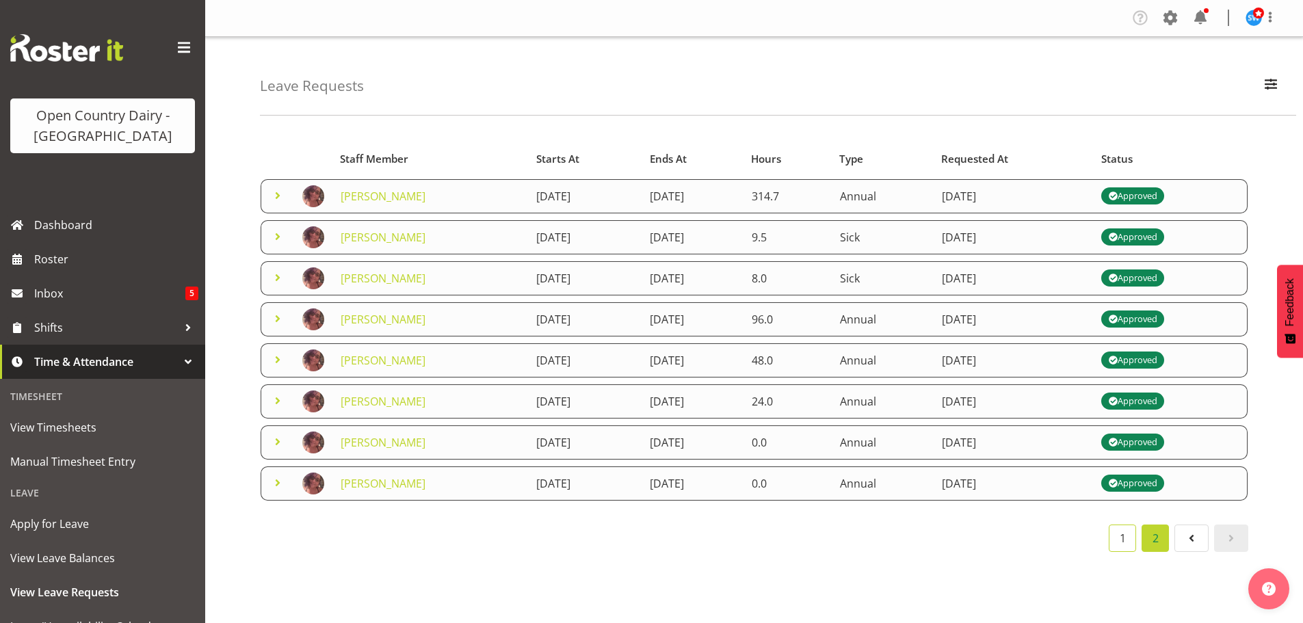
click at [1113, 542] on link "1" at bounding box center [1122, 538] width 27 height 27
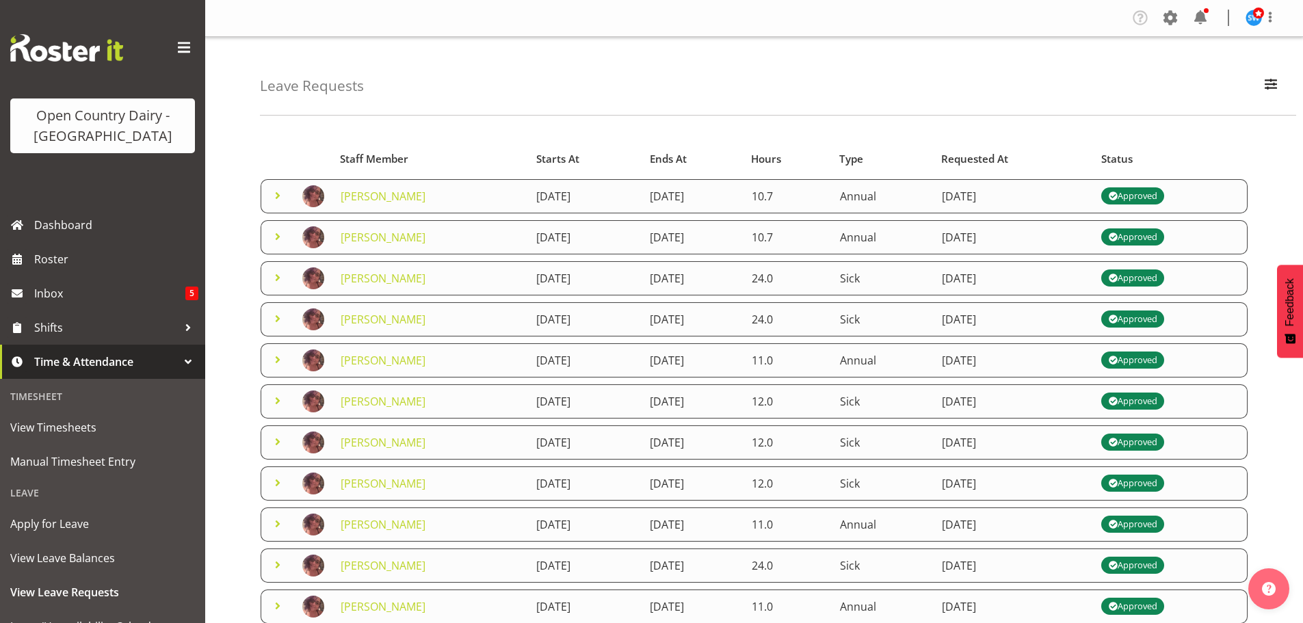
click at [274, 191] on span at bounding box center [277, 195] width 16 height 16
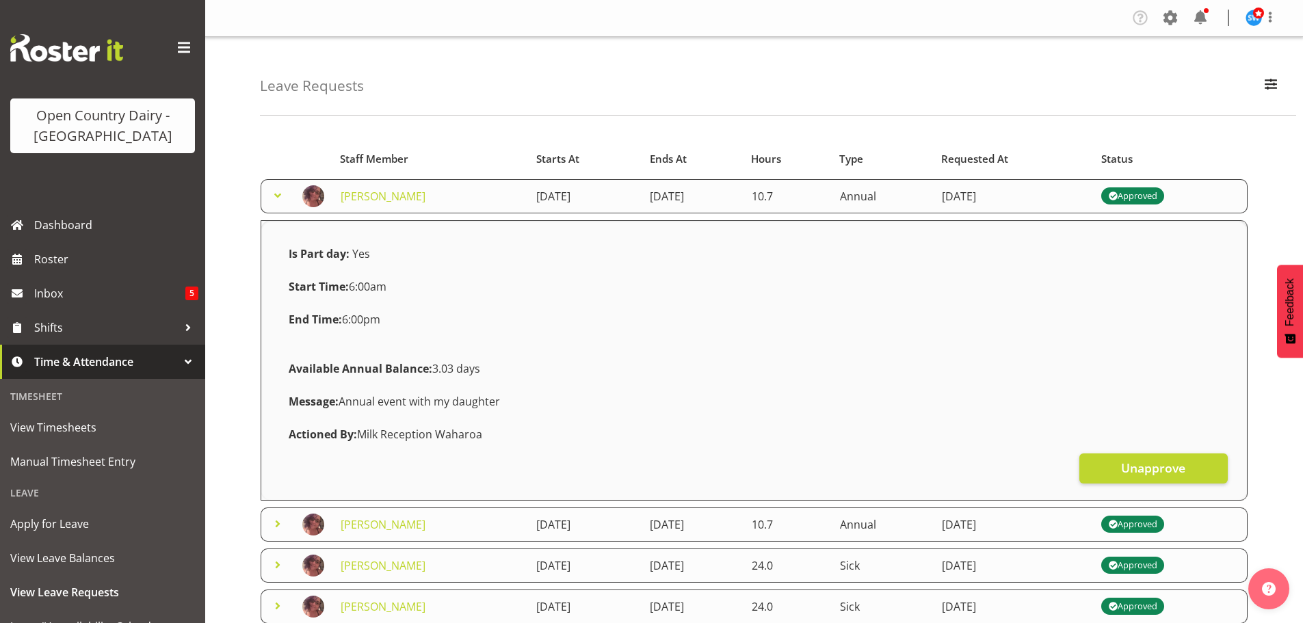
click at [279, 196] on span at bounding box center [277, 195] width 16 height 16
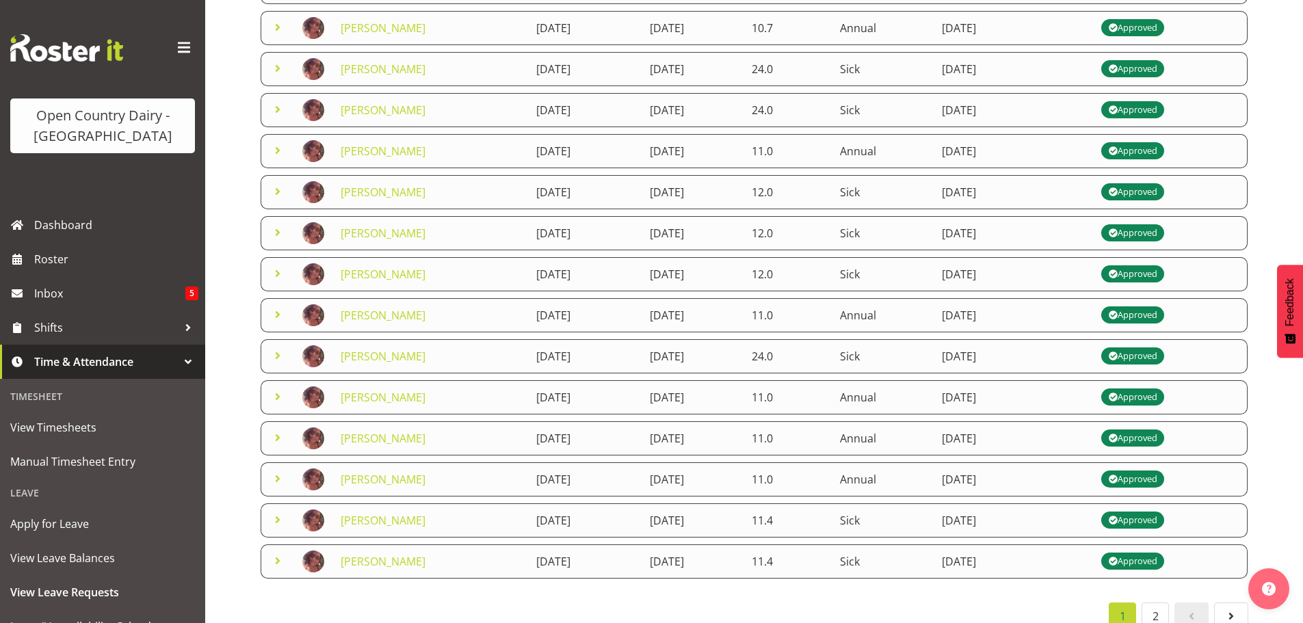
scroll to position [237, 0]
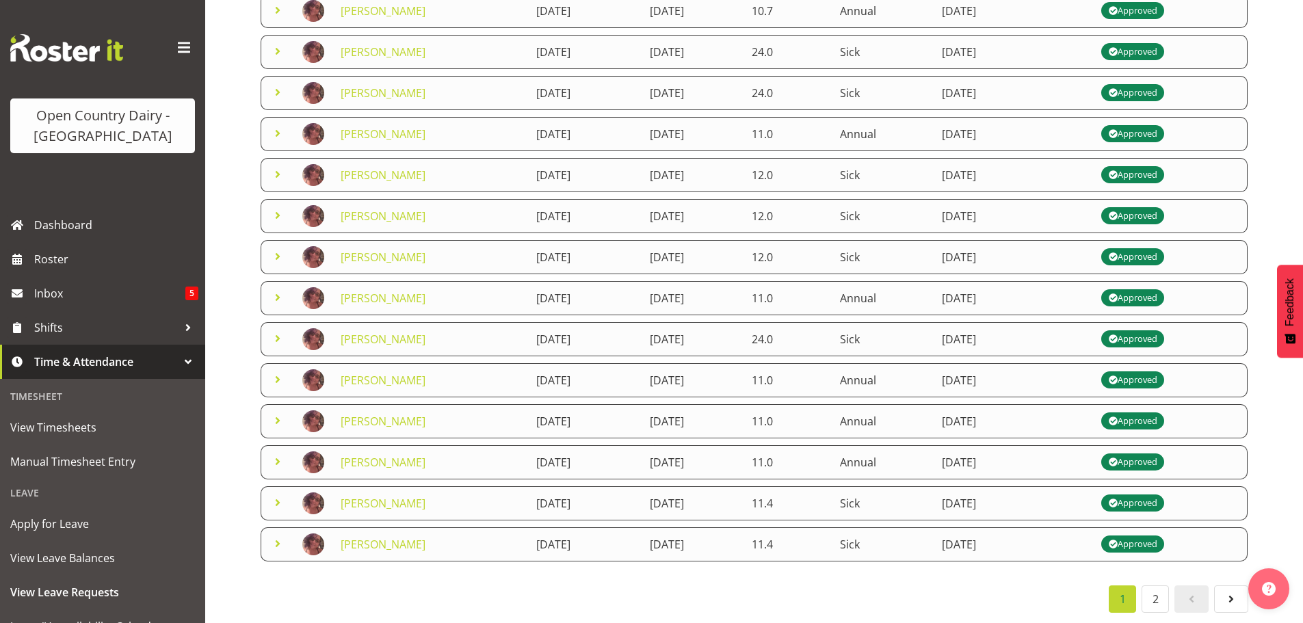
click at [278, 412] on span at bounding box center [277, 420] width 16 height 16
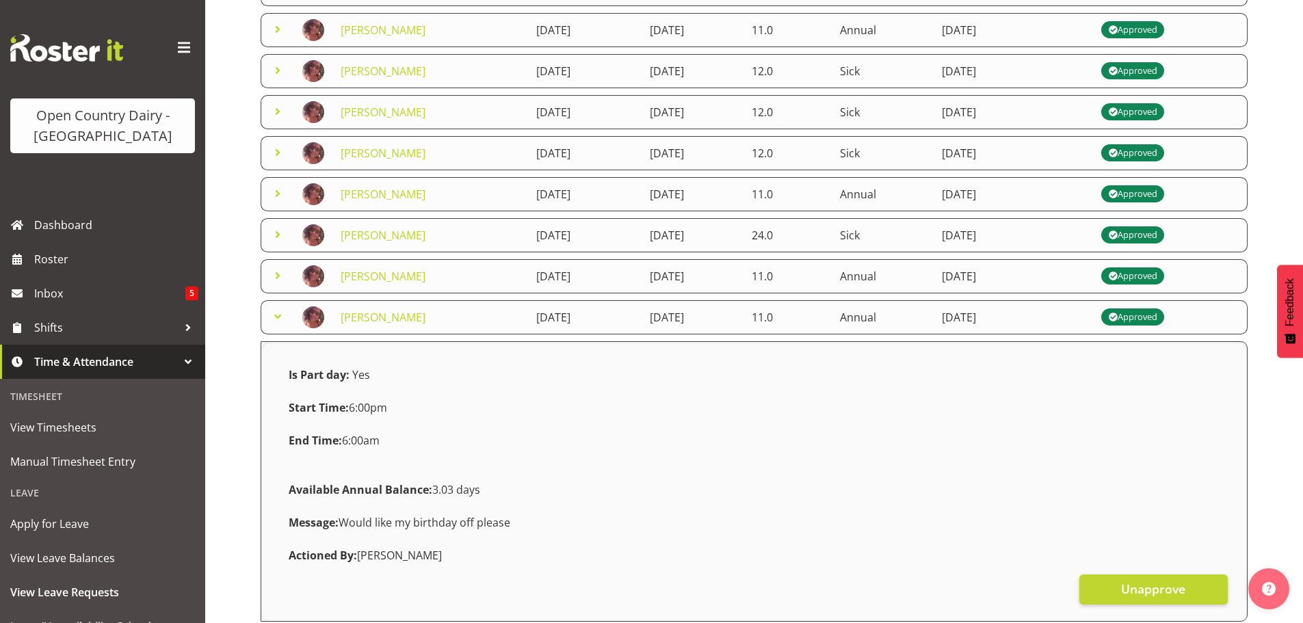
scroll to position [373, 0]
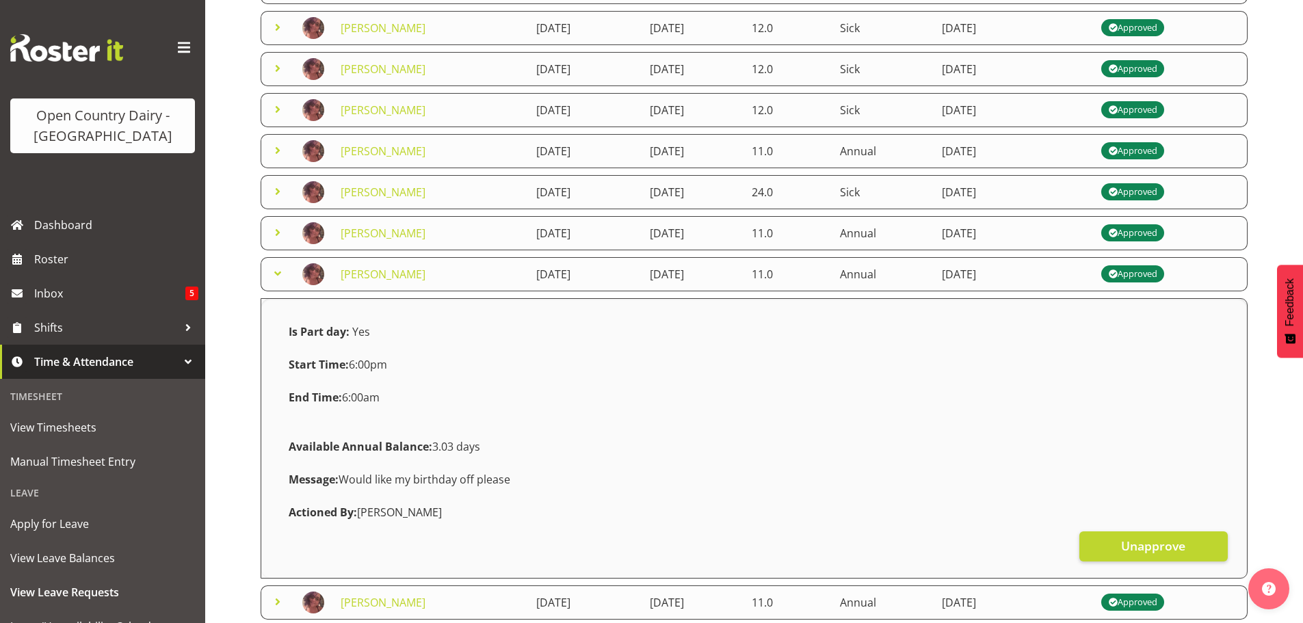
click at [278, 274] on span at bounding box center [277, 273] width 16 height 16
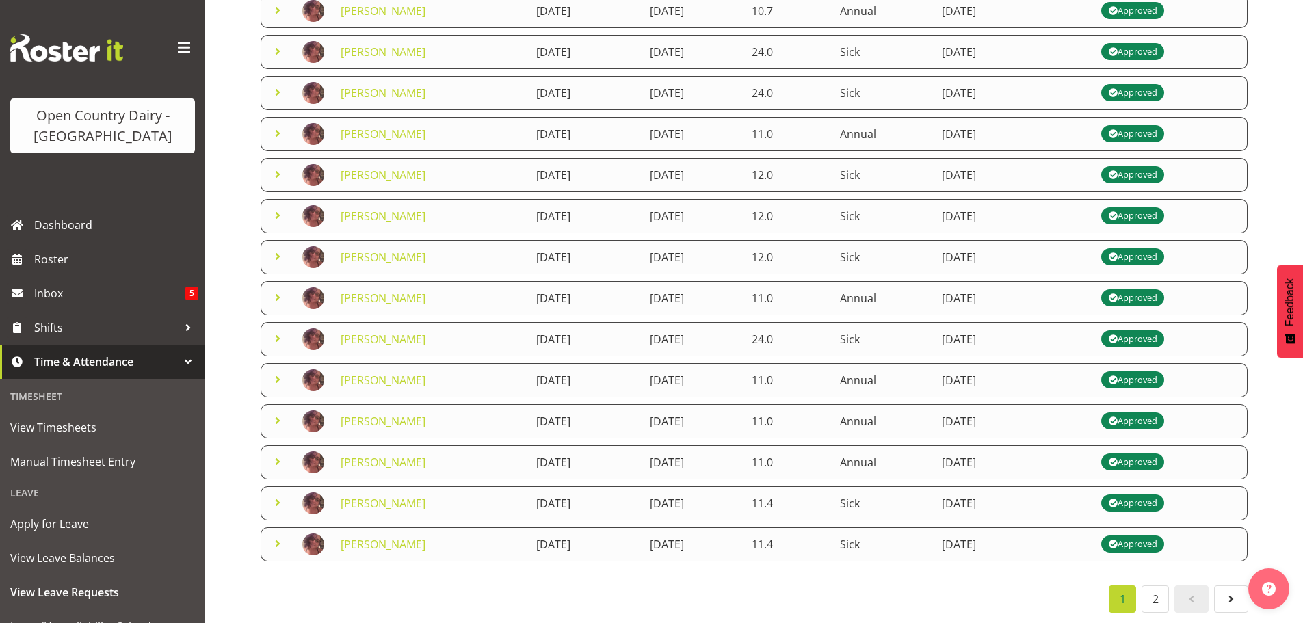
scroll to position [237, 0]
click at [275, 453] on span at bounding box center [277, 461] width 16 height 16
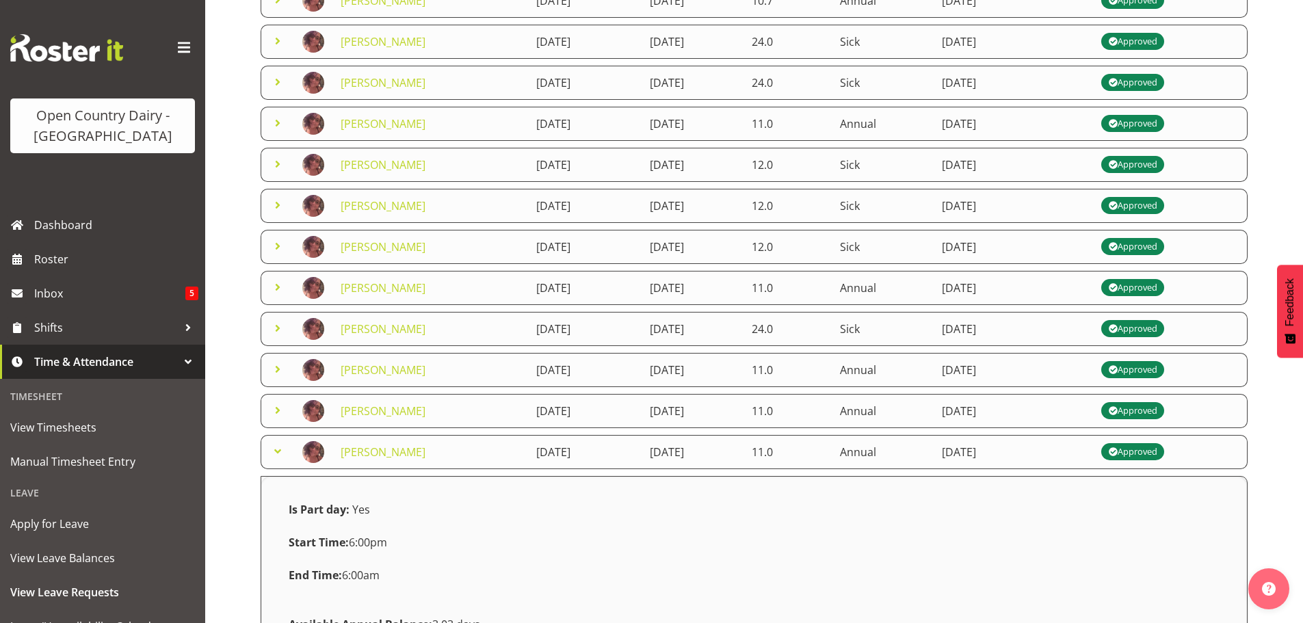
scroll to position [373, 0]
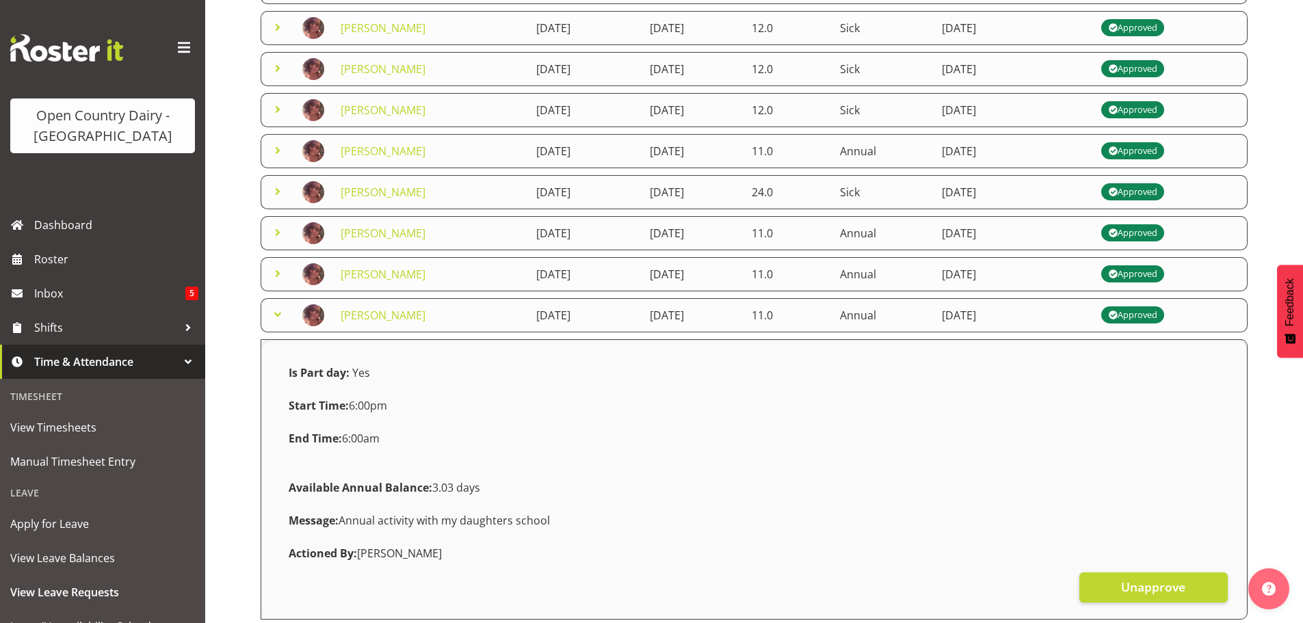
click at [277, 311] on span at bounding box center [277, 314] width 16 height 16
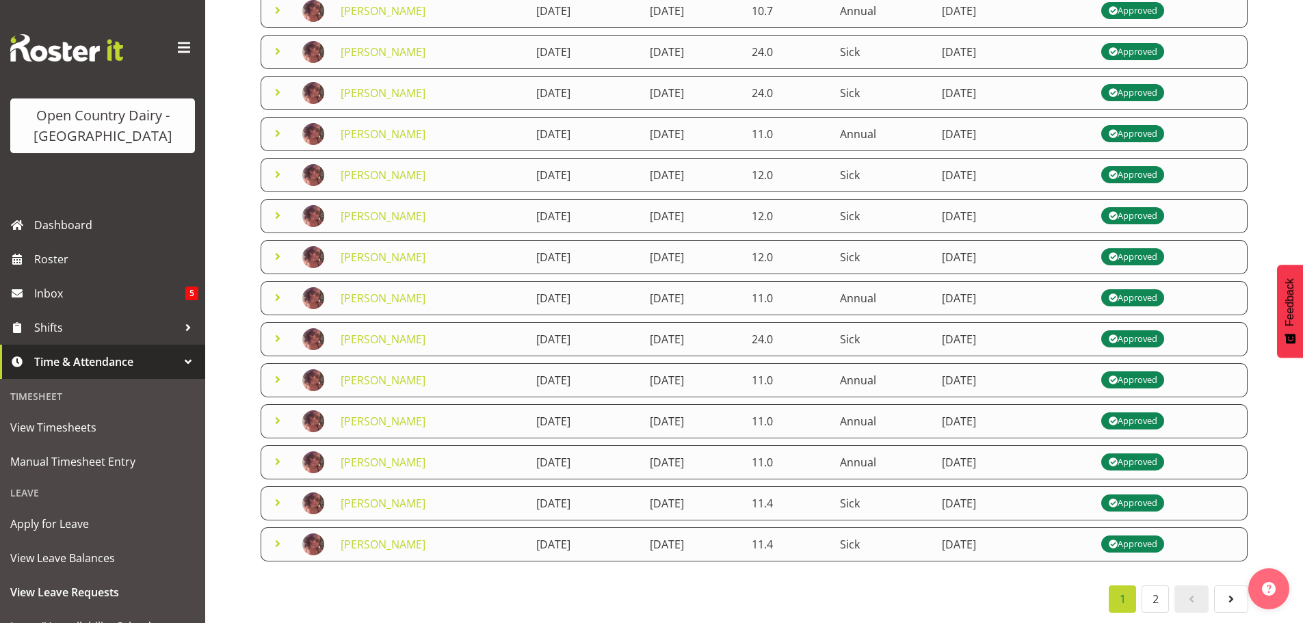
click at [178, 360] on div at bounding box center [188, 361] width 21 height 21
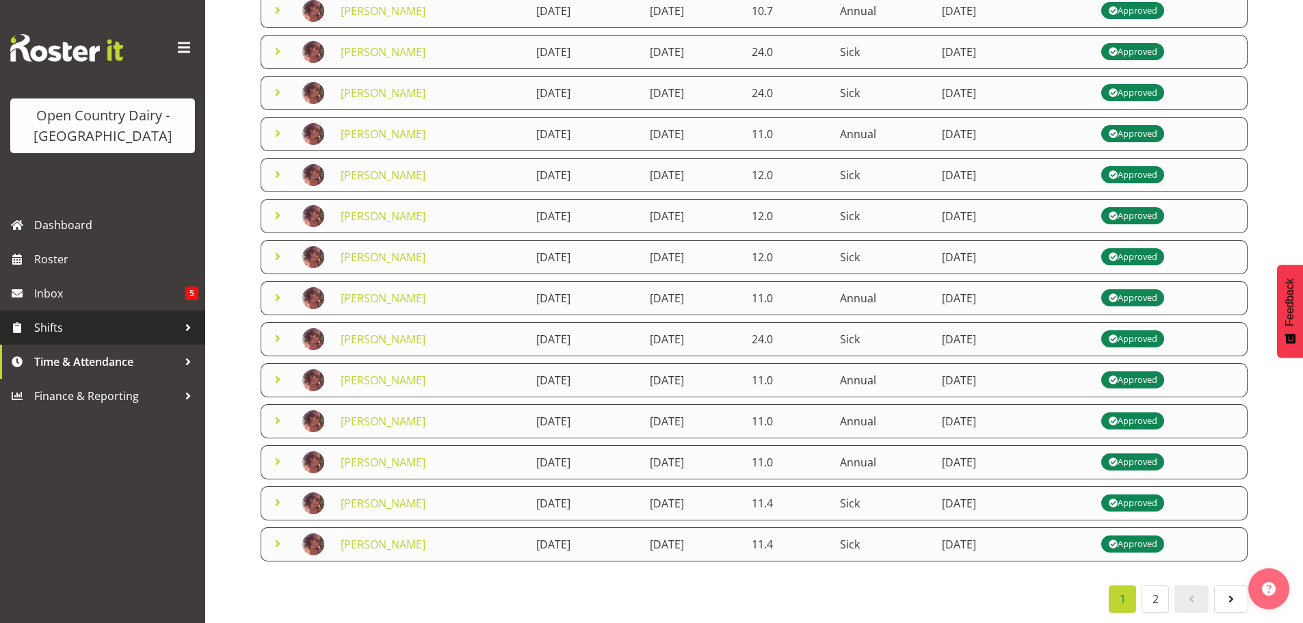
click at [46, 323] on span "Shifts" at bounding box center [106, 327] width 144 height 21
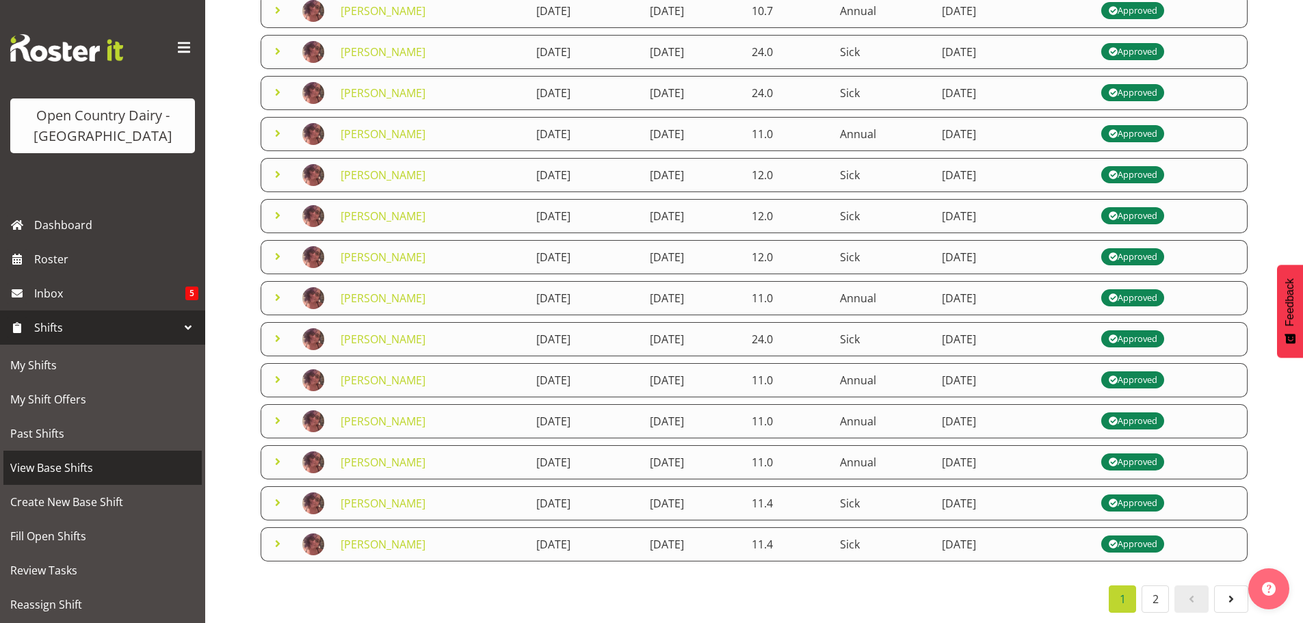
click at [53, 464] on span "View Base Shifts" at bounding box center [102, 467] width 185 height 21
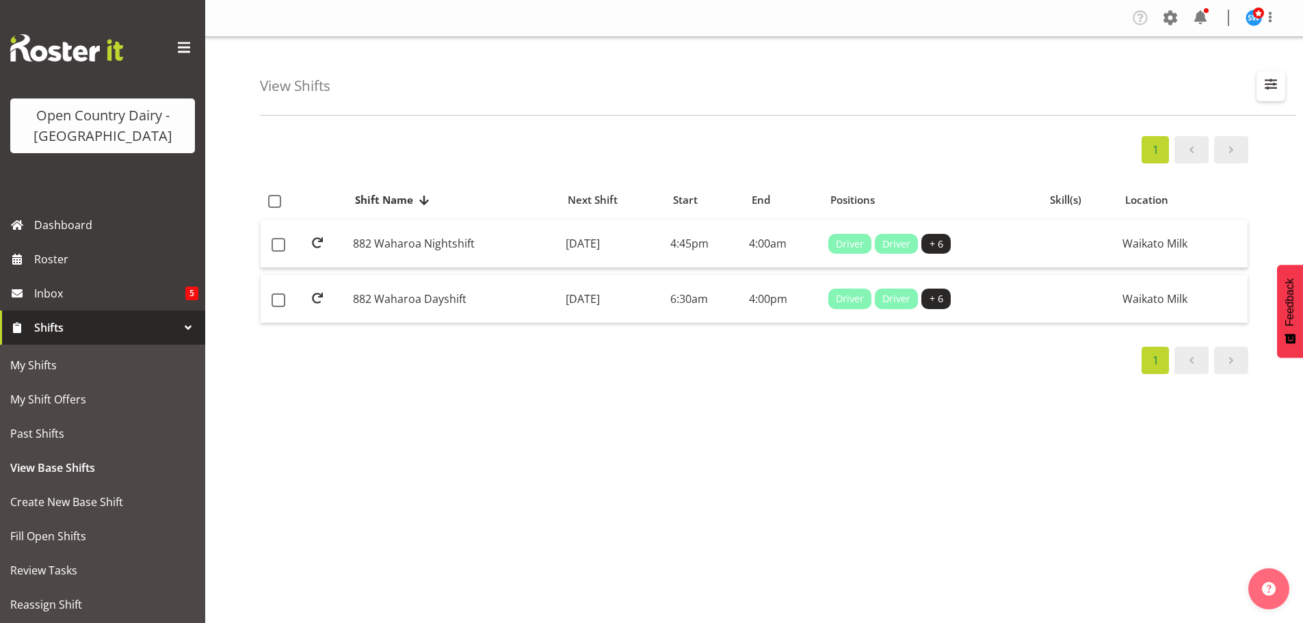
click at [1271, 82] on span "button" at bounding box center [1271, 84] width 18 height 18
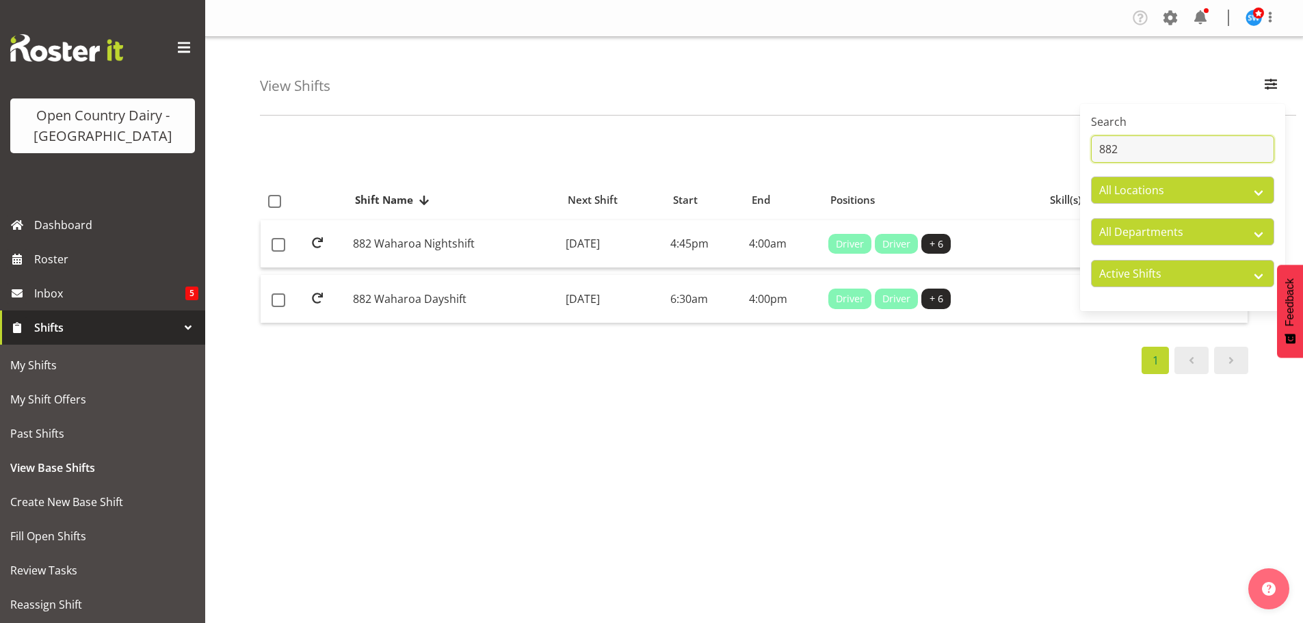
click at [1152, 155] on input "882" at bounding box center [1182, 148] width 183 height 27
type input "8"
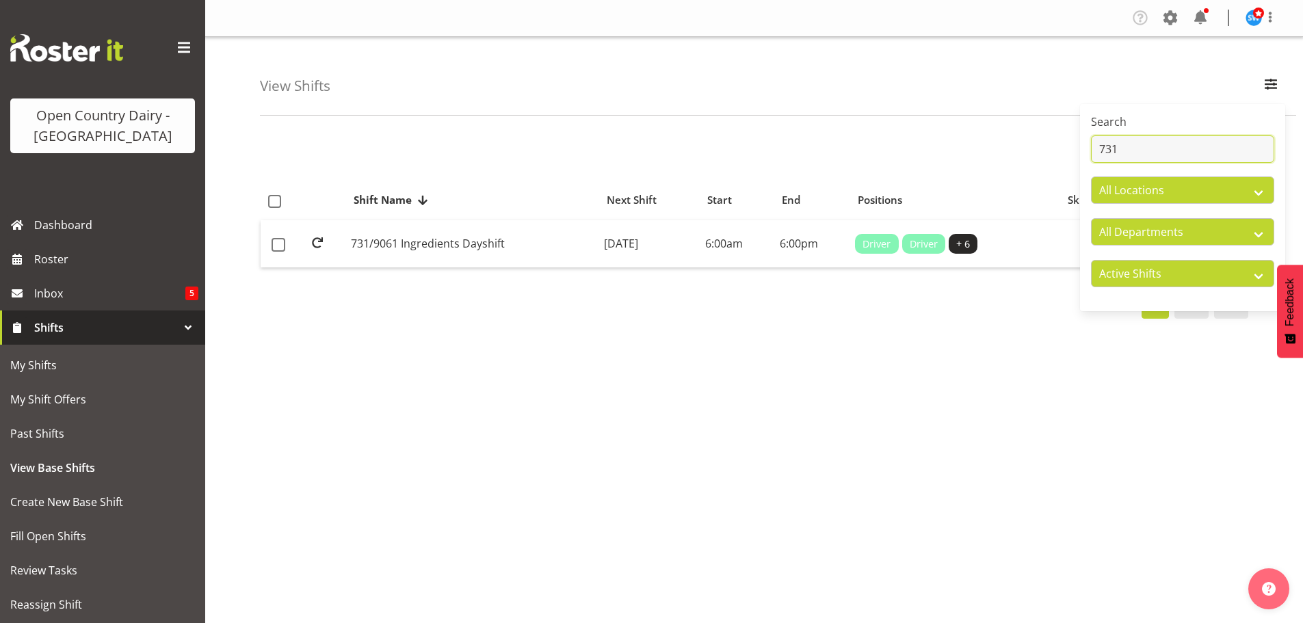
type input "731"
click at [605, 241] on td "[DATE]" at bounding box center [648, 244] width 101 height 48
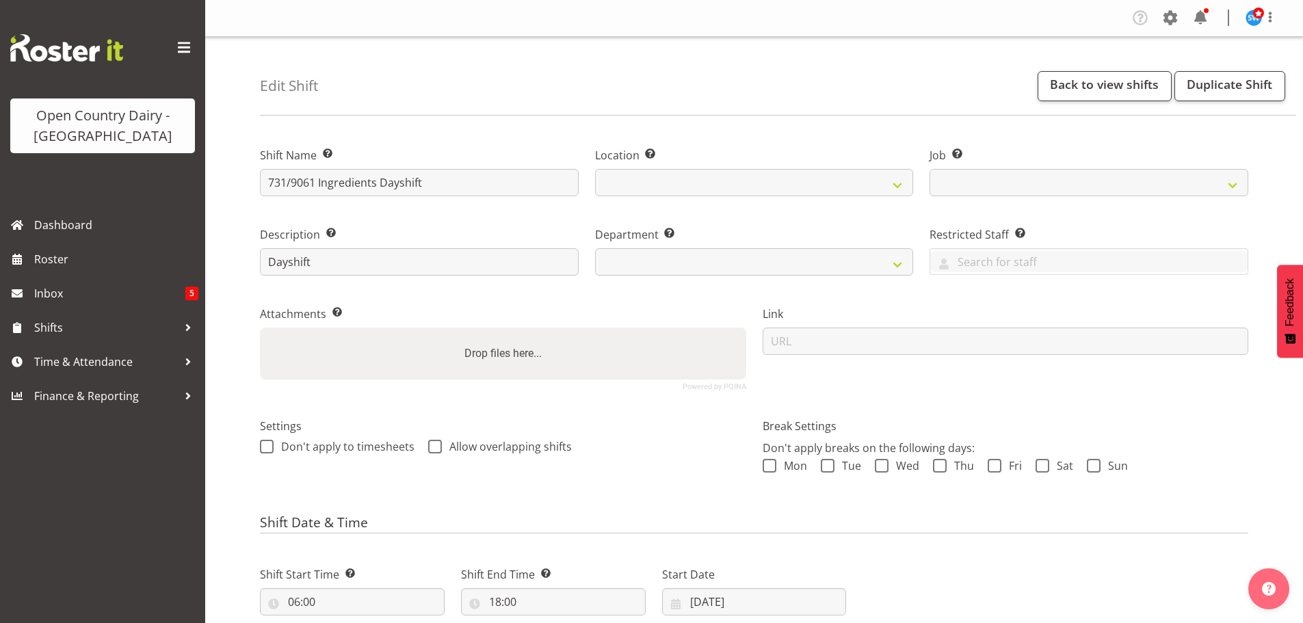
select select
select select "9052"
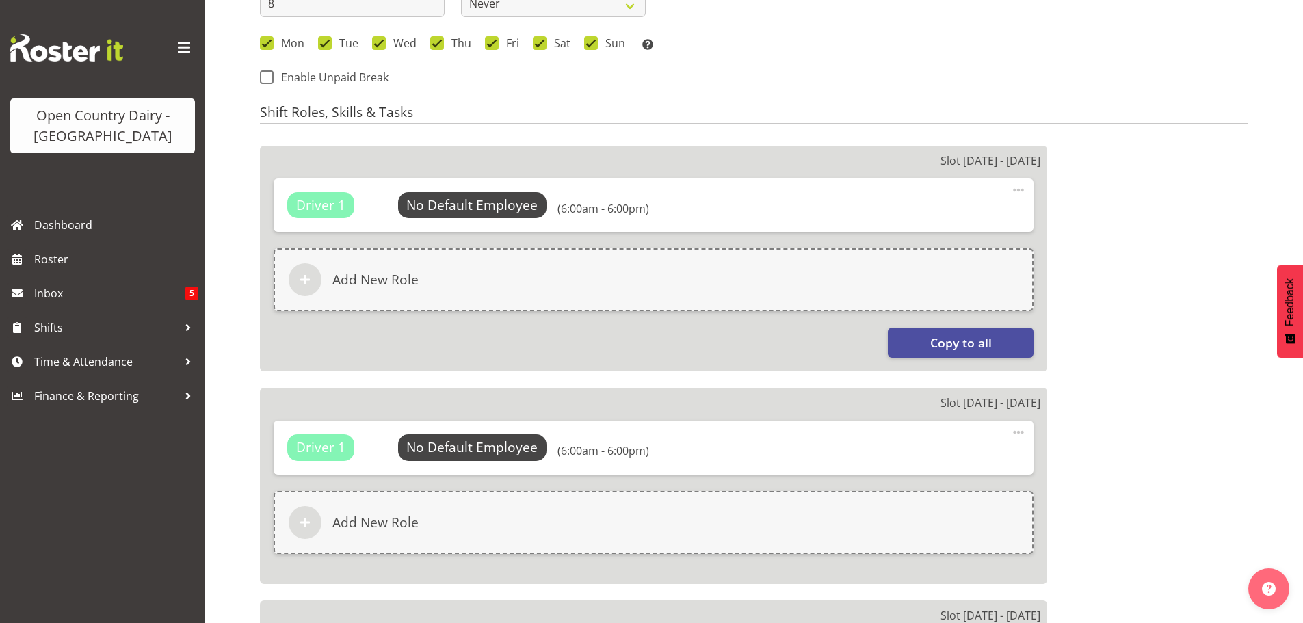
select select
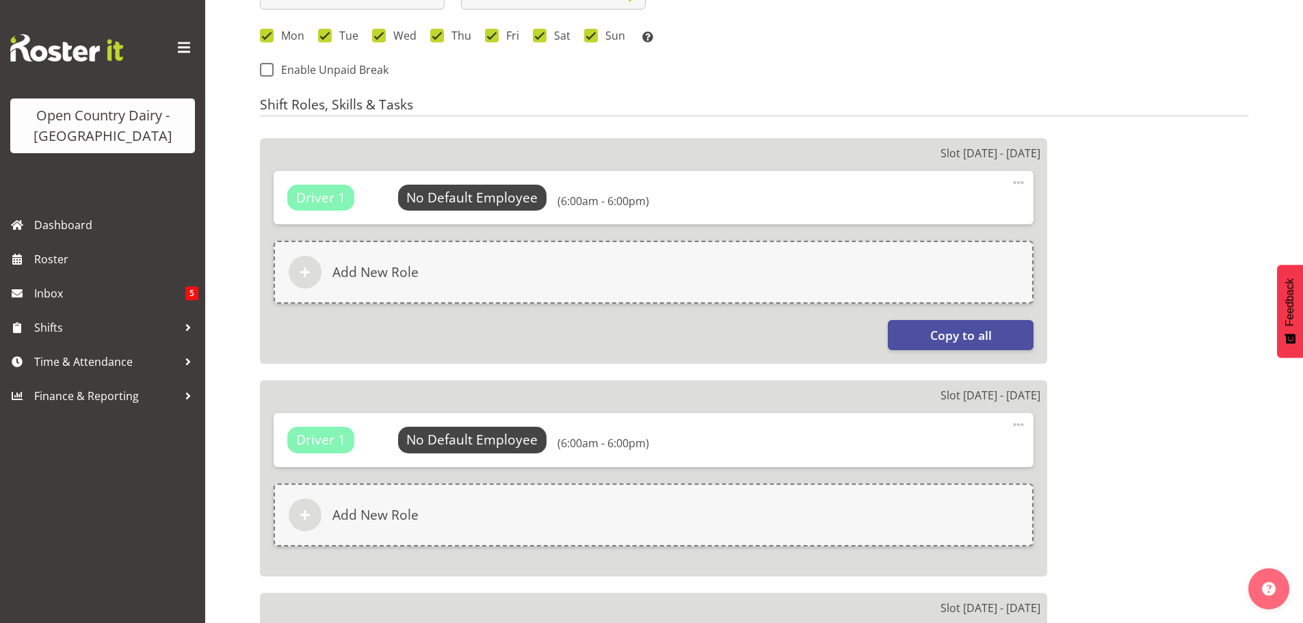
select select
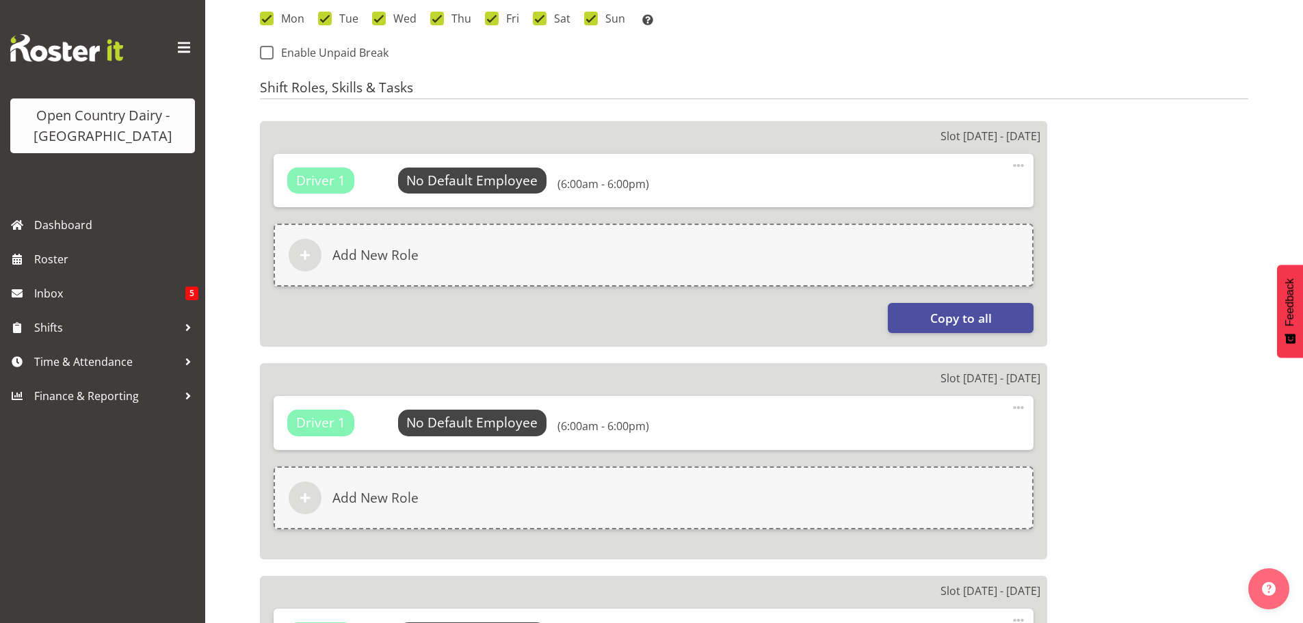
select select
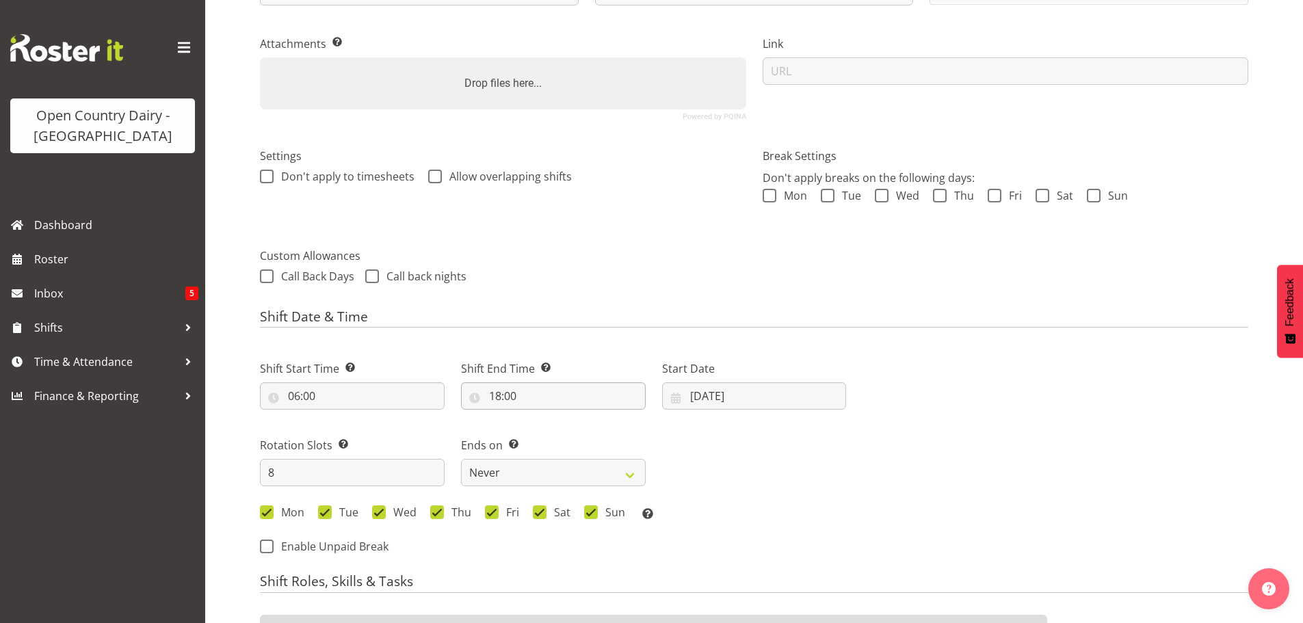
scroll to position [269, 0]
click at [713, 390] on input "15/09/2025" at bounding box center [754, 396] width 185 height 27
click at [715, 582] on span "22" at bounding box center [716, 585] width 11 height 13
select select
type input "22/09/2025"
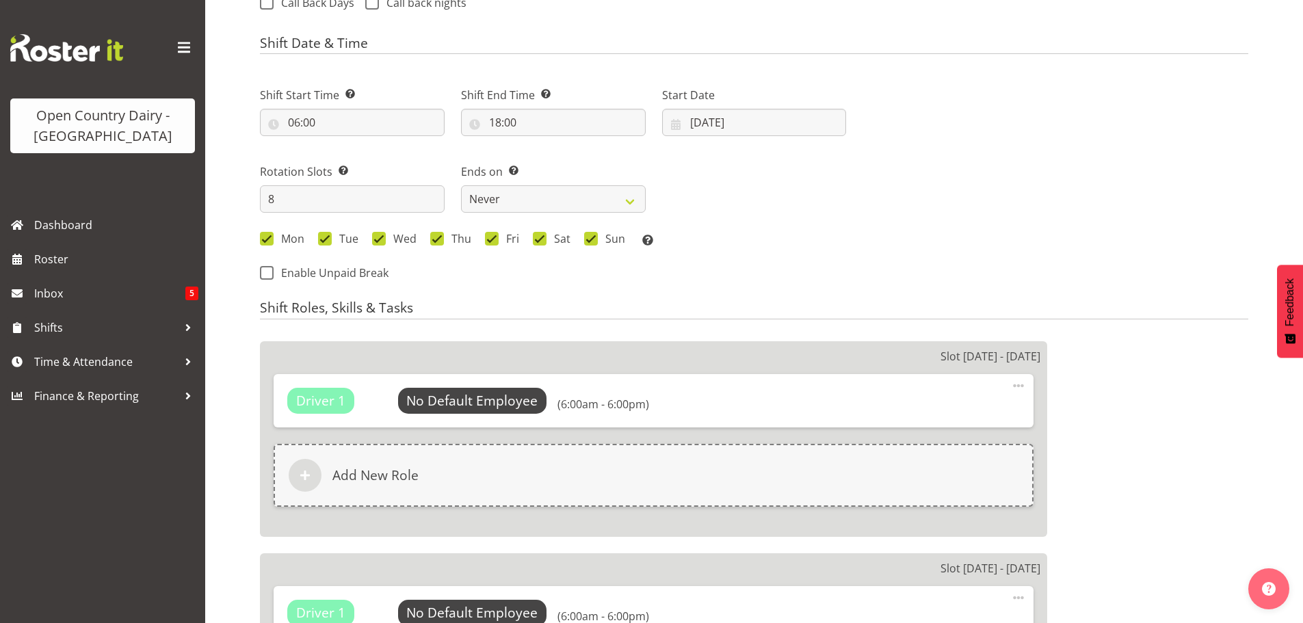
scroll to position [543, 0]
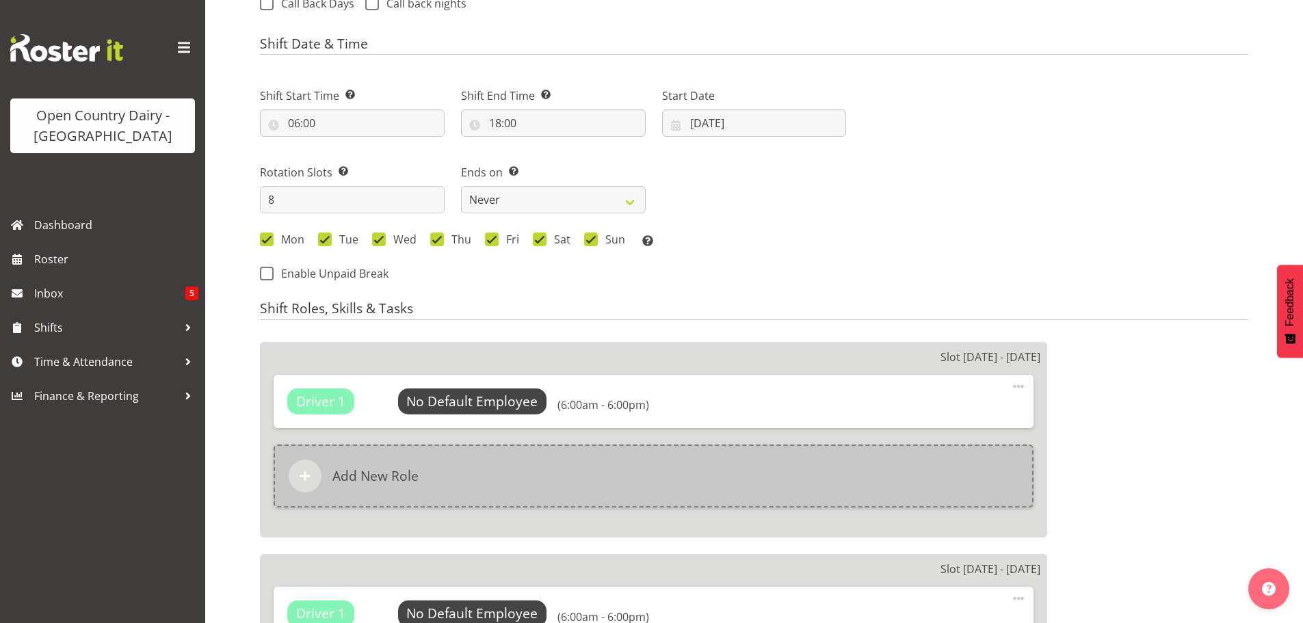
select select "802"
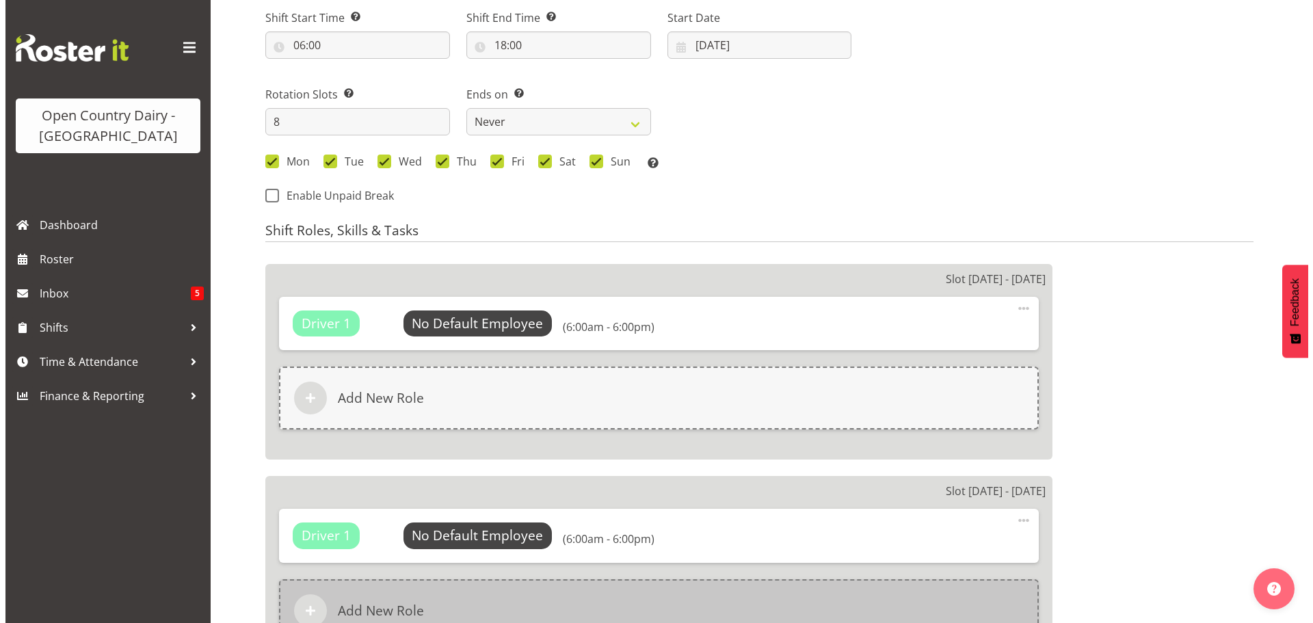
scroll to position [680, 0]
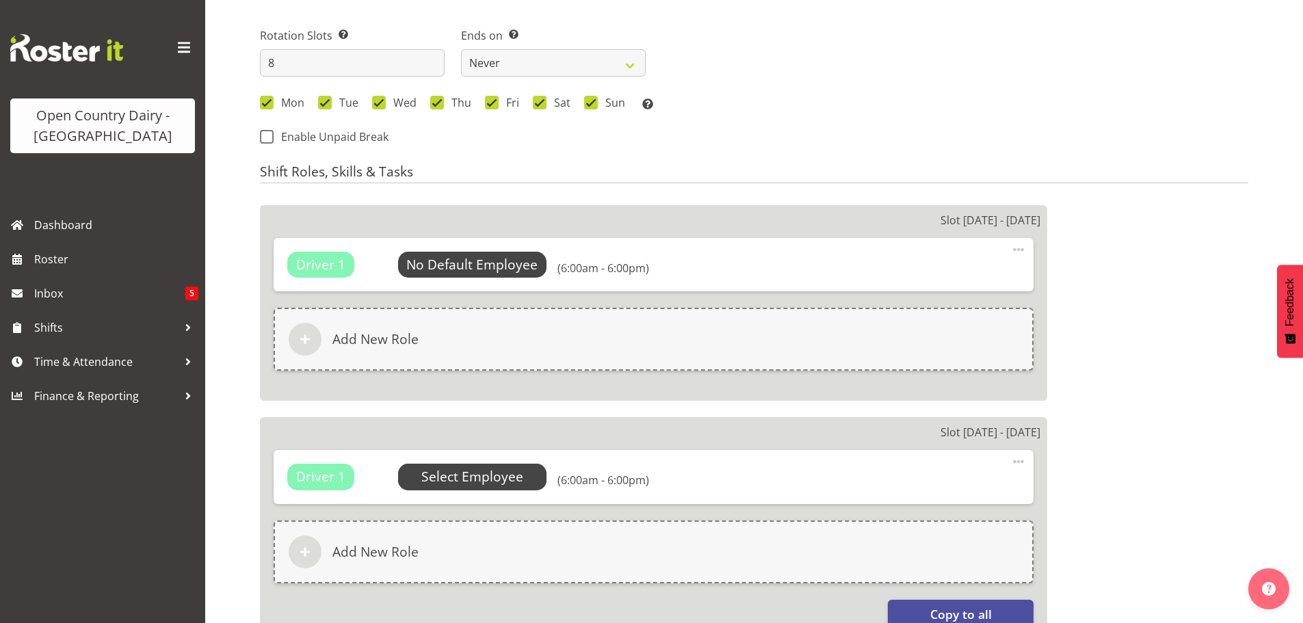
click at [468, 477] on span "Select Employee" at bounding box center [472, 477] width 102 height 20
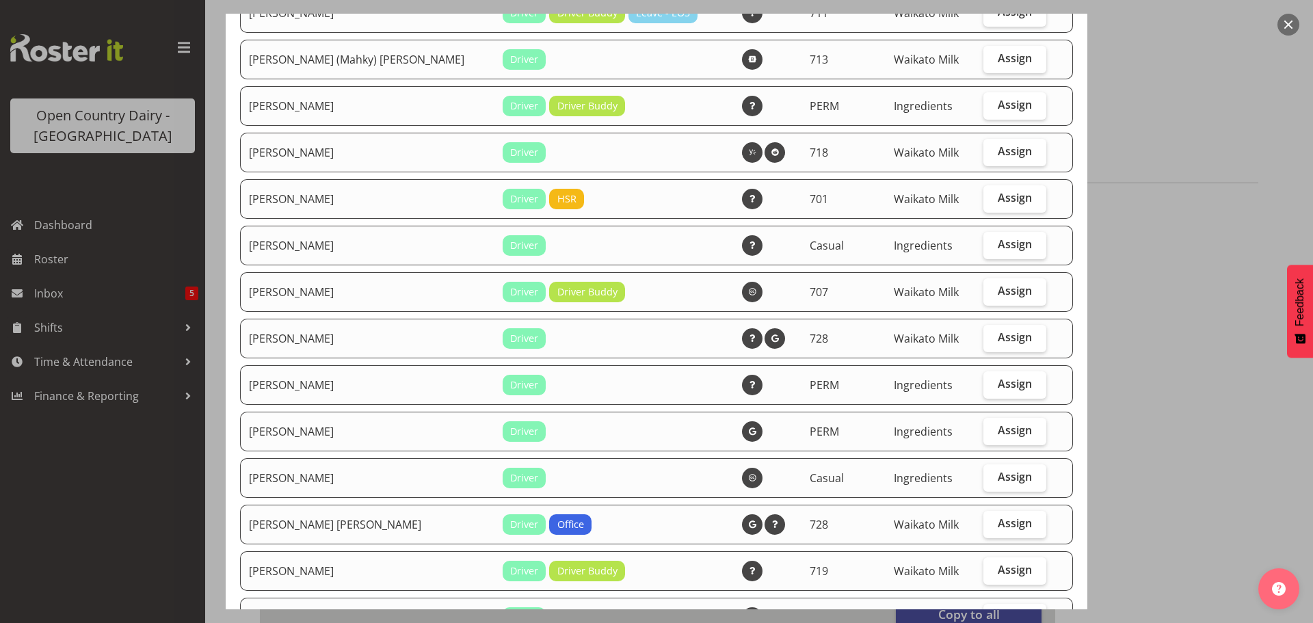
scroll to position [547, 0]
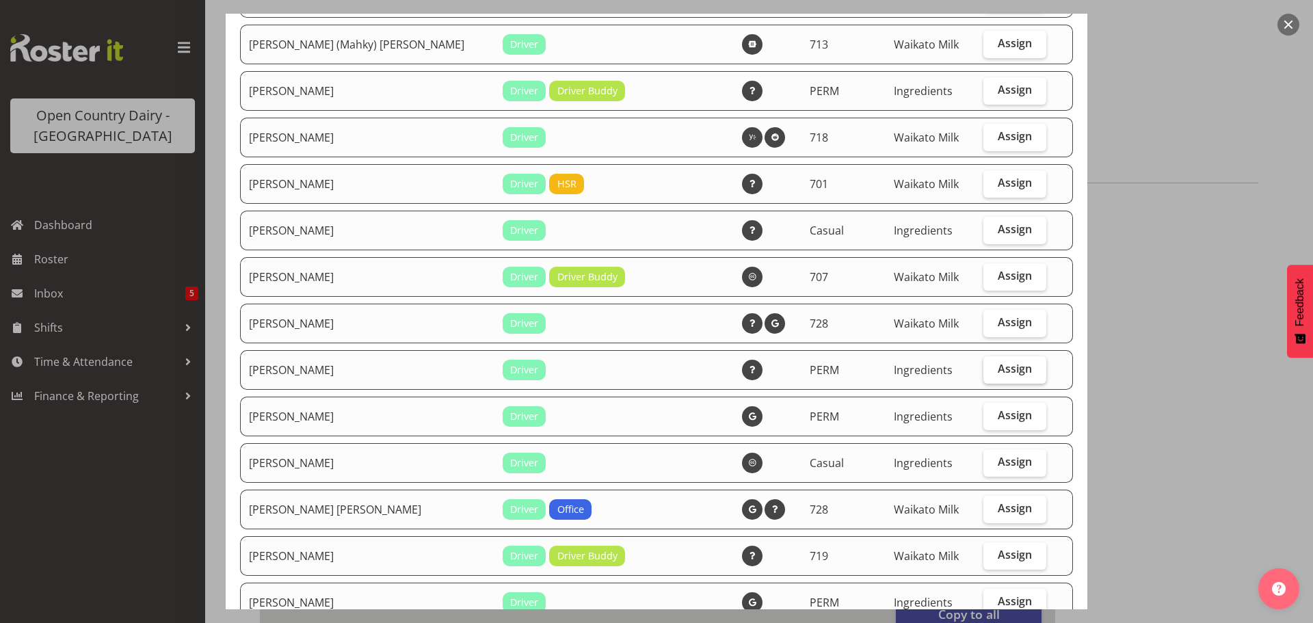
click at [998, 369] on span "Assign" at bounding box center [1015, 369] width 34 height 14
click at [992, 369] on input "Assign" at bounding box center [987, 368] width 9 height 9
checkbox input "true"
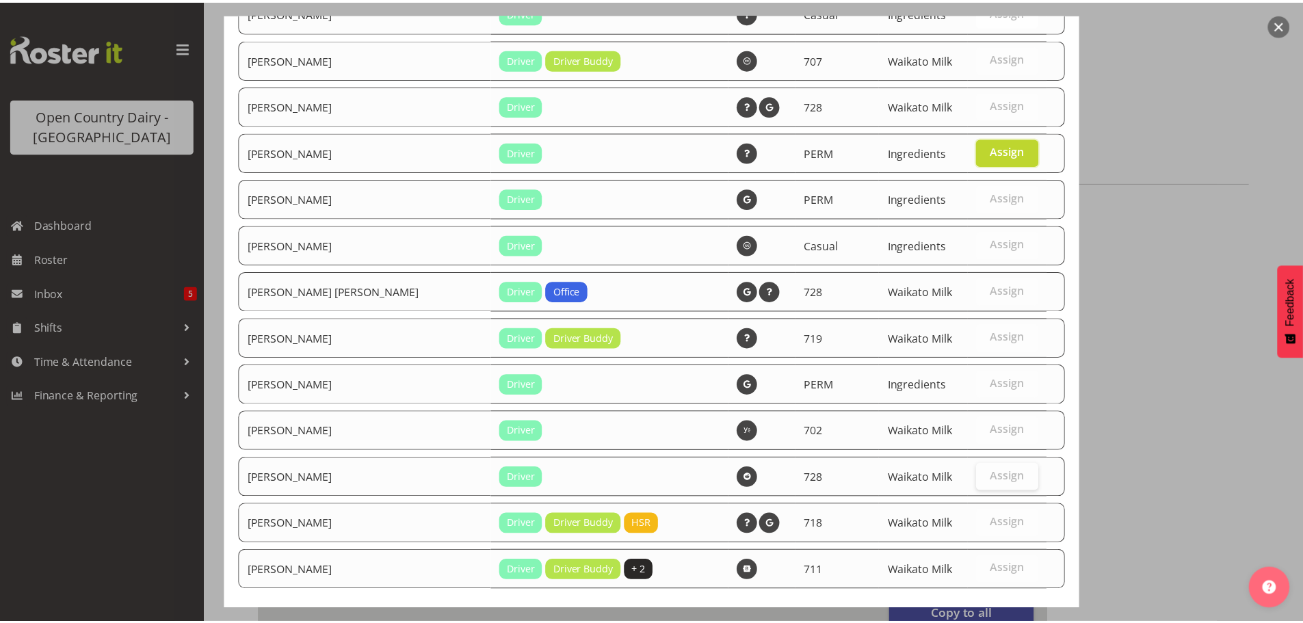
scroll to position [832, 0]
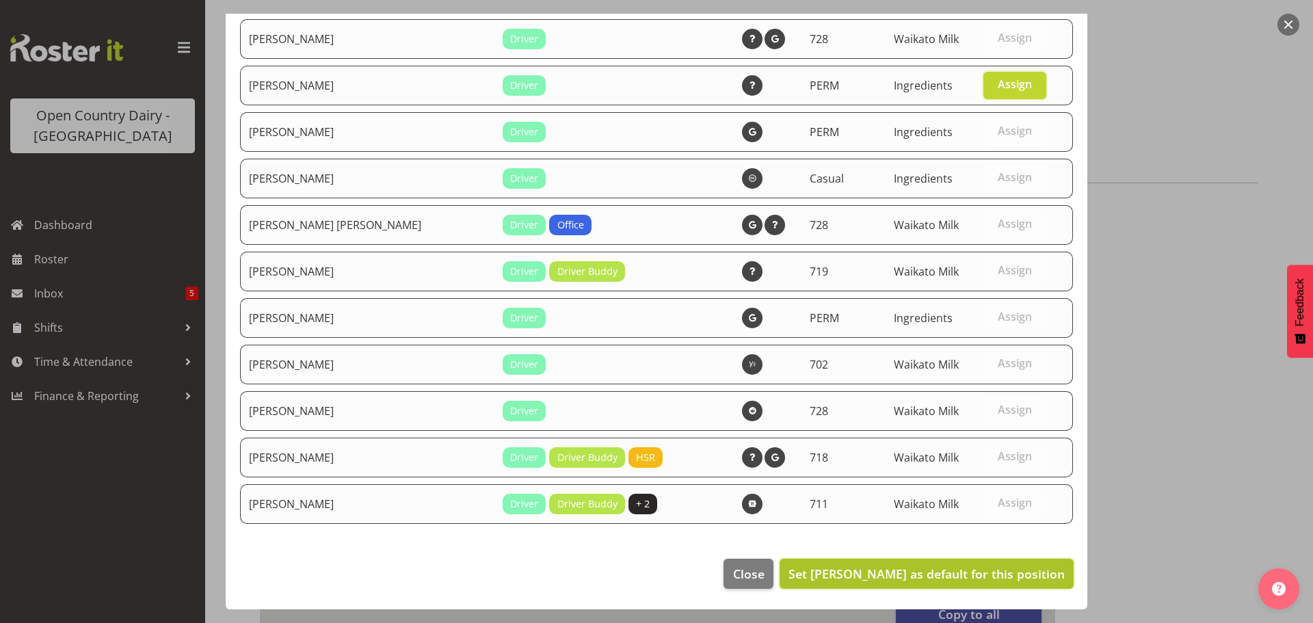
click at [966, 572] on span "Set Paul Wilson as default for this position" at bounding box center [926, 574] width 276 height 16
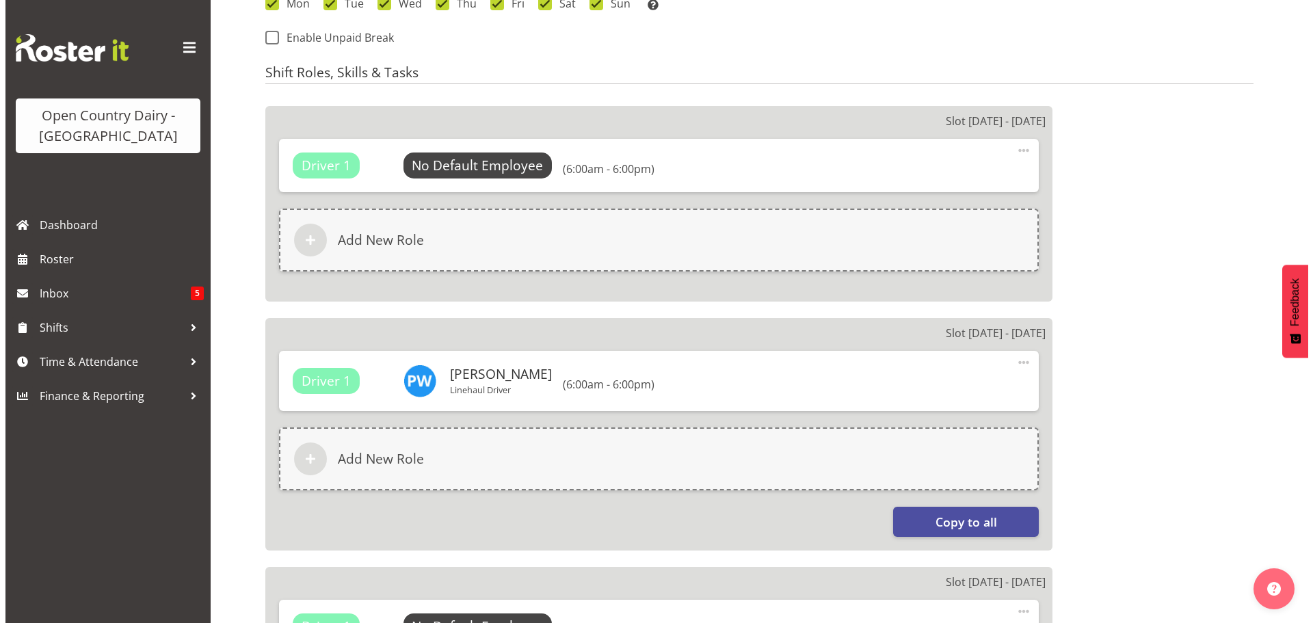
scroll to position [885, 0]
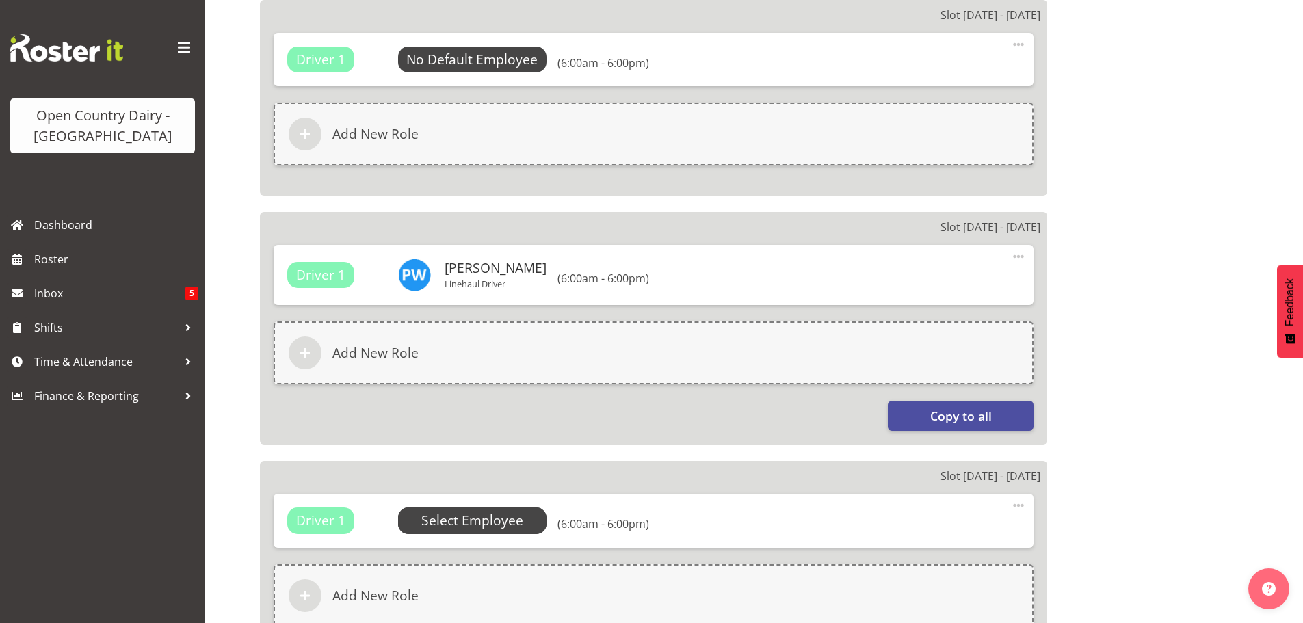
click at [488, 517] on span "Select Employee" at bounding box center [472, 521] width 102 height 20
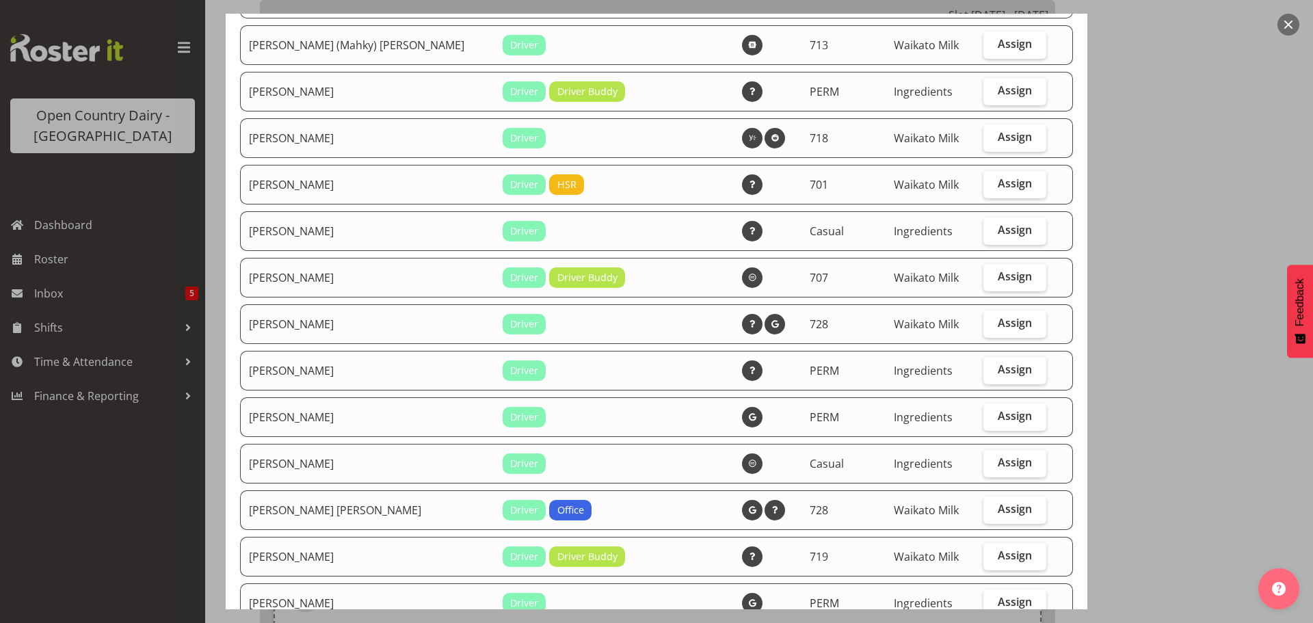
scroll to position [547, 0]
click at [998, 367] on span "Assign" at bounding box center [1015, 369] width 34 height 14
click at [990, 367] on input "Assign" at bounding box center [987, 368] width 9 height 9
checkbox input "true"
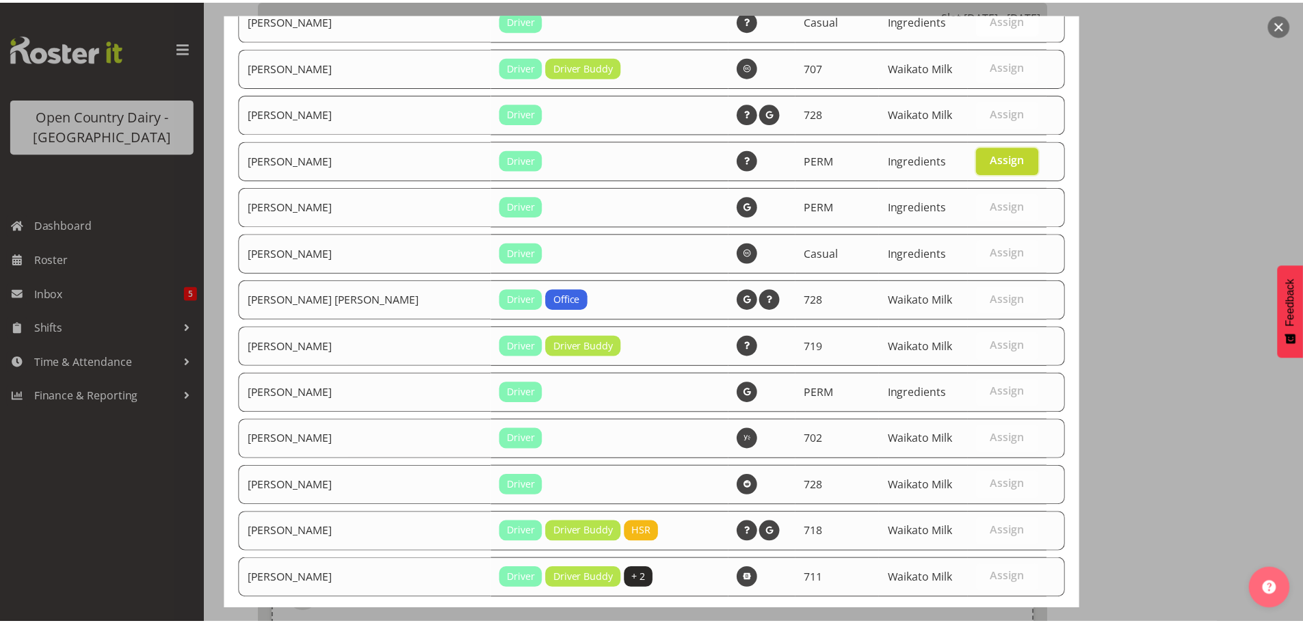
scroll to position [832, 0]
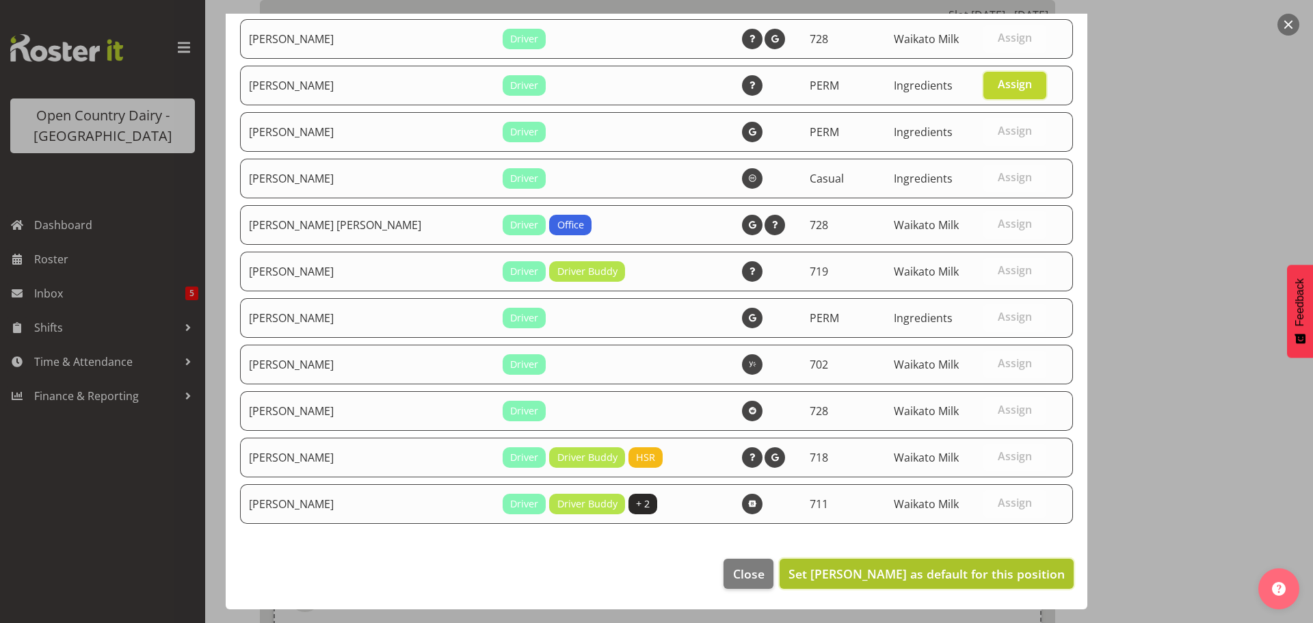
click at [954, 576] on span "Set Paul Wilson as default for this position" at bounding box center [926, 574] width 276 height 16
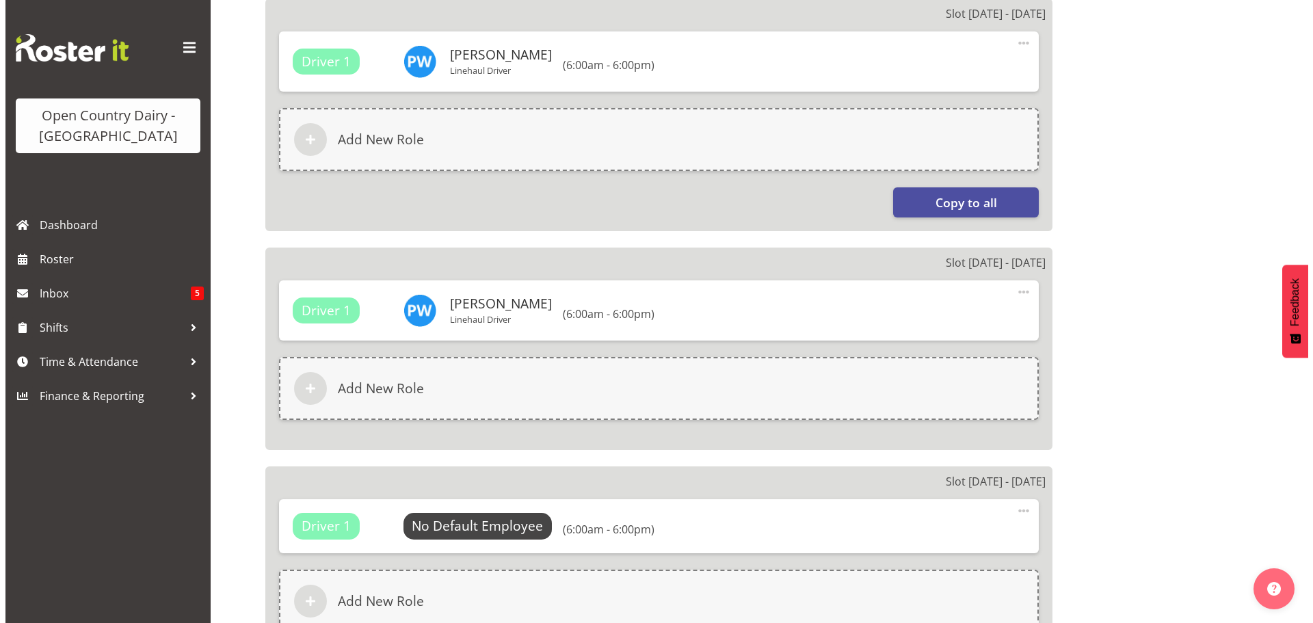
scroll to position [1158, 0]
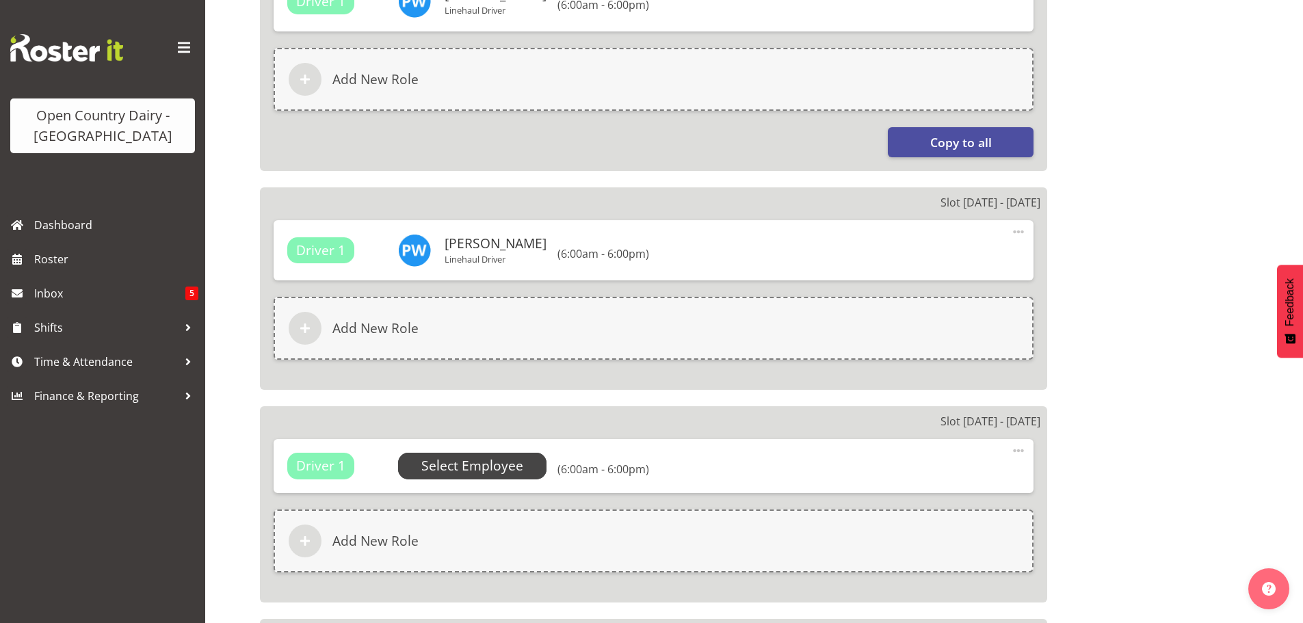
click at [480, 462] on span "Select Employee" at bounding box center [472, 466] width 102 height 20
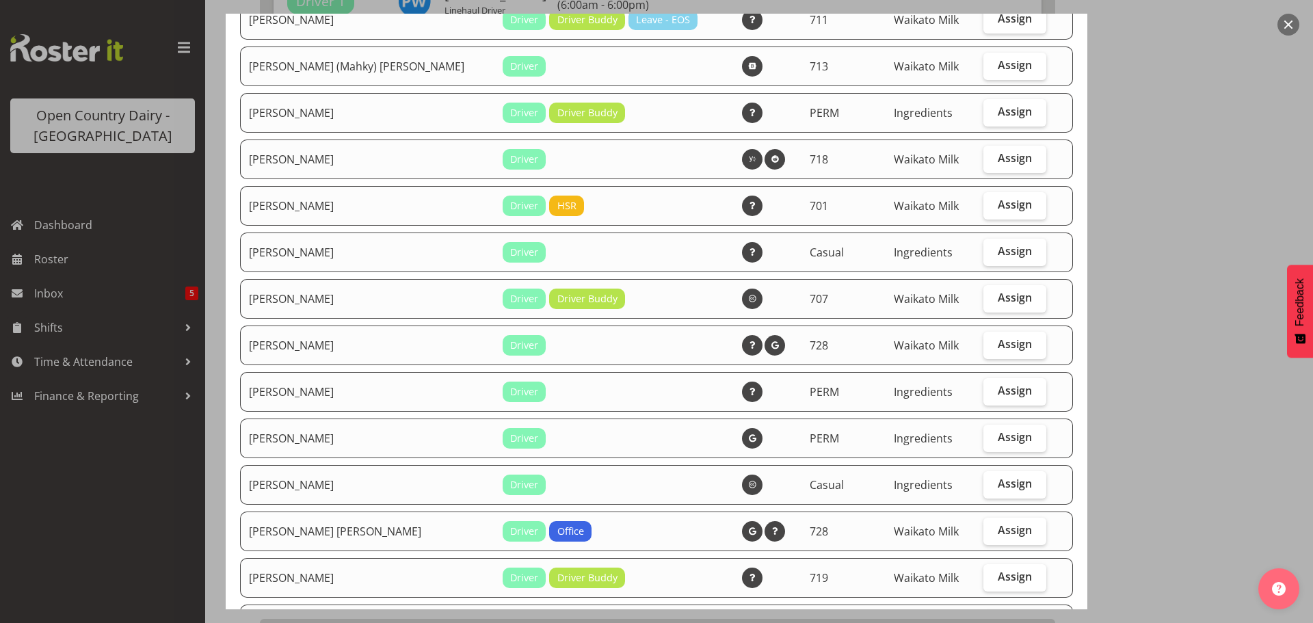
scroll to position [547, 0]
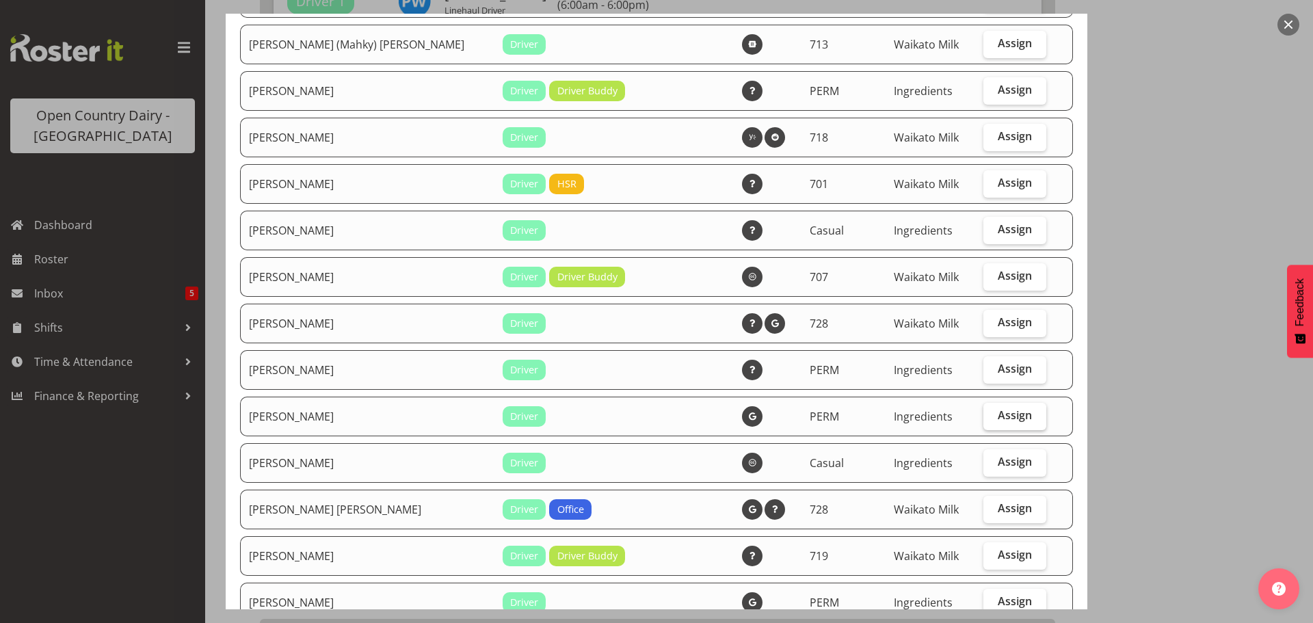
click at [998, 413] on span "Assign" at bounding box center [1015, 415] width 34 height 14
click at [992, 413] on input "Assign" at bounding box center [987, 415] width 9 height 9
checkbox input "true"
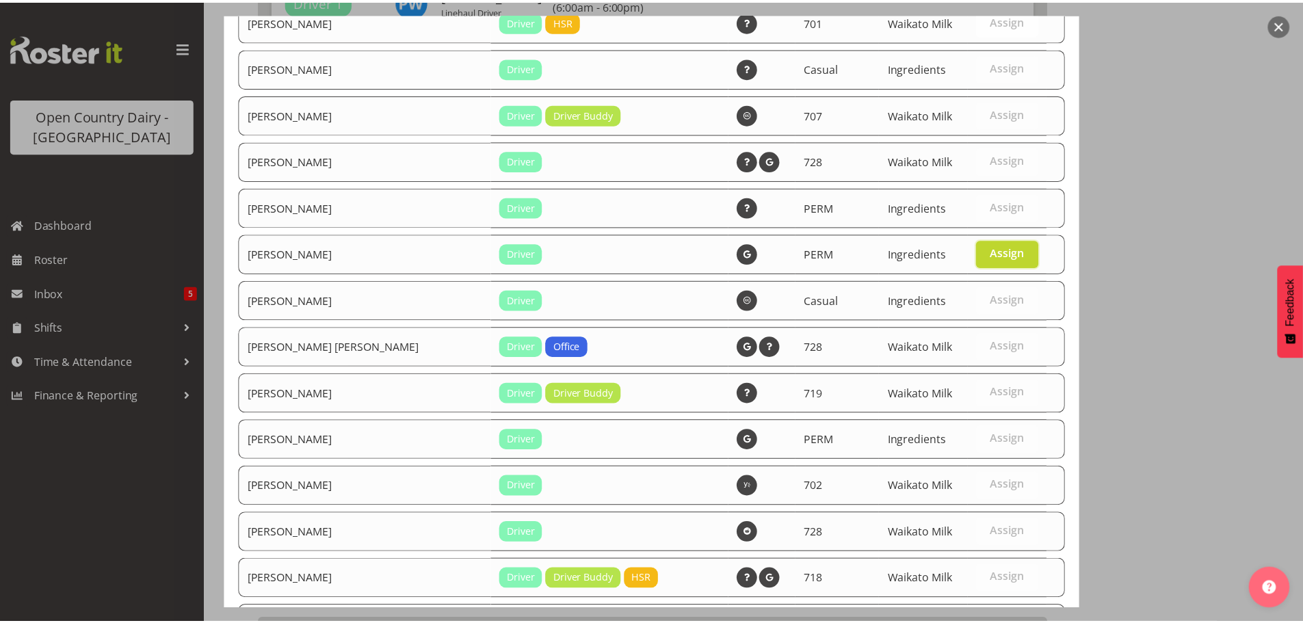
scroll to position [832, 0]
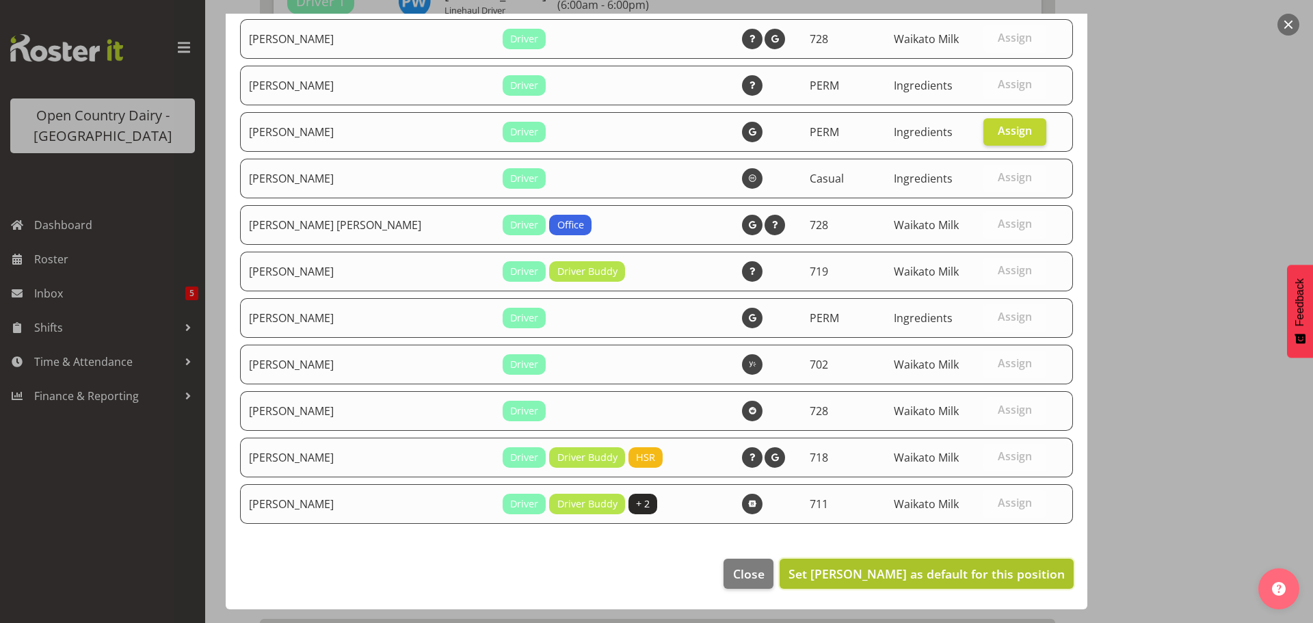
click at [958, 576] on span "Set Richard Marsh as default for this position" at bounding box center [926, 574] width 276 height 16
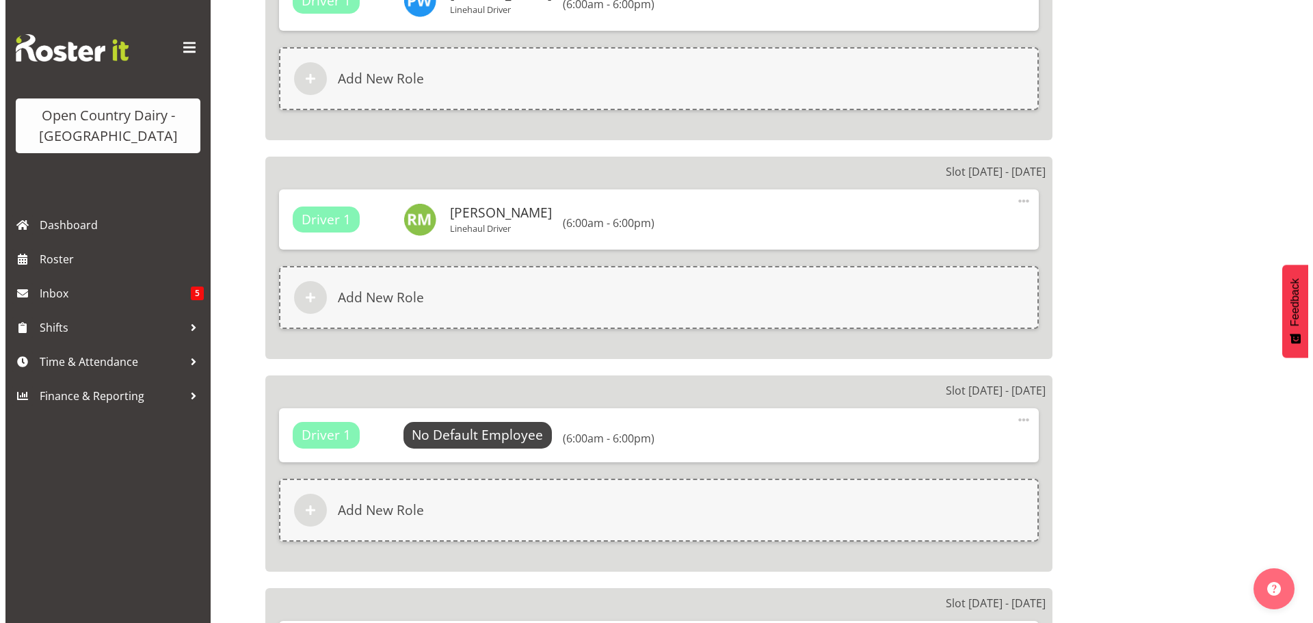
scroll to position [1432, 0]
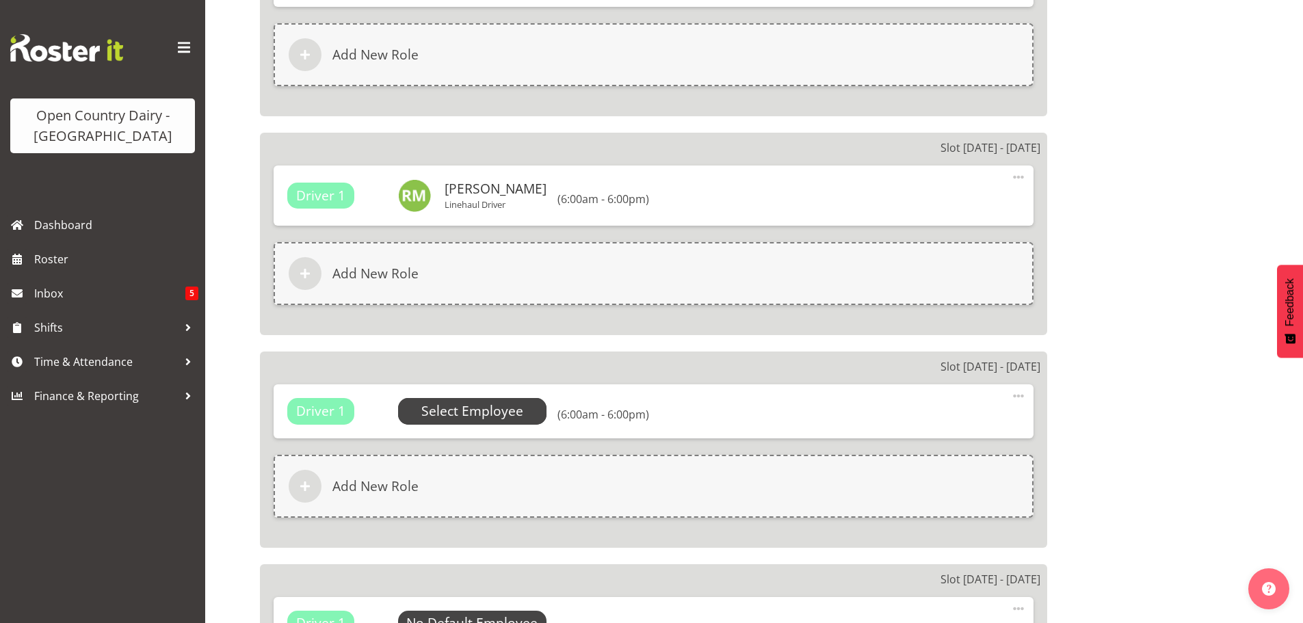
click at [461, 412] on span "Select Employee" at bounding box center [472, 411] width 102 height 20
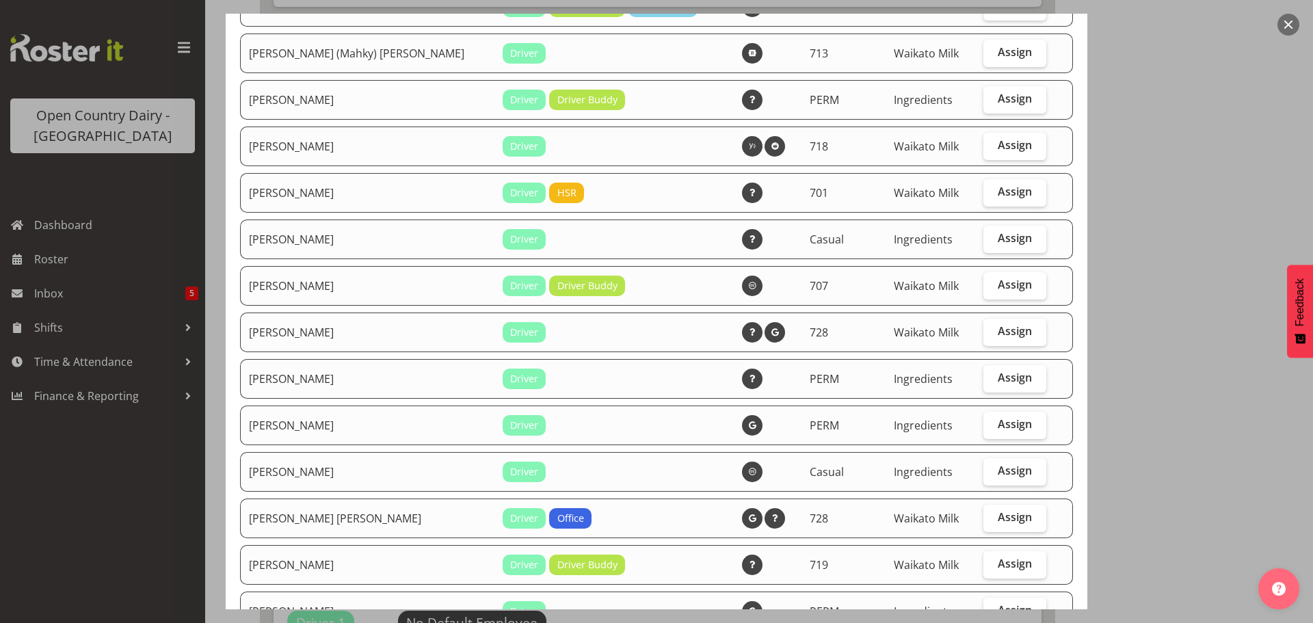
scroll to position [547, 0]
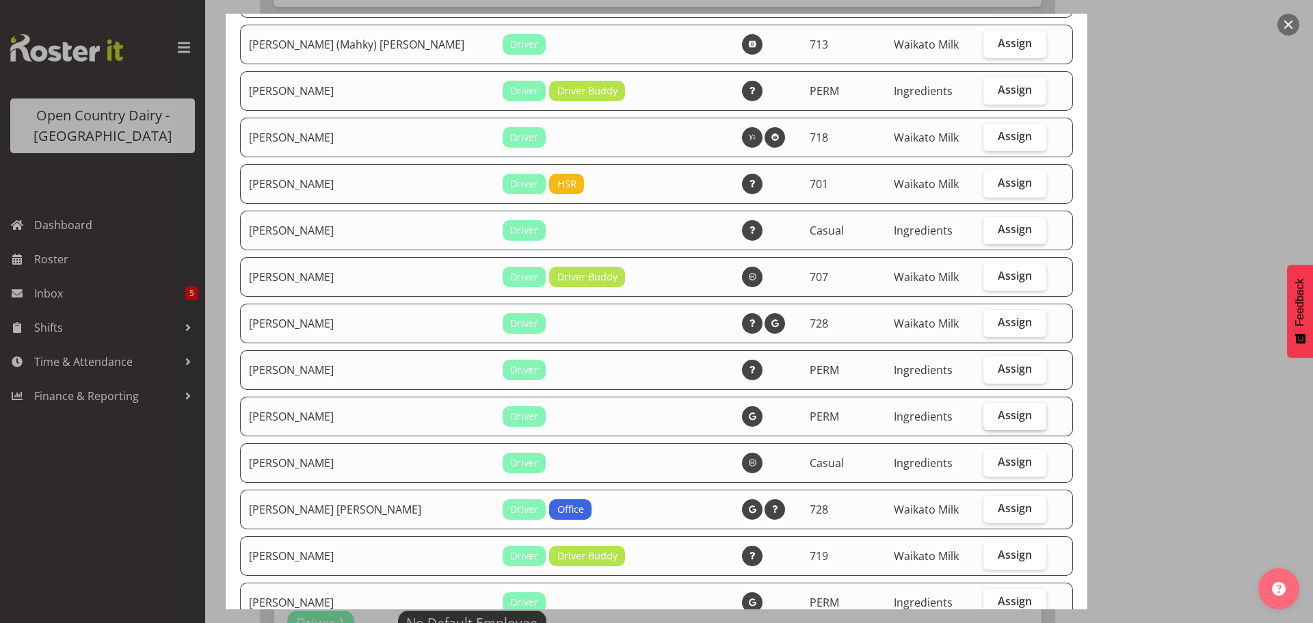
click at [1011, 414] on span "Assign" at bounding box center [1015, 415] width 34 height 14
click at [992, 414] on input "Assign" at bounding box center [987, 415] width 9 height 9
checkbox input "true"
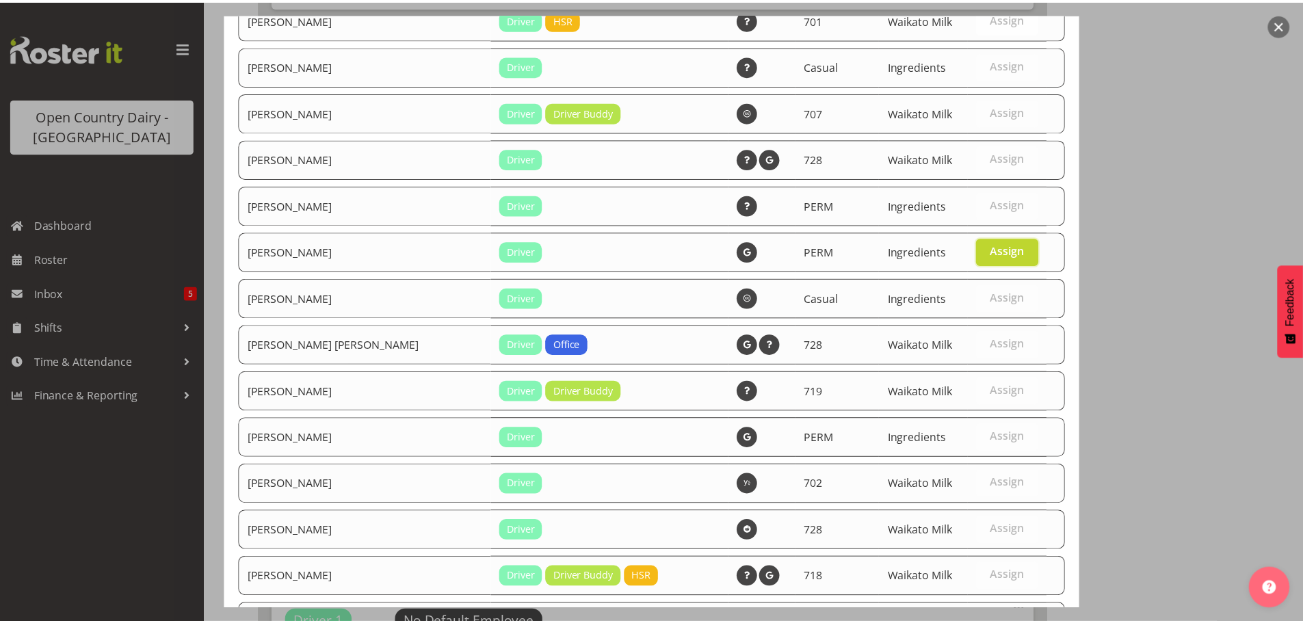
scroll to position [832, 0]
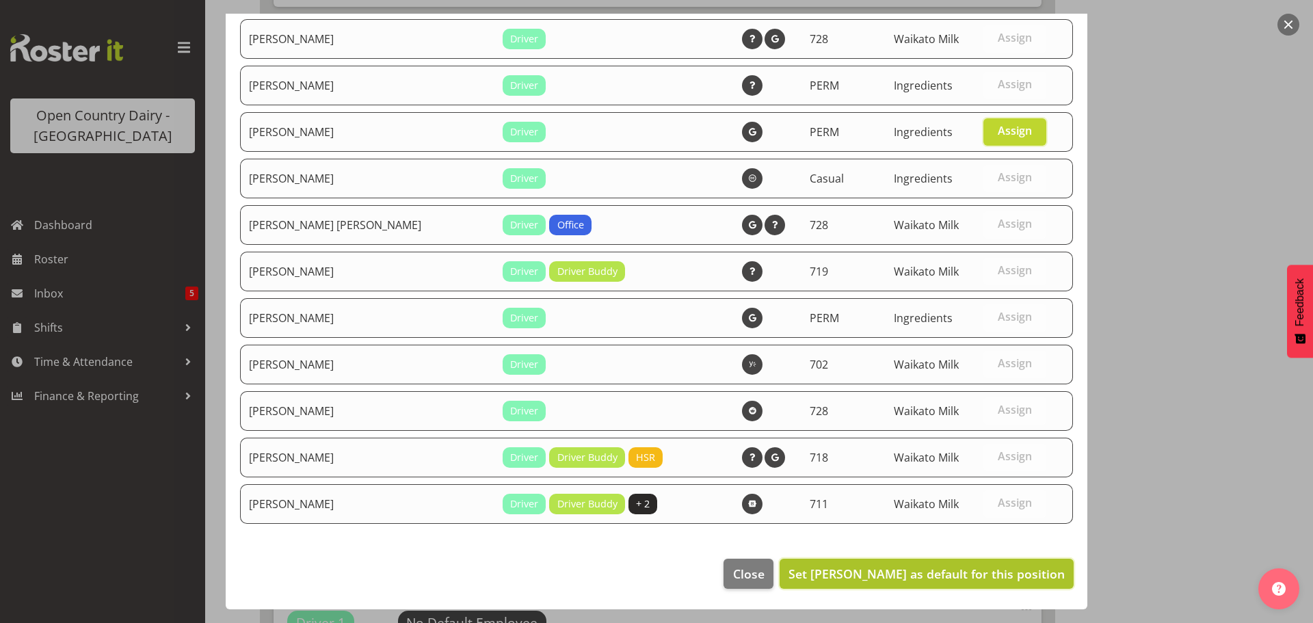
click at [931, 573] on span "Set Richard Marsh as default for this position" at bounding box center [926, 574] width 276 height 16
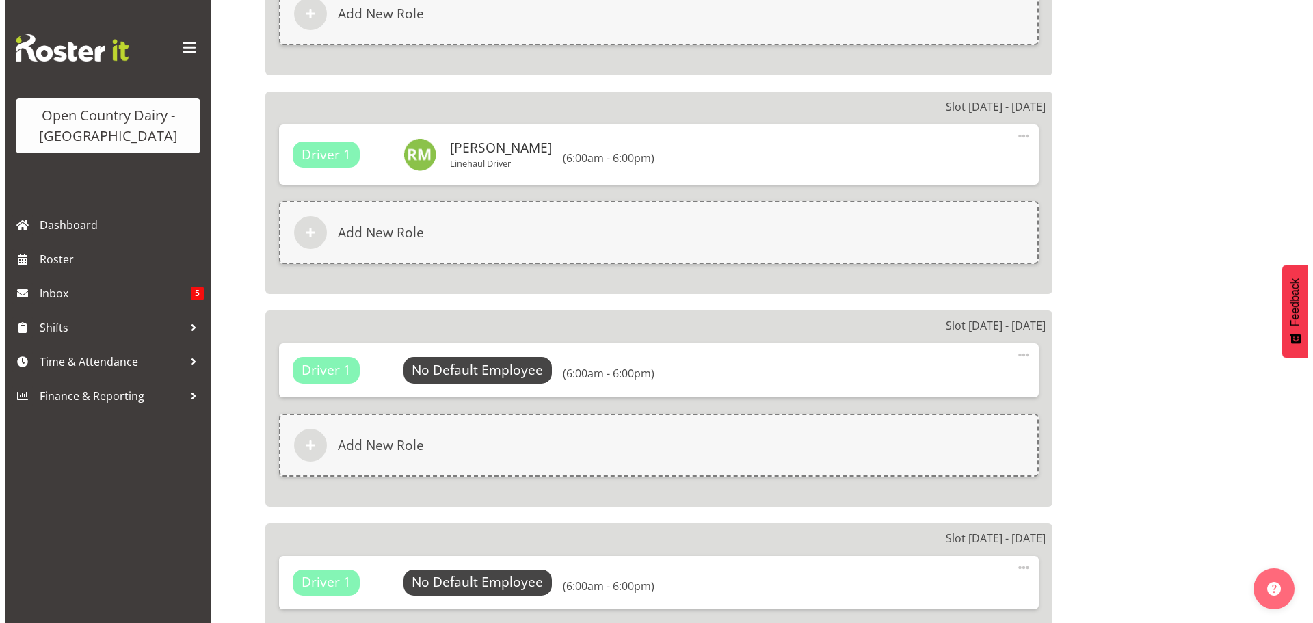
scroll to position [1706, 0]
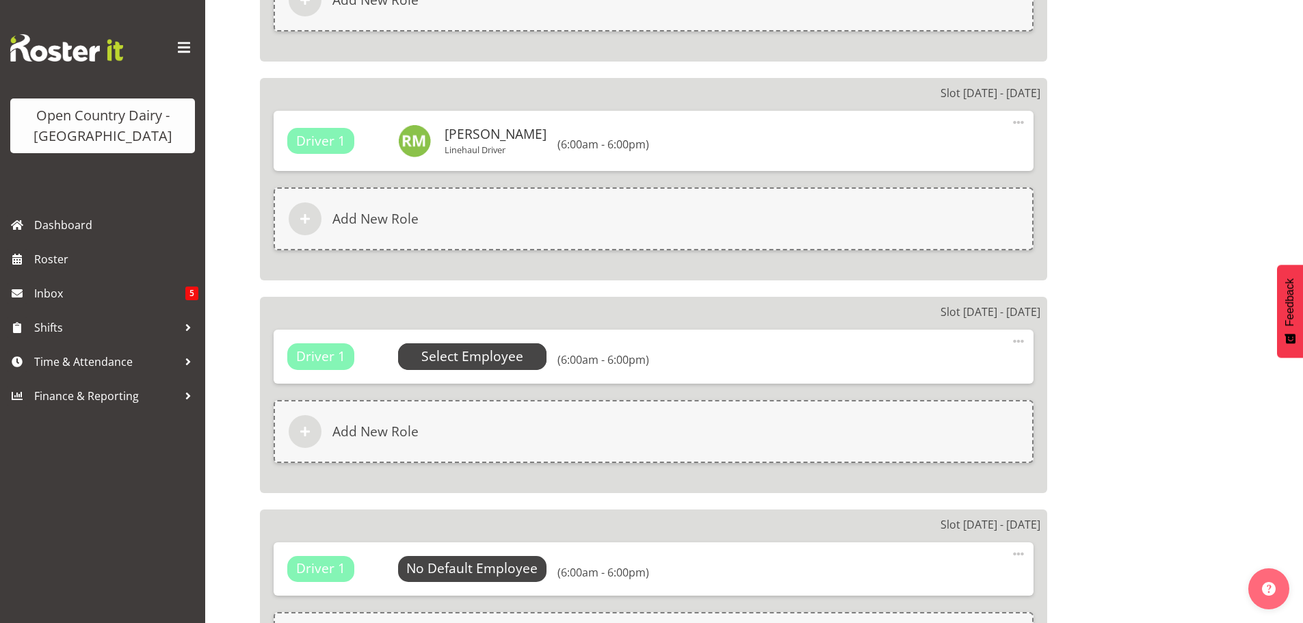
click at [447, 354] on span "Select Employee" at bounding box center [472, 357] width 102 height 20
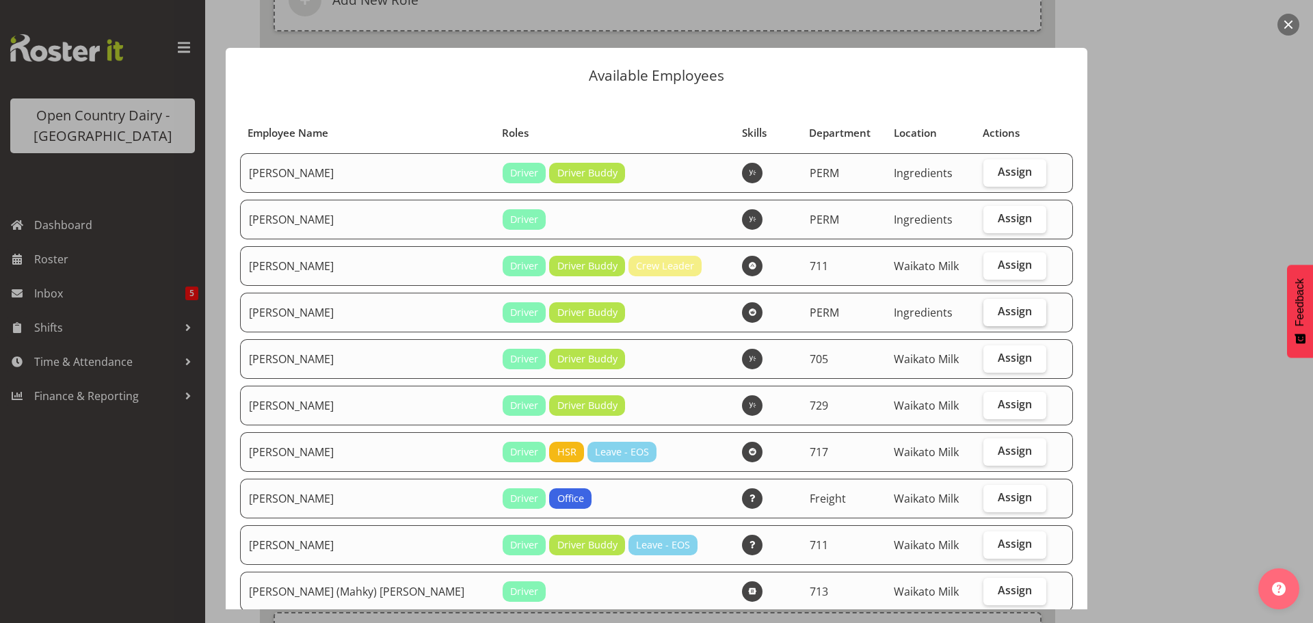
click at [1001, 310] on span "Assign" at bounding box center [1015, 311] width 34 height 14
click at [992, 310] on input "Assign" at bounding box center [987, 311] width 9 height 9
checkbox input "true"
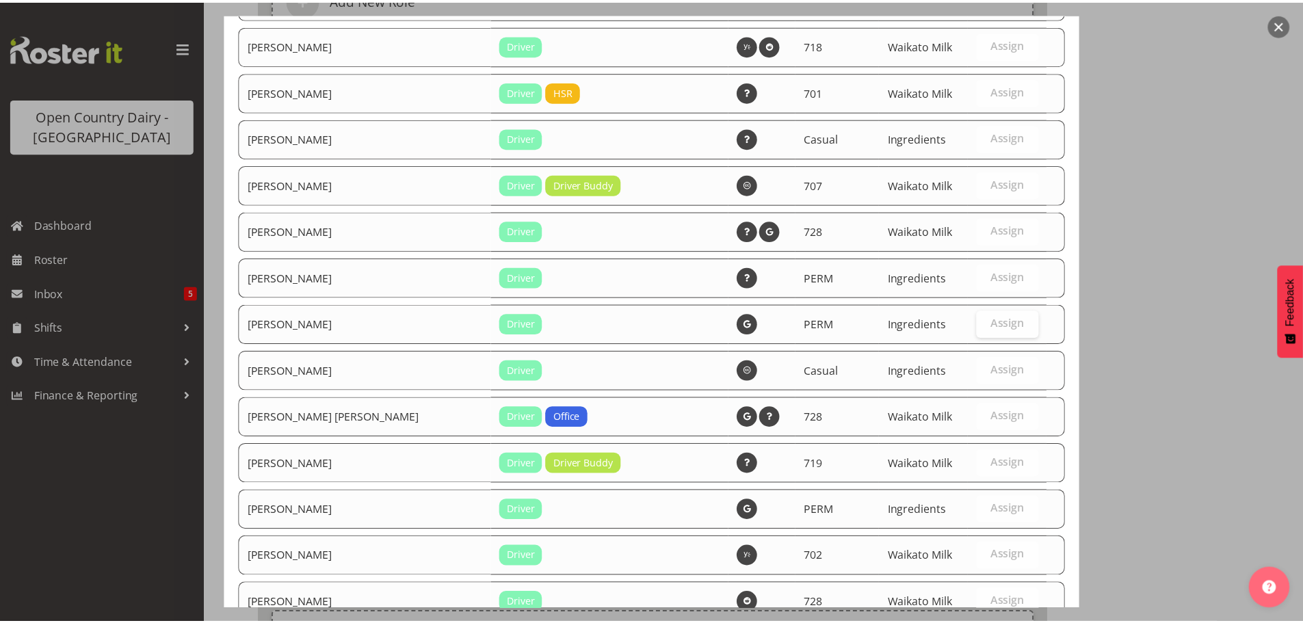
scroll to position [821, 0]
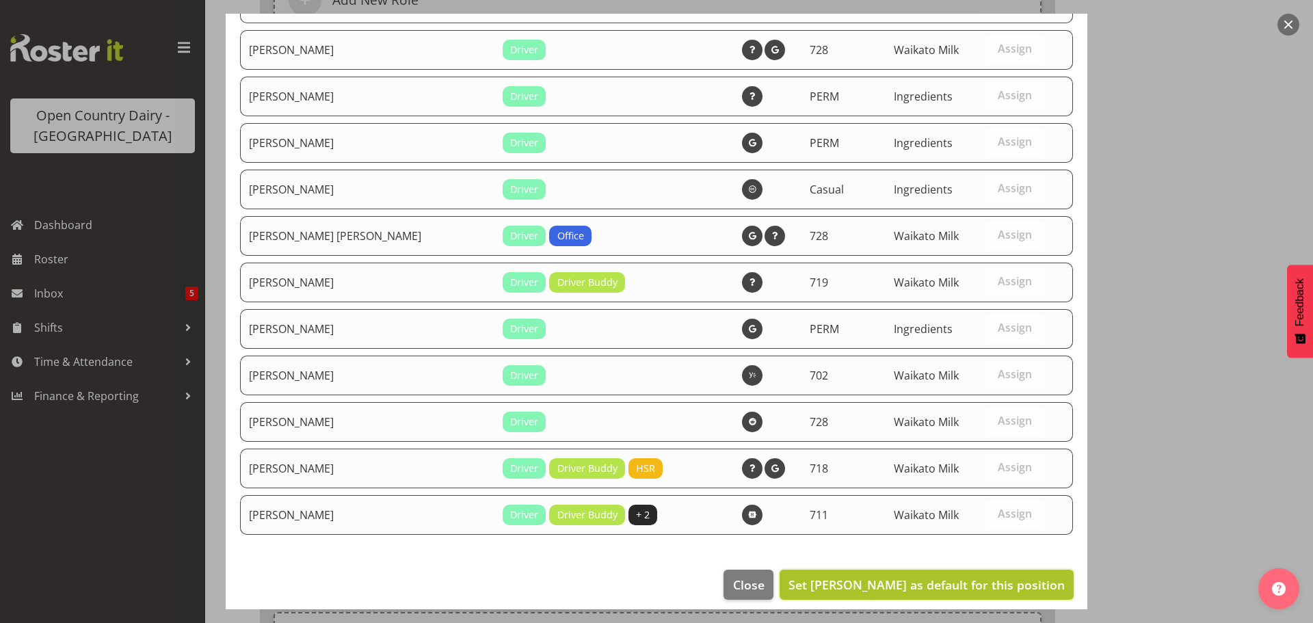
click at [990, 583] on span "Set Chris Kneebone as default for this position" at bounding box center [926, 584] width 276 height 16
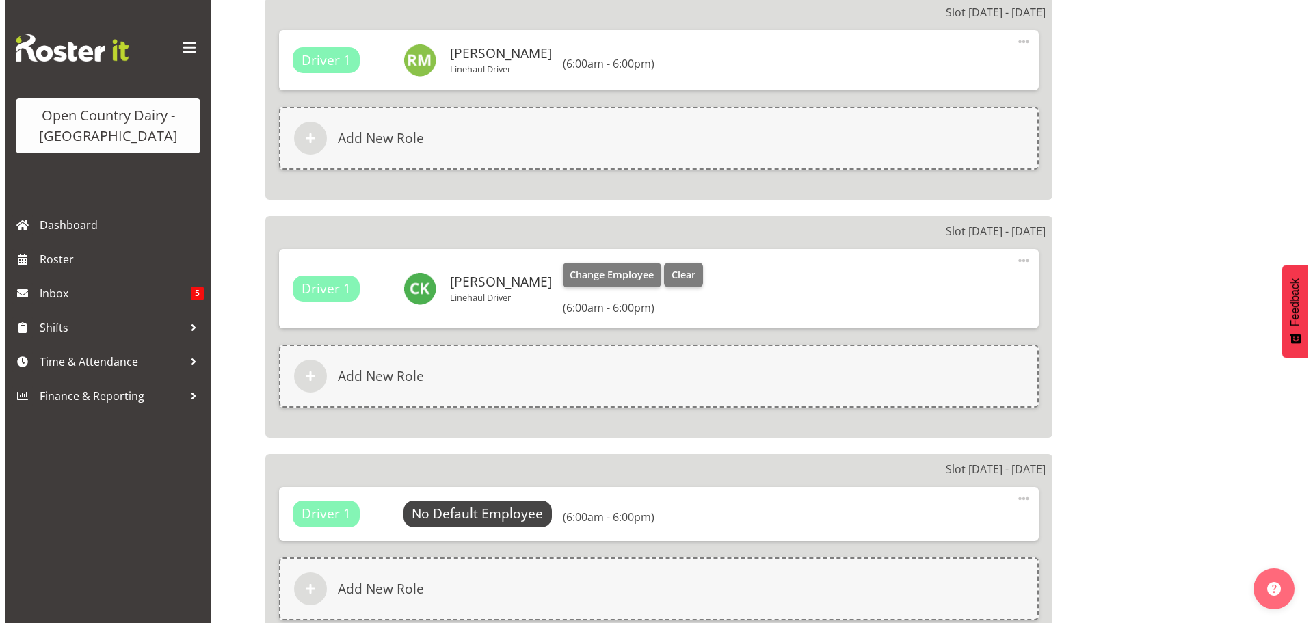
scroll to position [1911, 0]
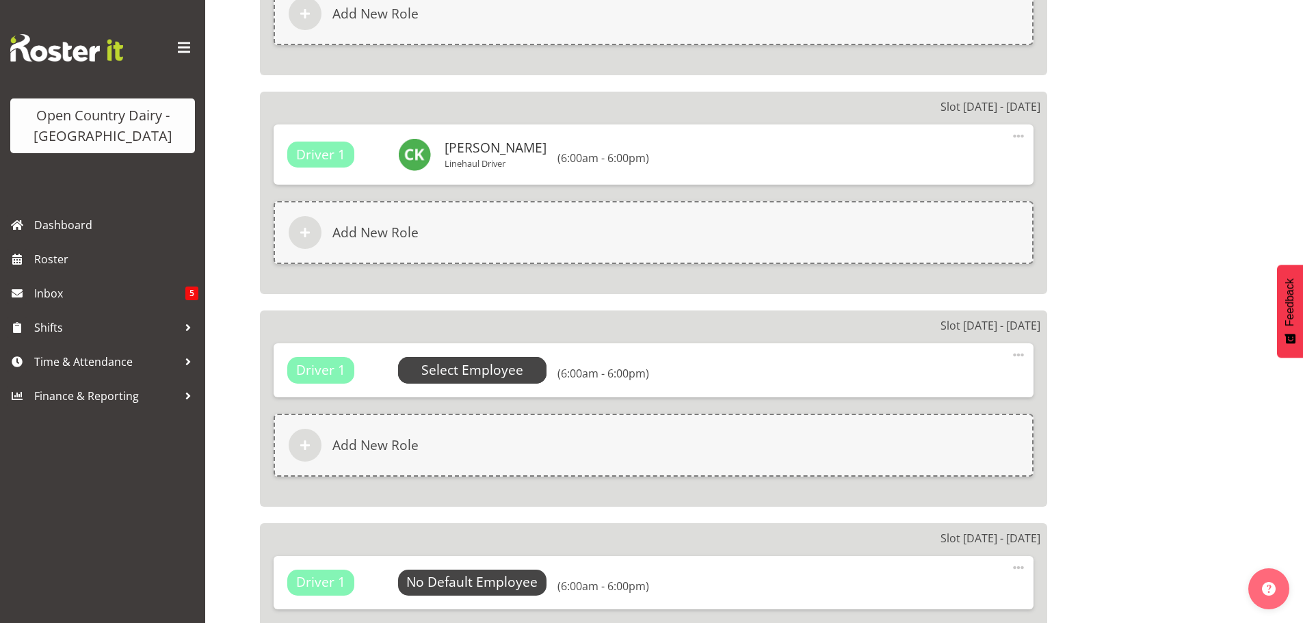
click at [472, 369] on span "Select Employee" at bounding box center [472, 370] width 102 height 20
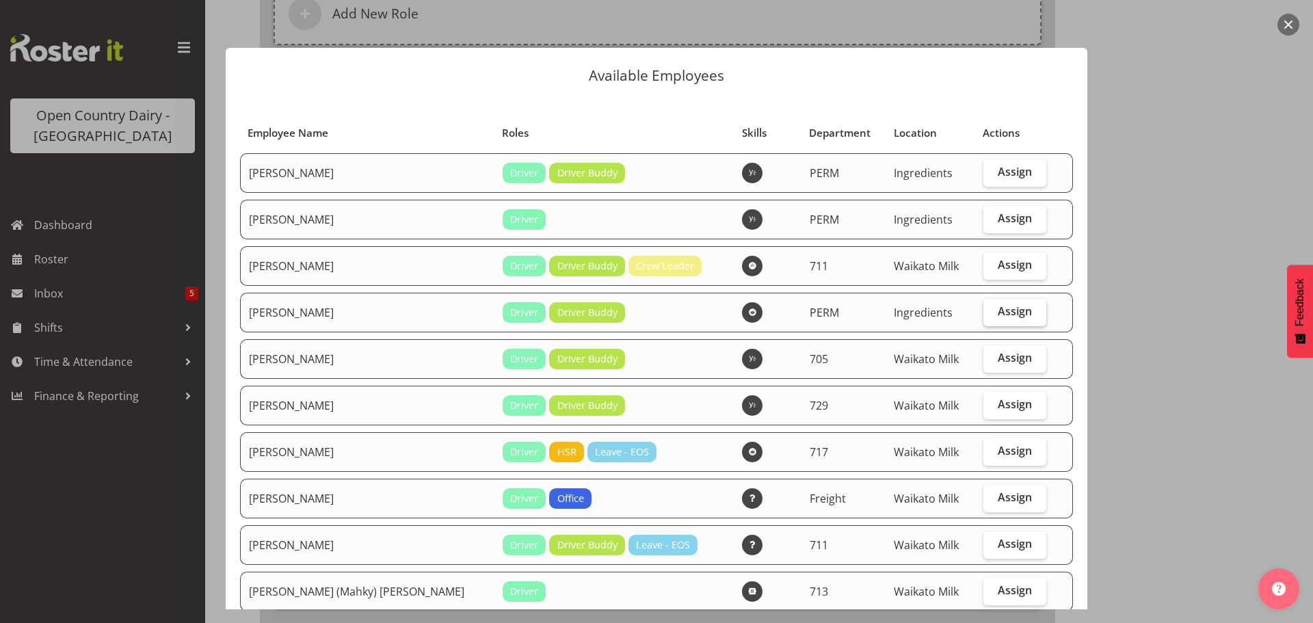
click at [998, 311] on span "Assign" at bounding box center [1015, 311] width 34 height 14
click at [988, 311] on input "Assign" at bounding box center [987, 311] width 9 height 9
checkbox input "true"
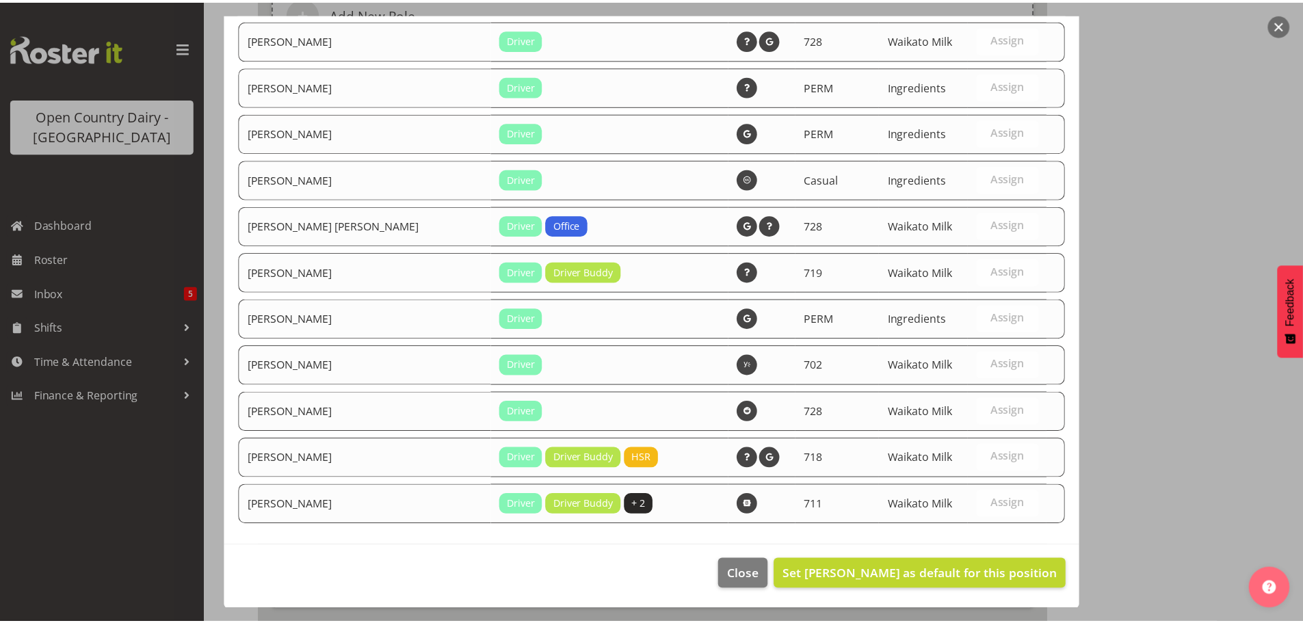
scroll to position [832, 0]
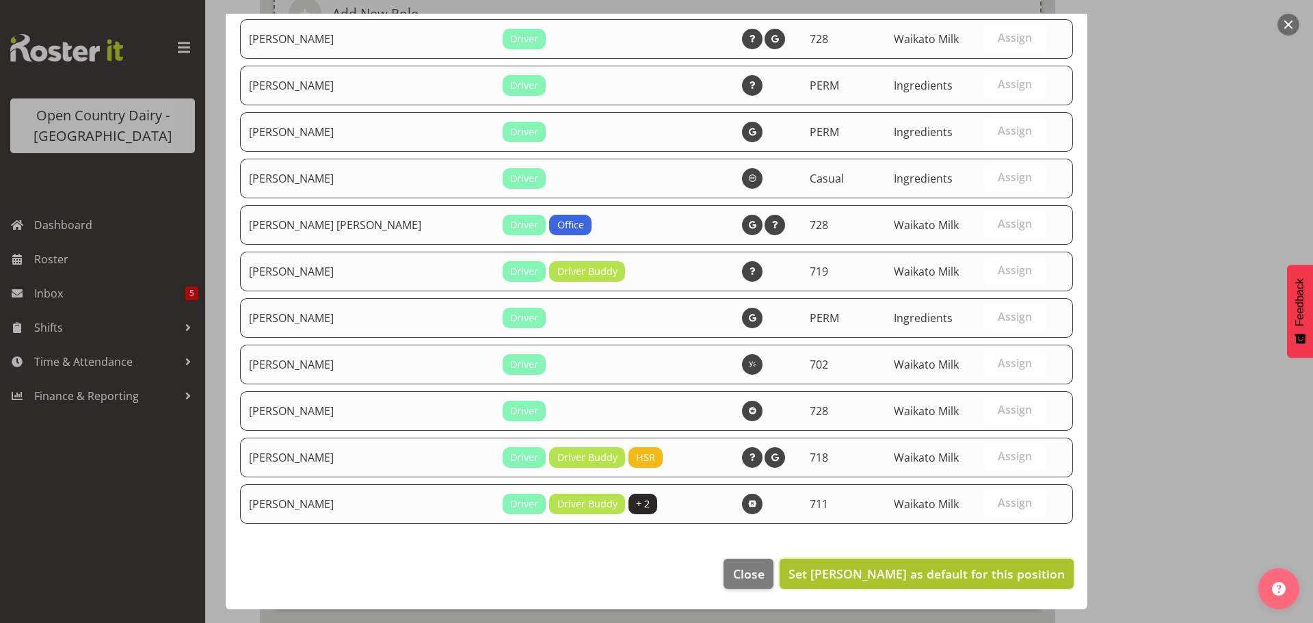
click at [961, 571] on span "Set Chris Kneebone as default for this position" at bounding box center [926, 574] width 276 height 16
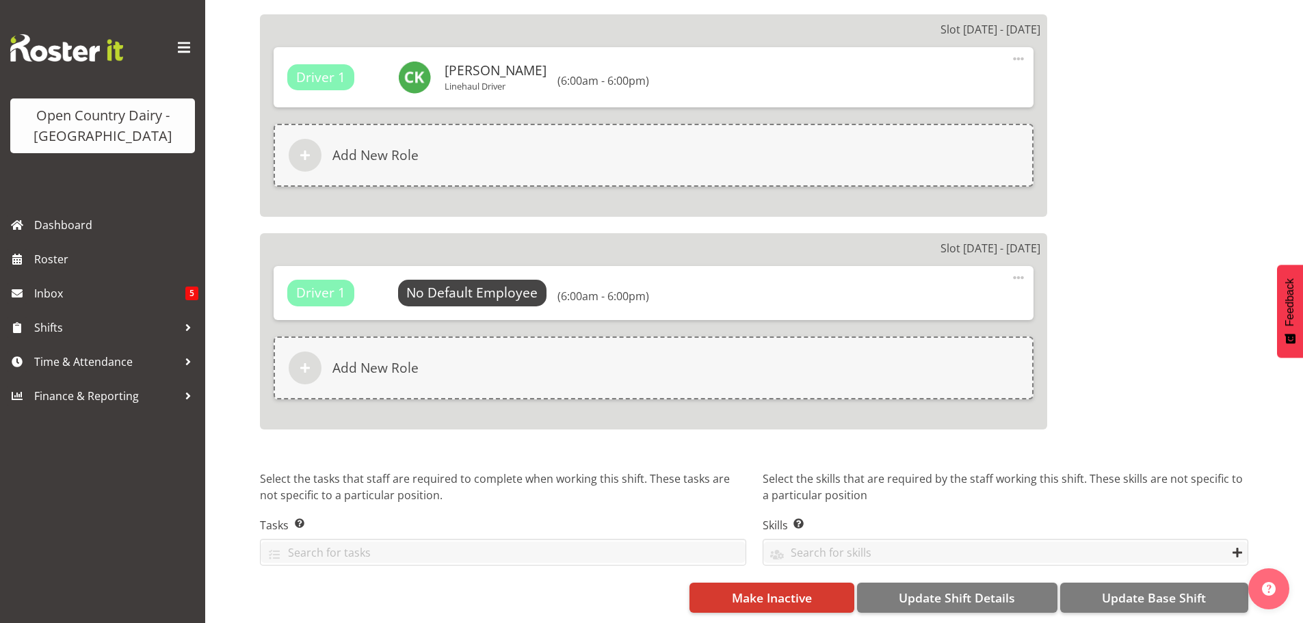
scroll to position [2217, 0]
click at [1143, 589] on span "Update Base Shift" at bounding box center [1154, 598] width 104 height 18
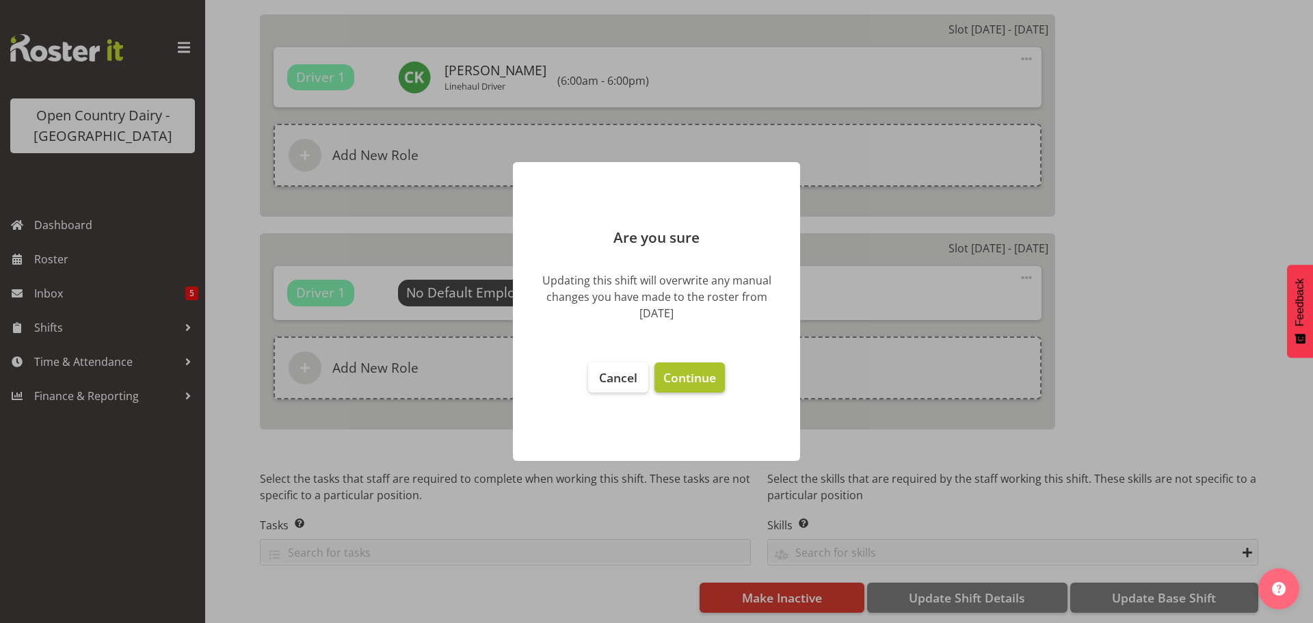
click at [685, 377] on span "Continue" at bounding box center [689, 377] width 53 height 16
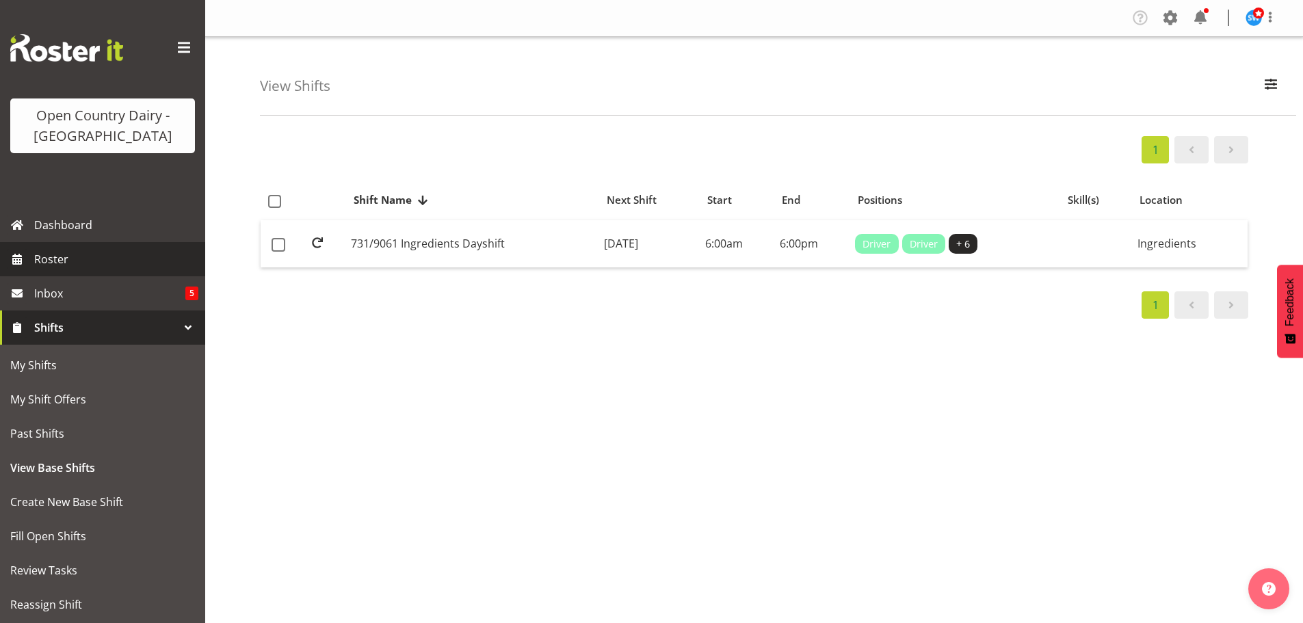
click at [57, 257] on span "Roster" at bounding box center [116, 259] width 164 height 21
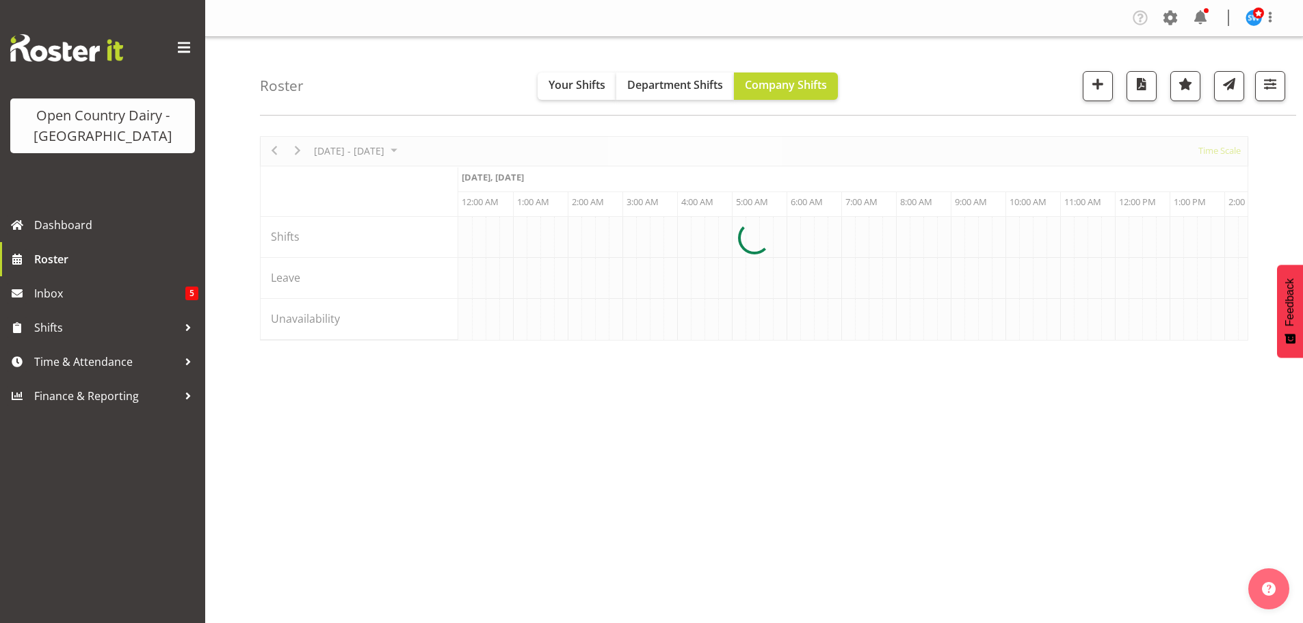
scroll to position [0, 5252]
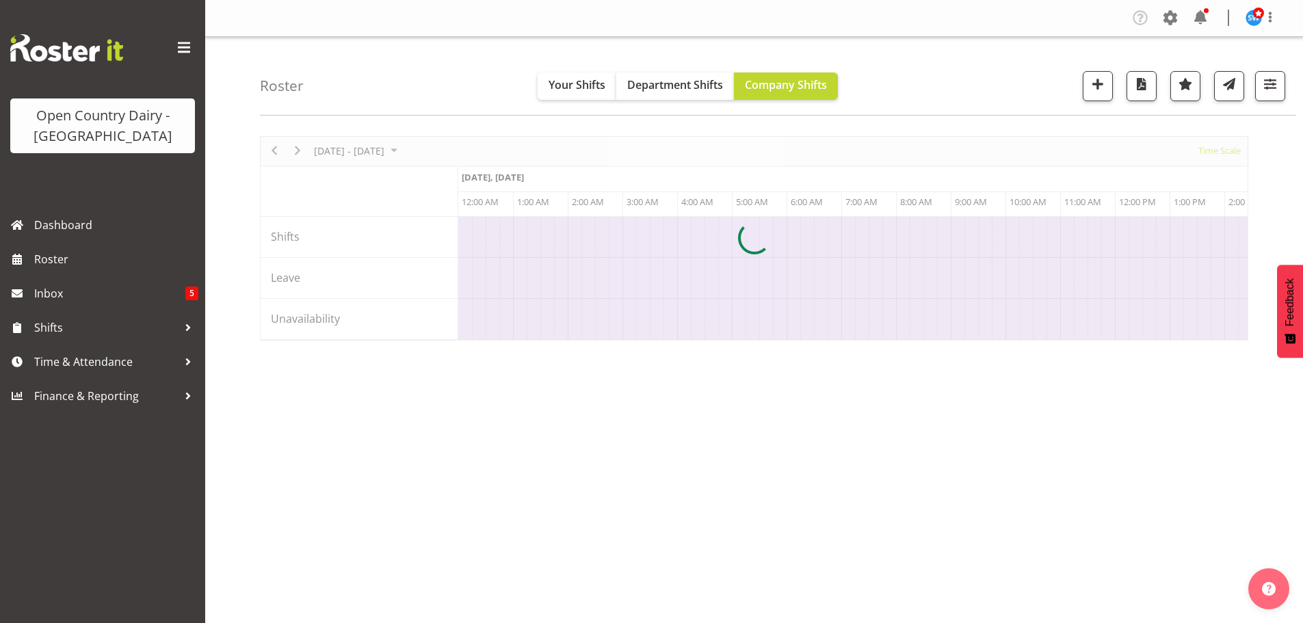
scroll to position [50, 0]
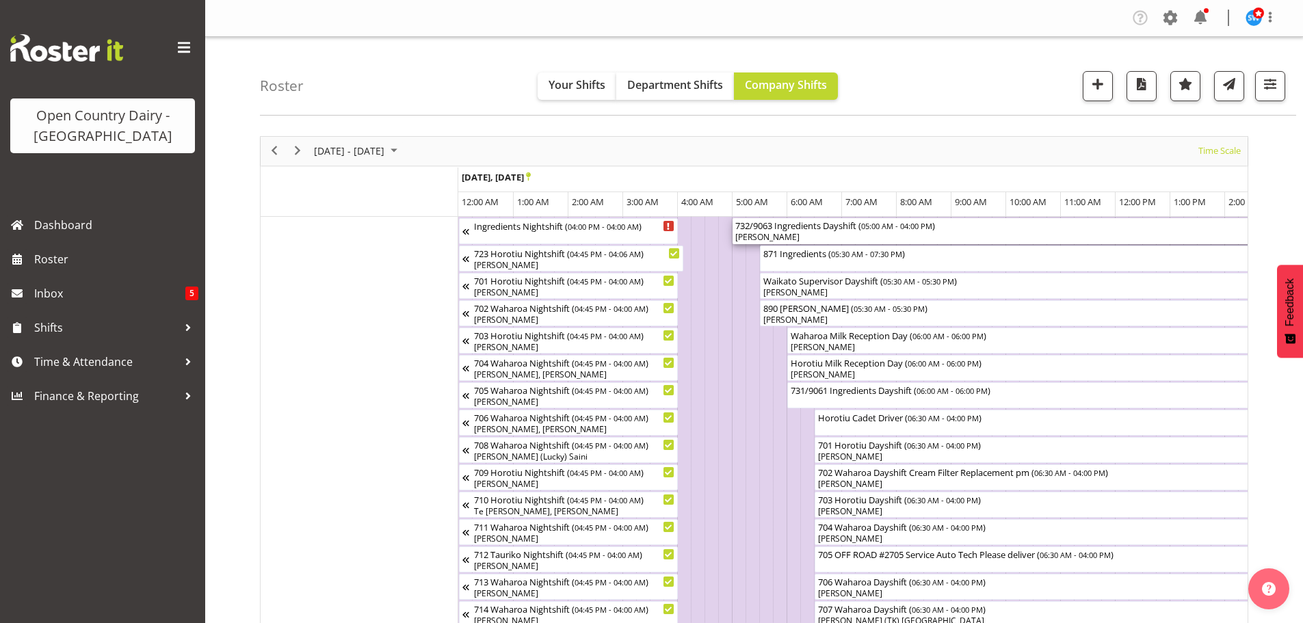
click at [819, 233] on div "[PERSON_NAME]" at bounding box center [1033, 237] width 596 height 12
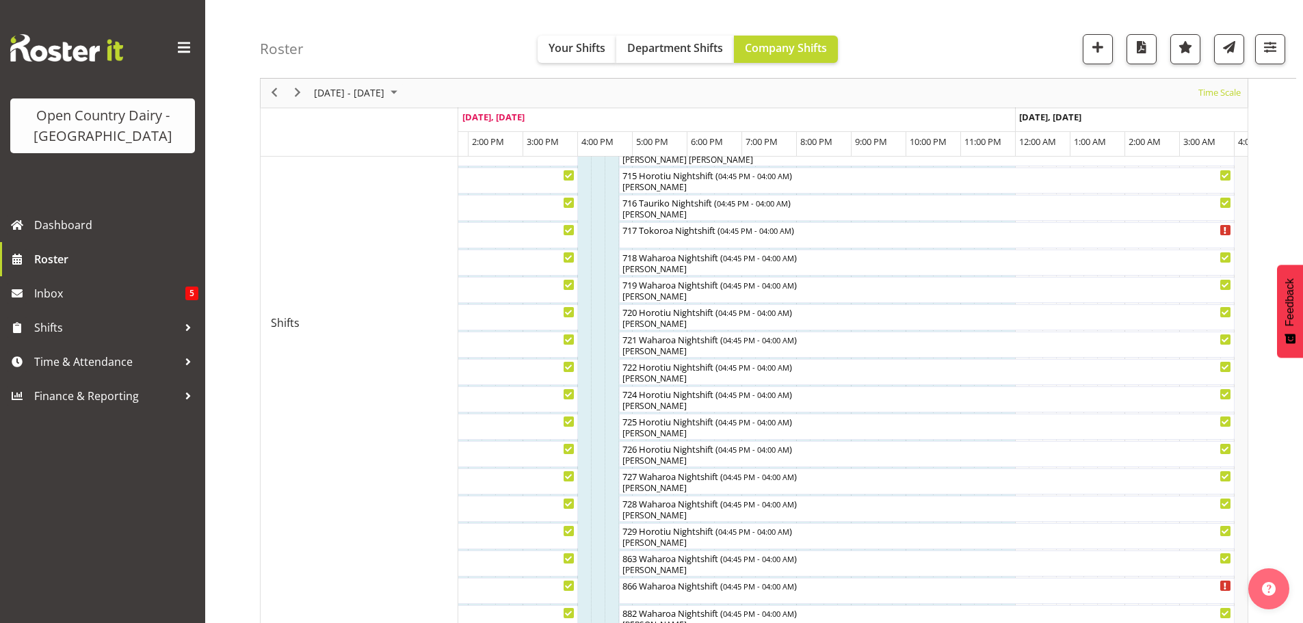
scroll to position [571, 0]
